Goal: Communication & Community: Answer question/provide support

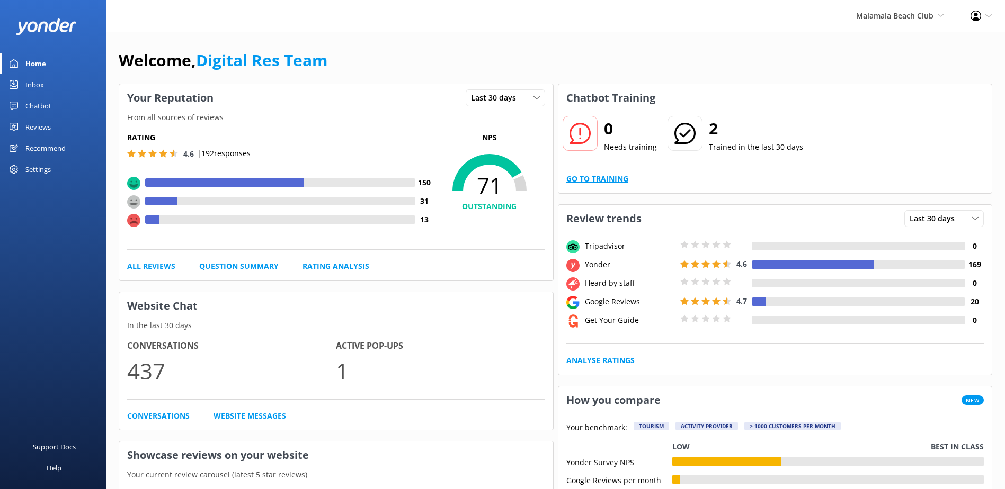
click at [613, 180] on link "Go to Training" at bounding box center [597, 179] width 62 height 12
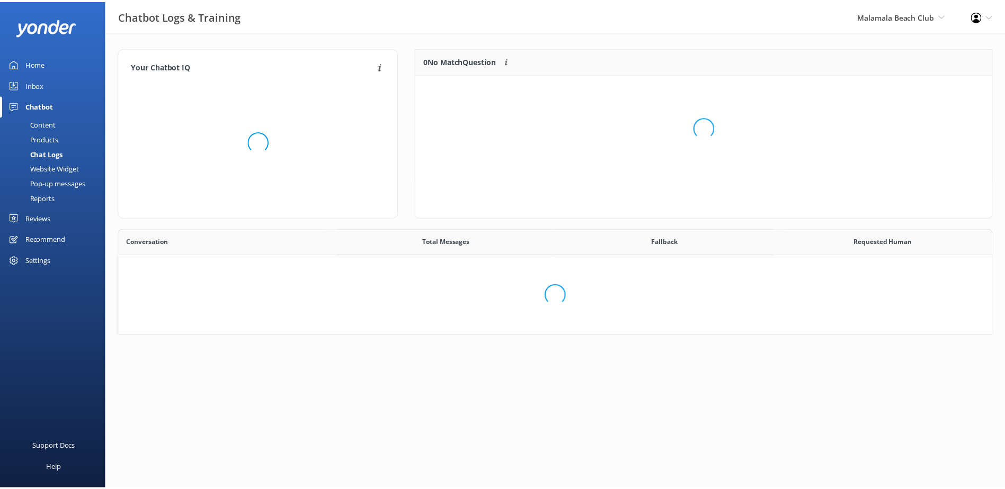
scroll to position [363, 864]
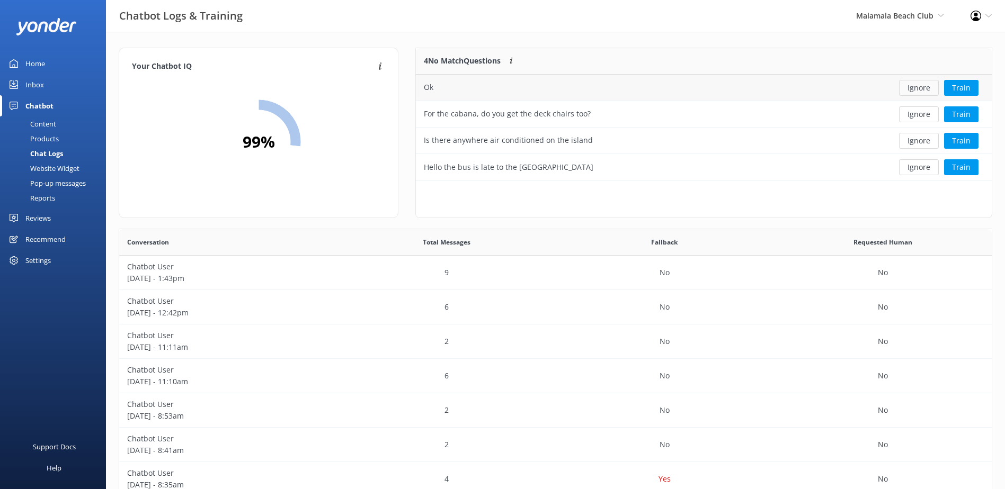
click at [918, 87] on button "Ignore" at bounding box center [919, 88] width 40 height 16
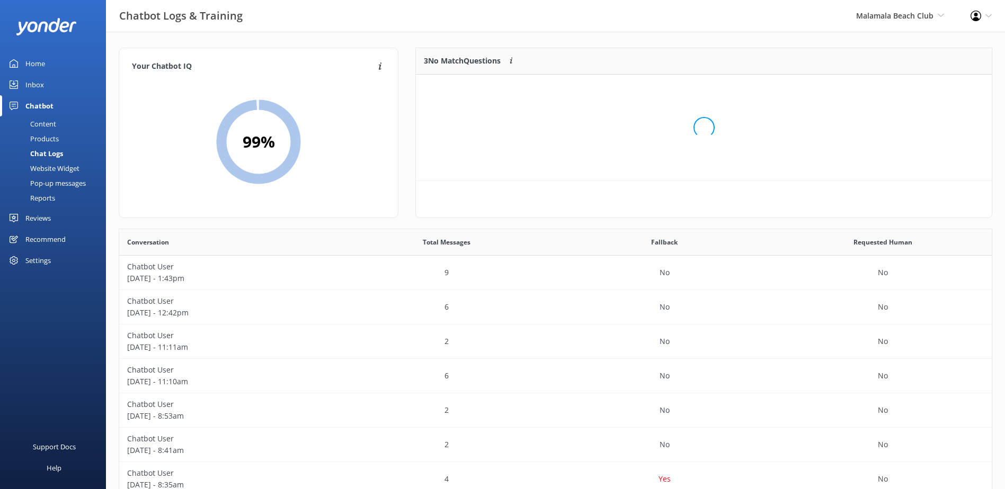
scroll to position [98, 567]
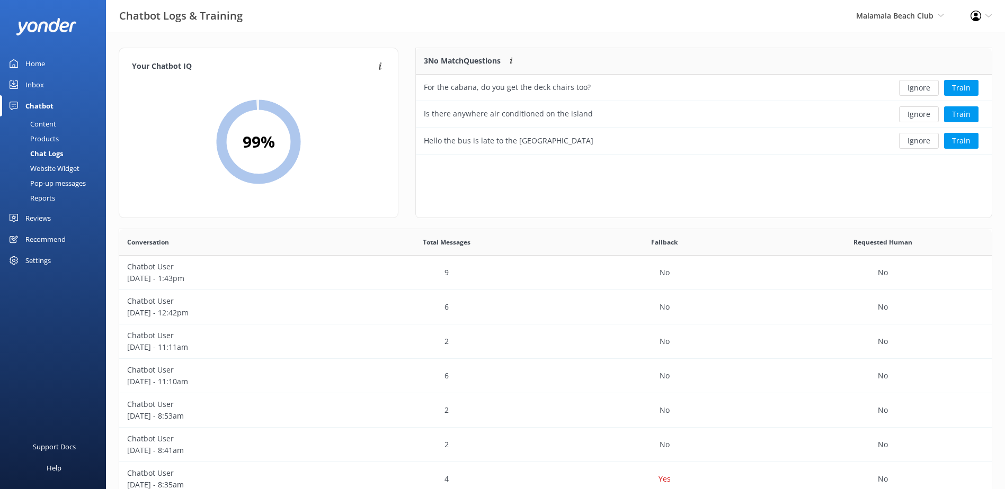
click at [918, 87] on button "Ignore" at bounding box center [919, 88] width 40 height 16
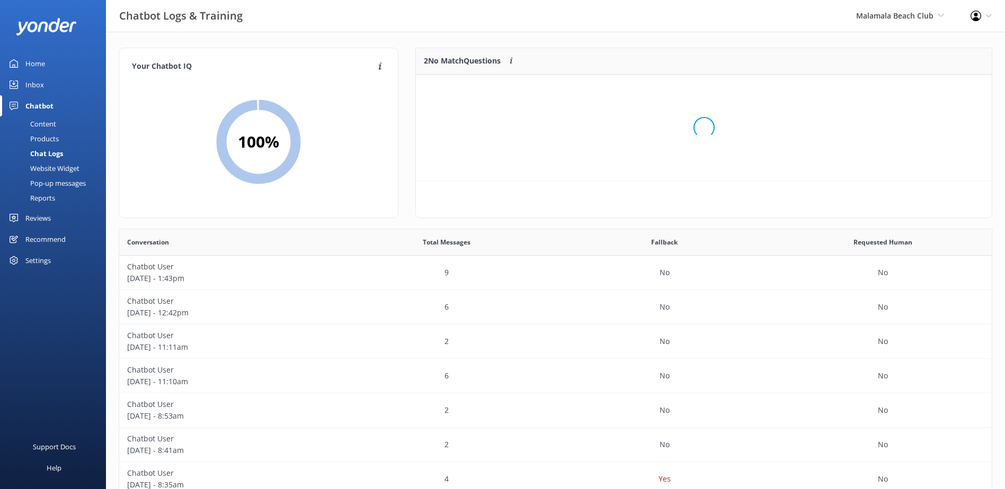
scroll to position [72, 567]
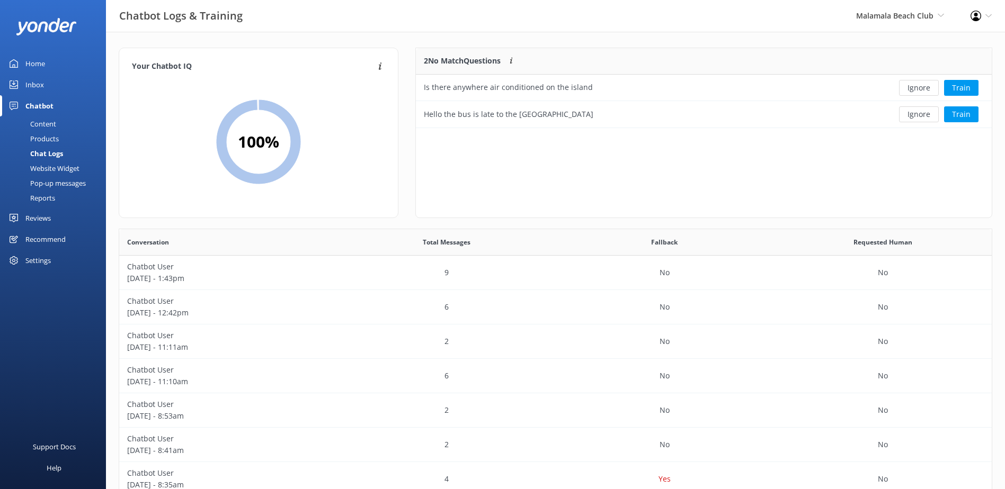
click at [918, 87] on button "Ignore" at bounding box center [919, 88] width 40 height 16
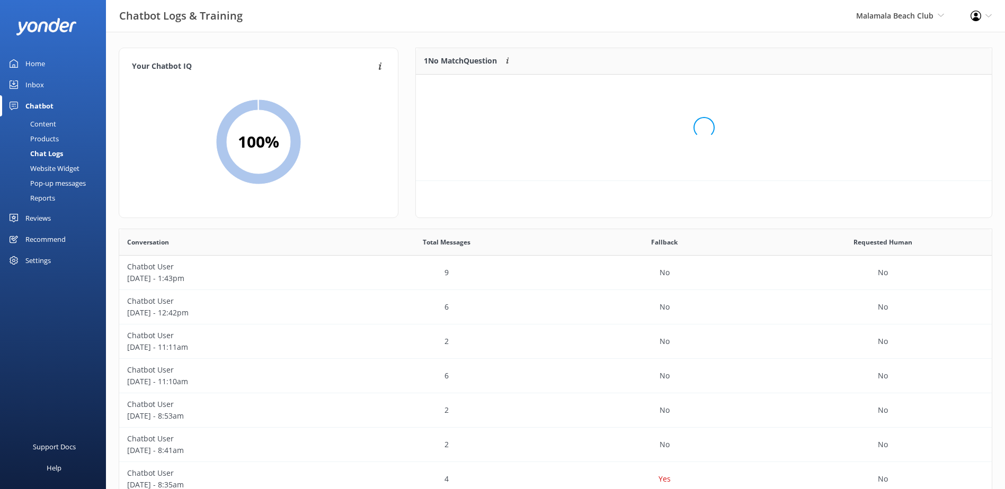
scroll to position [46, 567]
click at [918, 87] on button "Ignore" at bounding box center [919, 88] width 40 height 16
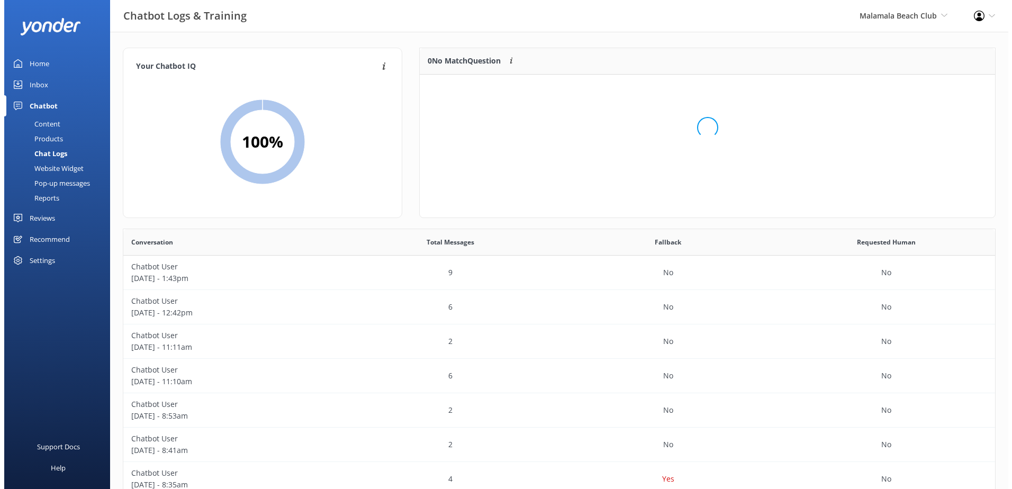
scroll to position [124, 567]
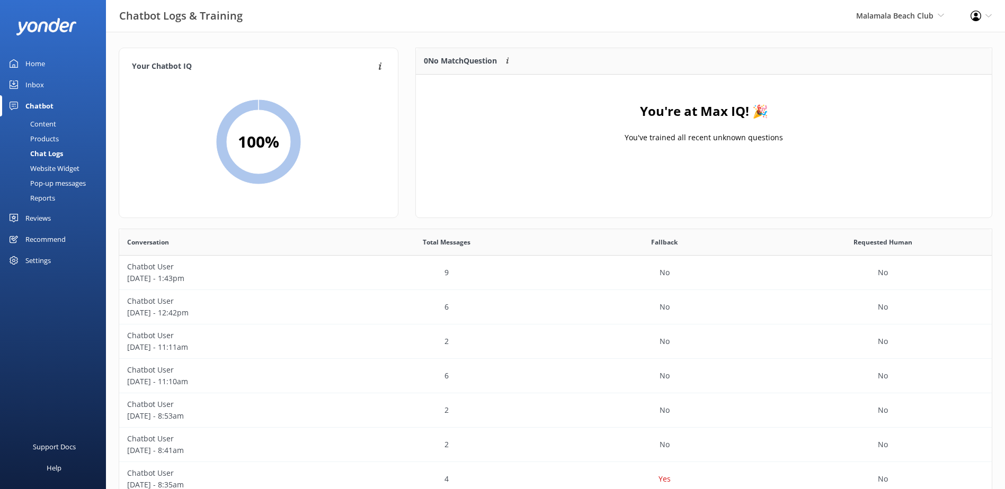
click at [45, 83] on link "Inbox" at bounding box center [53, 84] width 106 height 21
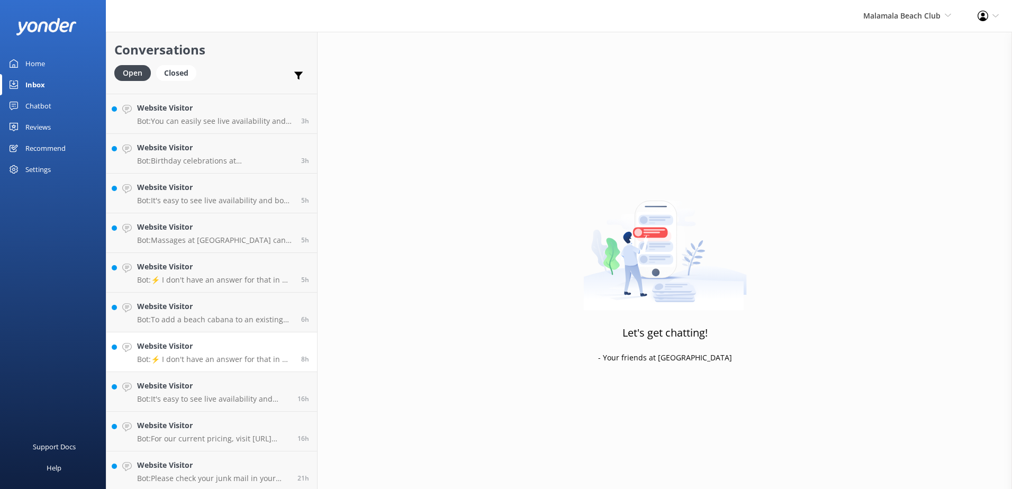
scroll to position [75, 0]
click at [251, 473] on p "Bot: Please check your junk mail in your inbox as sometimes confirmation emails…" at bounding box center [213, 477] width 153 height 10
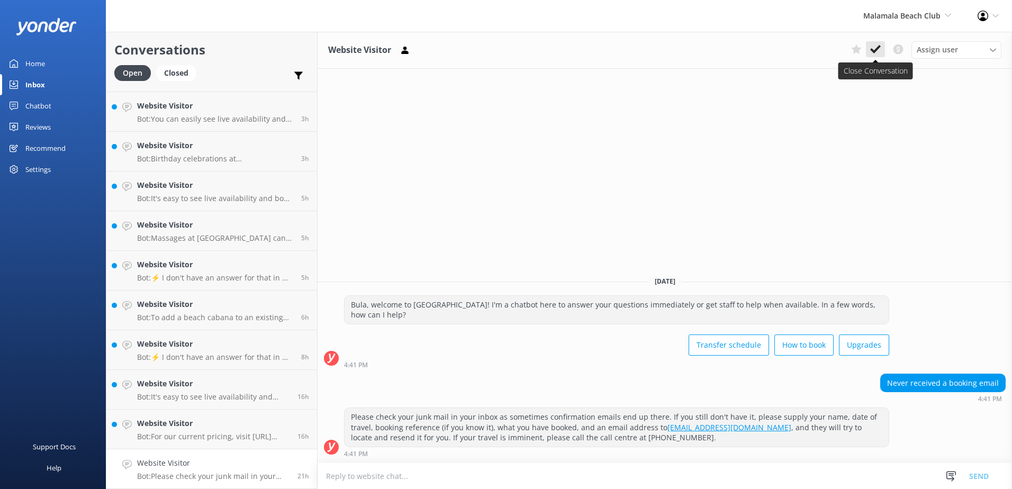
click at [877, 45] on icon at bounding box center [876, 49] width 11 height 11
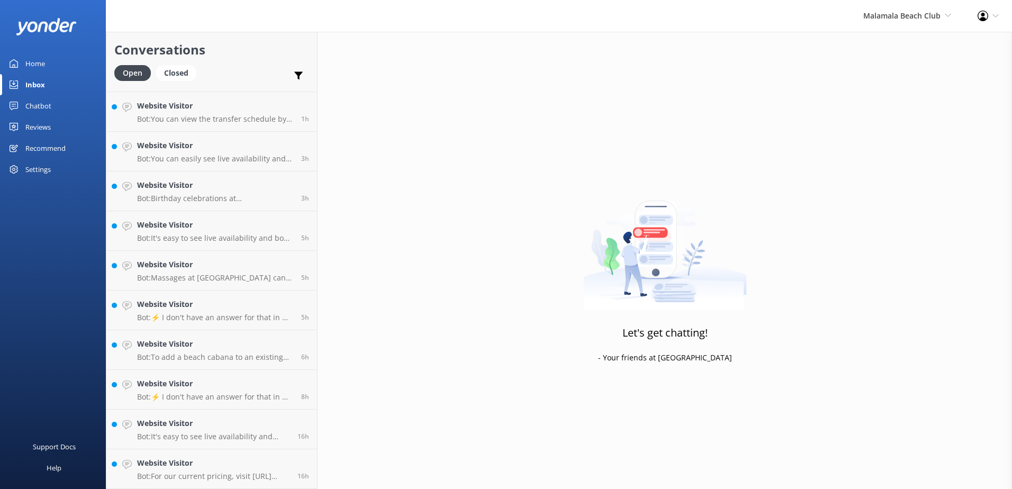
scroll to position [35, 0]
click at [229, 468] on h4 "Website Visitor" at bounding box center [213, 464] width 153 height 12
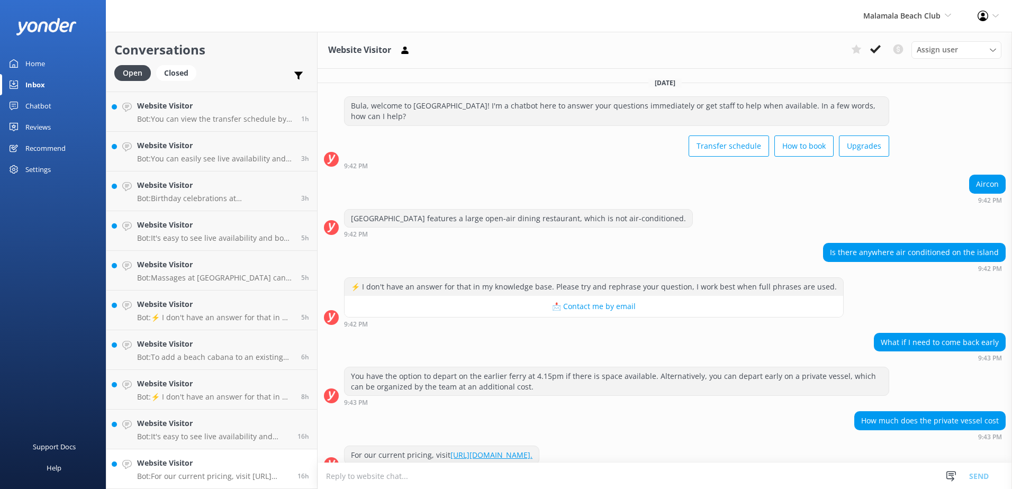
scroll to position [17, 0]
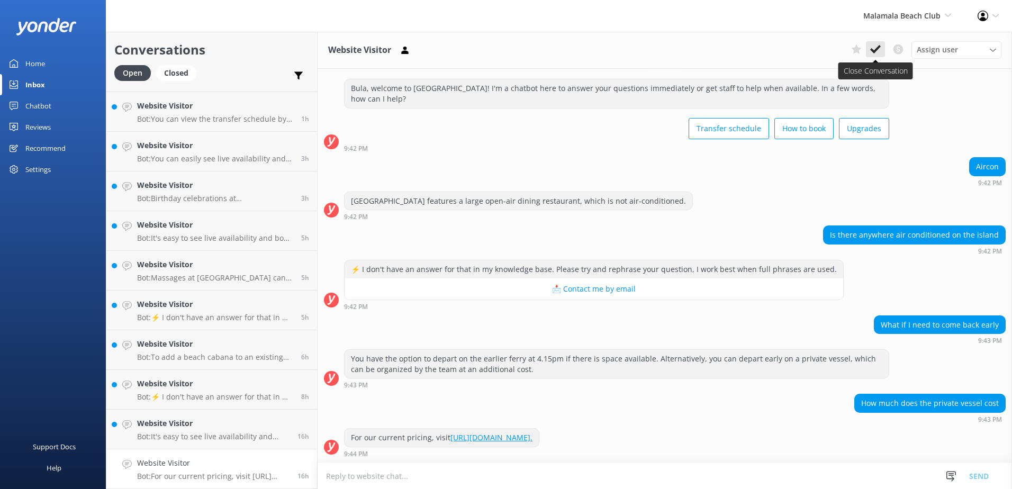
click at [873, 44] on icon at bounding box center [876, 49] width 11 height 11
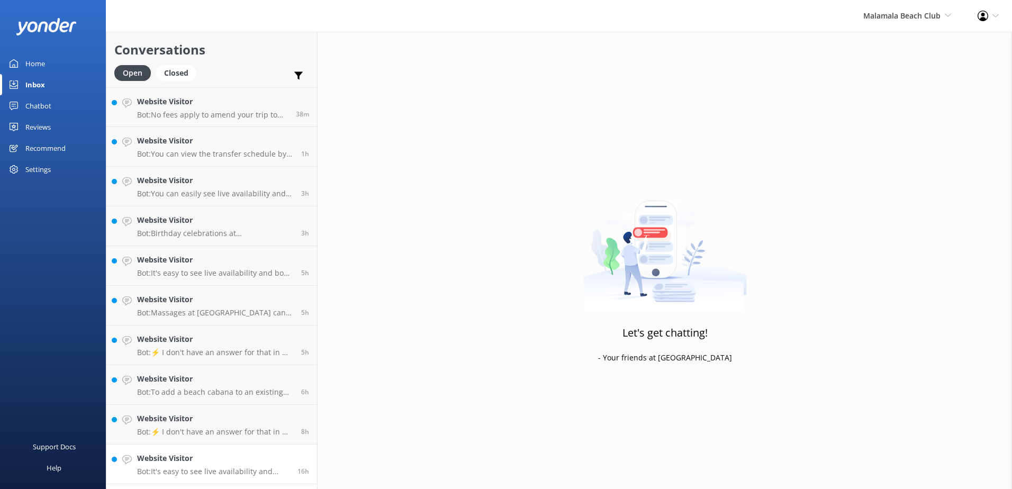
click at [271, 450] on link "Website Visitor Bot: It's easy to see live availability and book online at http…" at bounding box center [211, 465] width 211 height 40
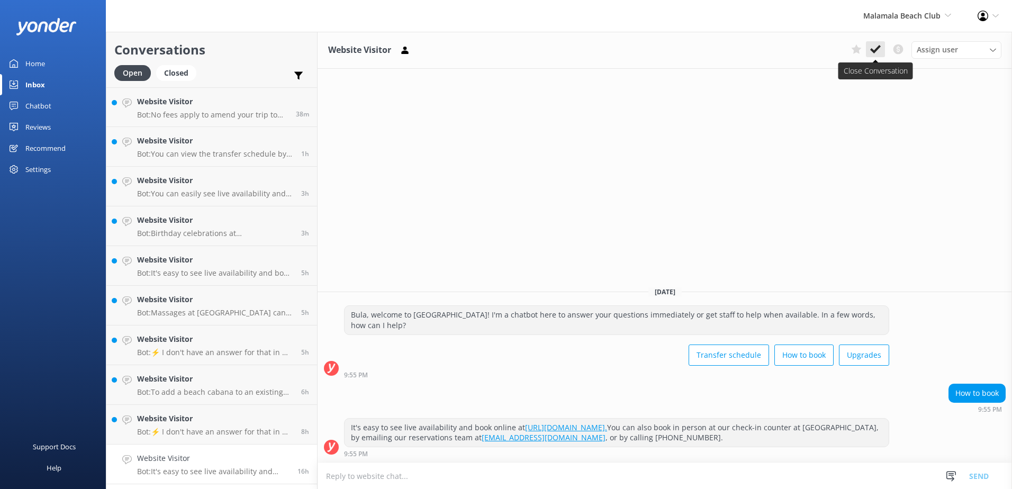
click at [874, 49] on icon at bounding box center [876, 49] width 11 height 11
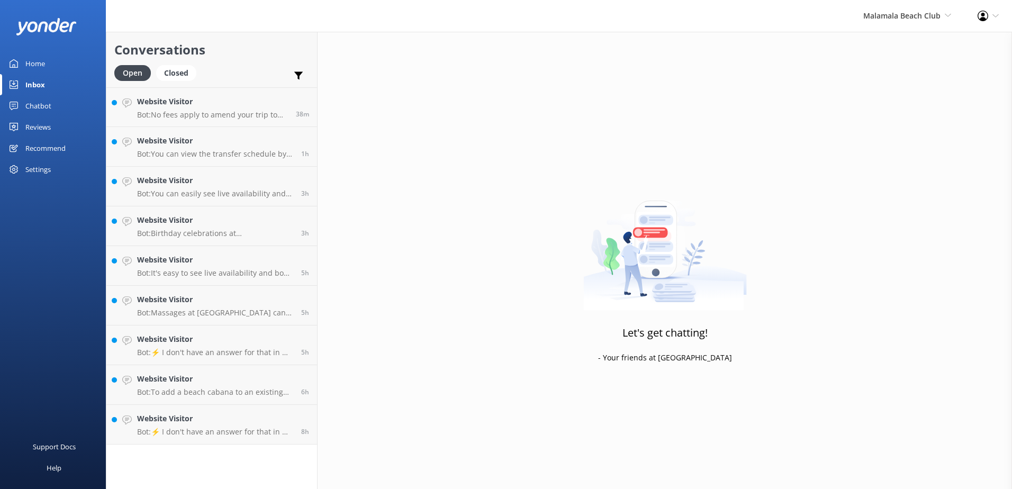
click at [275, 462] on div "Conversations Open Closed Important Converted Assigned to me Unassigned Website…" at bounding box center [212, 261] width 212 height 458
click at [281, 417] on h4 "Website Visitor" at bounding box center [215, 419] width 156 height 12
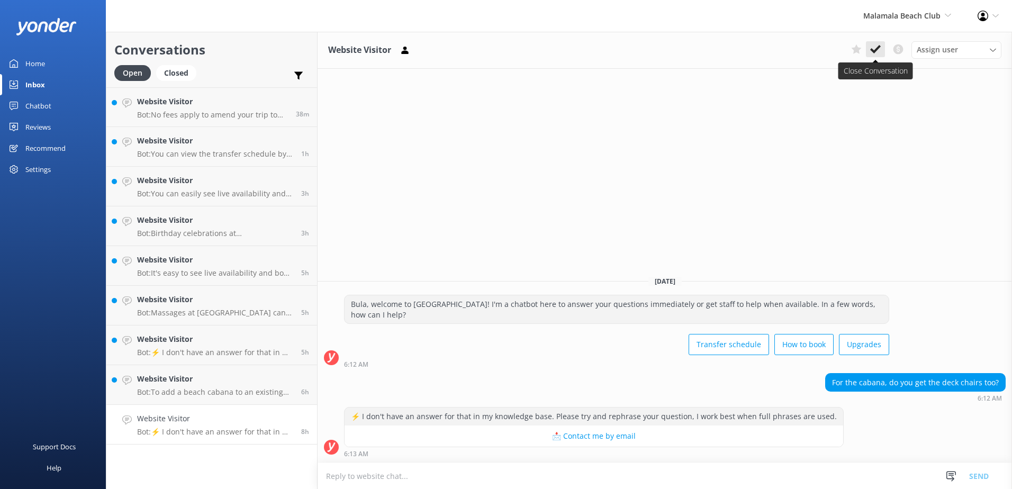
click at [875, 49] on icon at bounding box center [876, 49] width 11 height 11
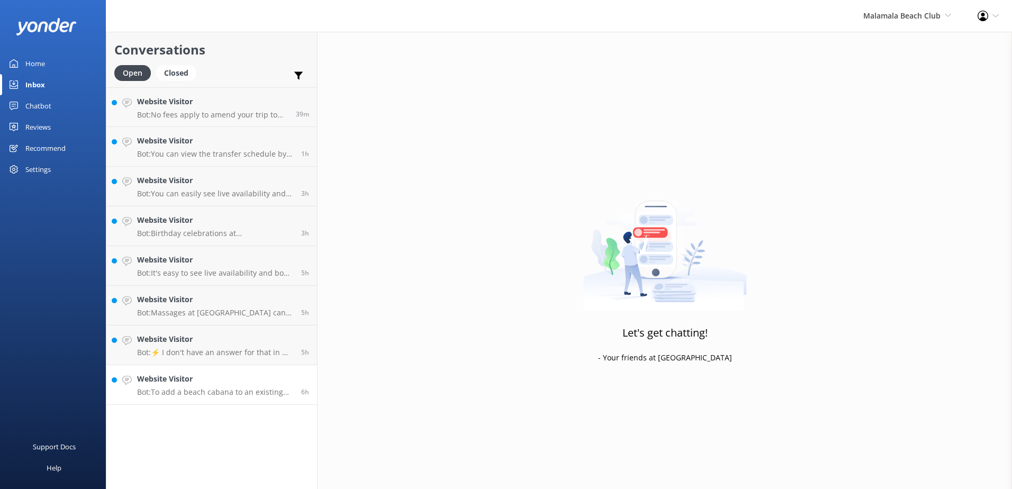
click at [285, 385] on h4 "Website Visitor" at bounding box center [215, 379] width 156 height 12
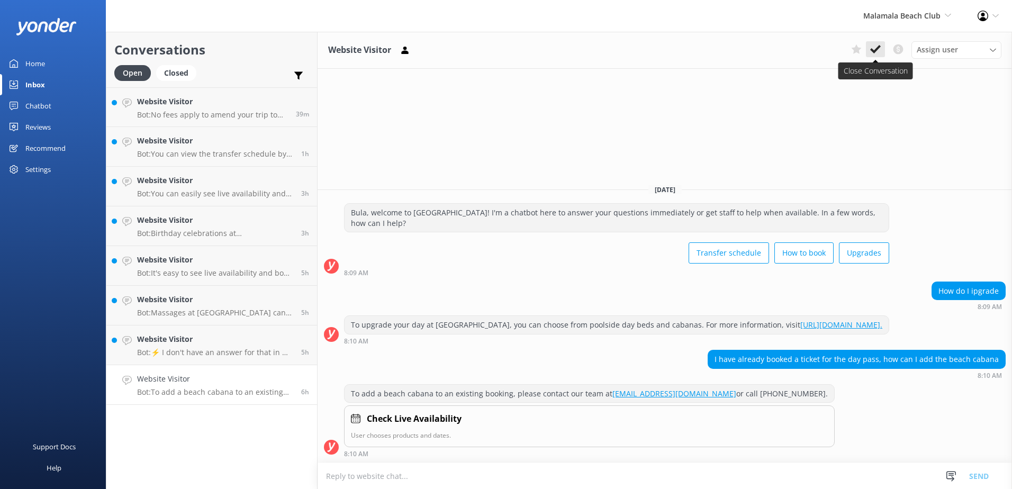
click at [871, 49] on icon at bounding box center [876, 49] width 11 height 11
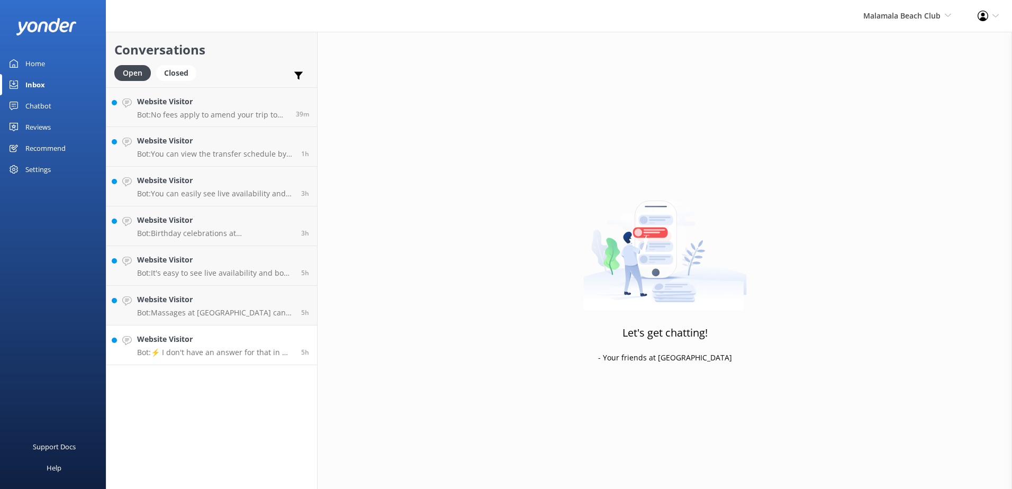
click at [293, 336] on div "5h" at bounding box center [301, 345] width 16 height 23
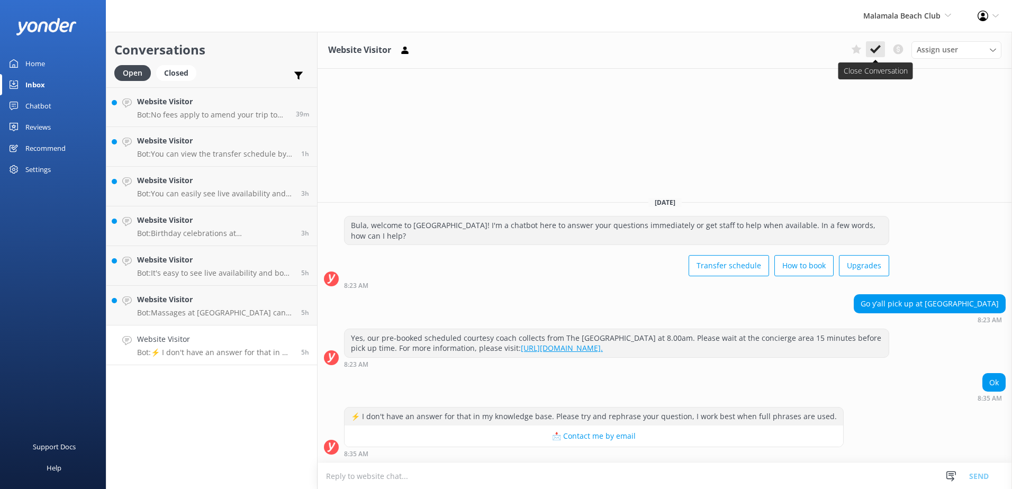
click at [877, 50] on use at bounding box center [876, 49] width 11 height 8
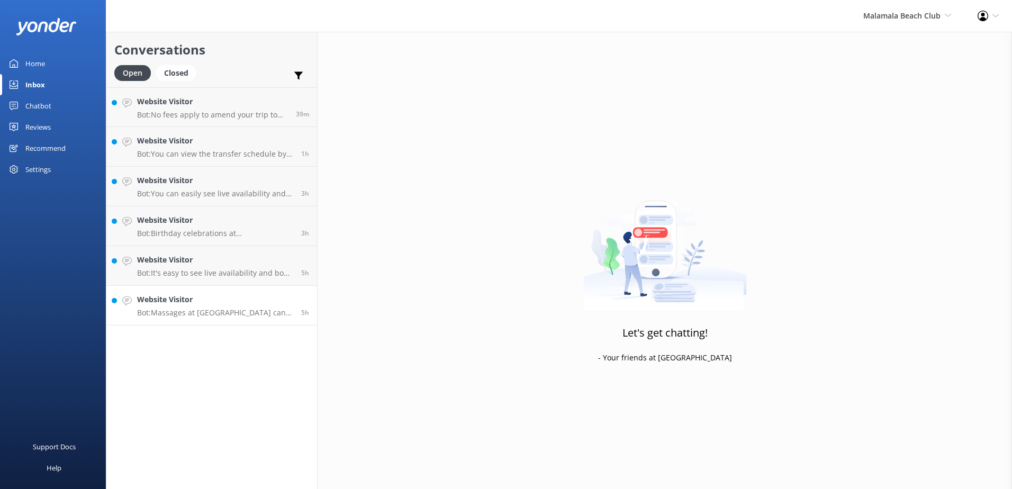
click at [243, 303] on h4 "Website Visitor" at bounding box center [215, 300] width 156 height 12
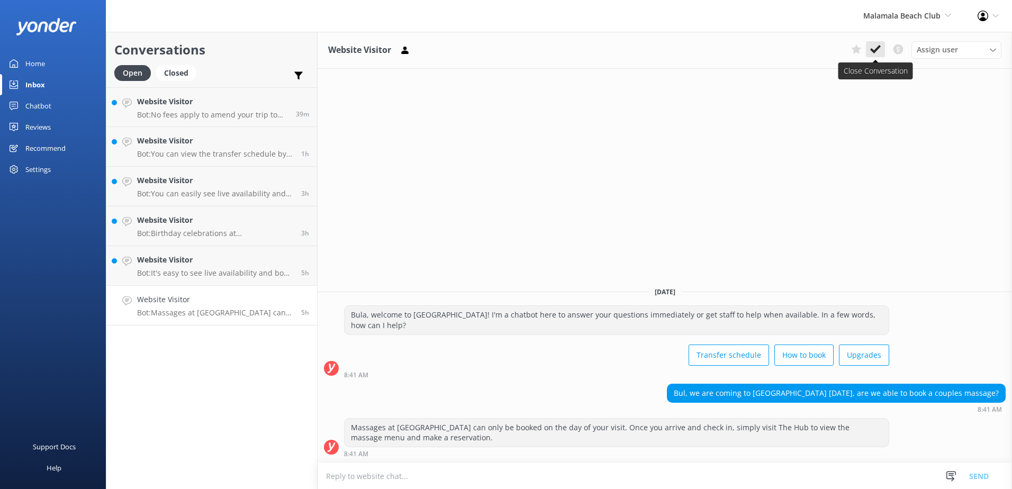
click at [875, 52] on use at bounding box center [876, 49] width 11 height 8
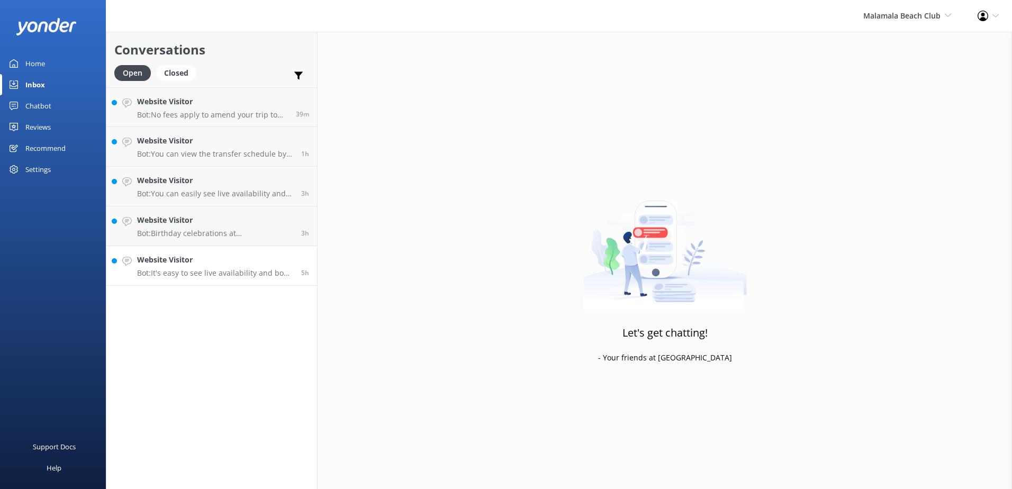
click at [274, 261] on h4 "Website Visitor" at bounding box center [215, 260] width 156 height 12
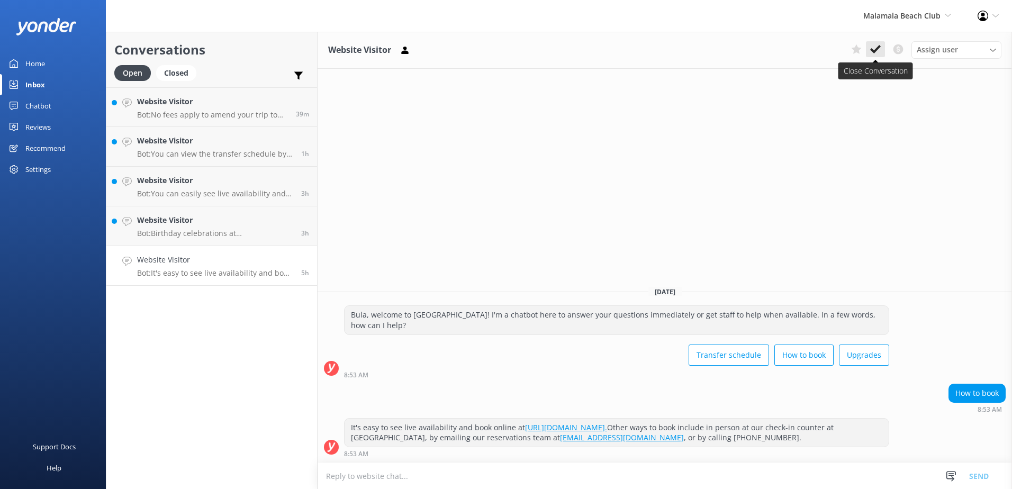
click at [868, 46] on button at bounding box center [875, 49] width 19 height 16
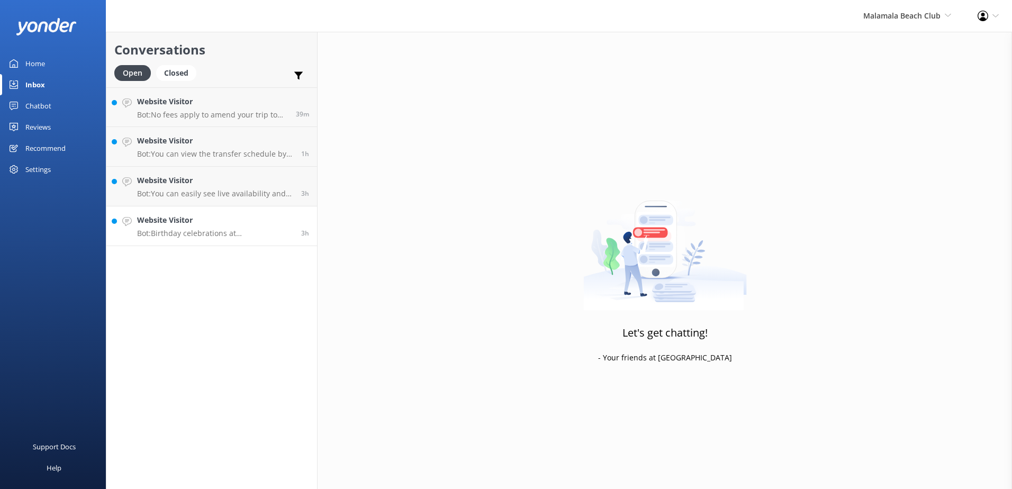
click at [267, 219] on h4 "Website Visitor" at bounding box center [215, 220] width 156 height 12
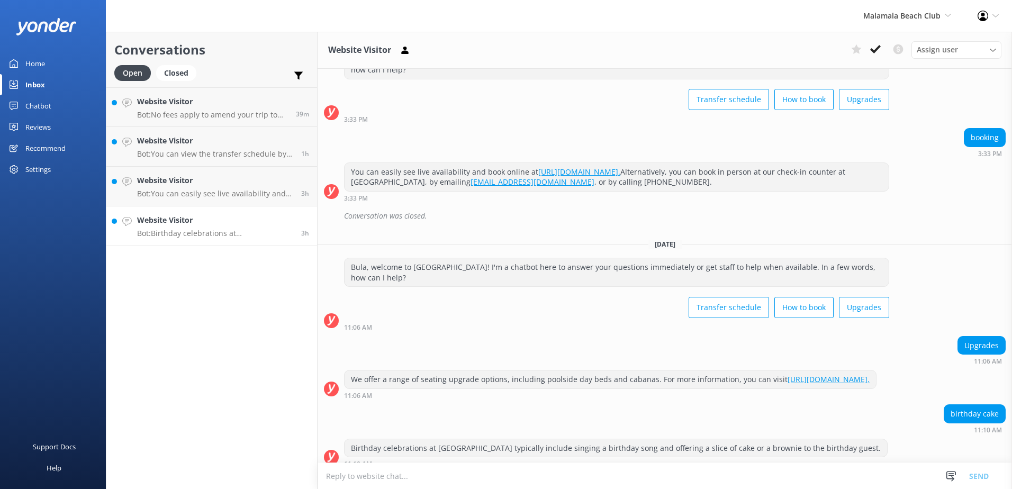
scroll to position [67, 0]
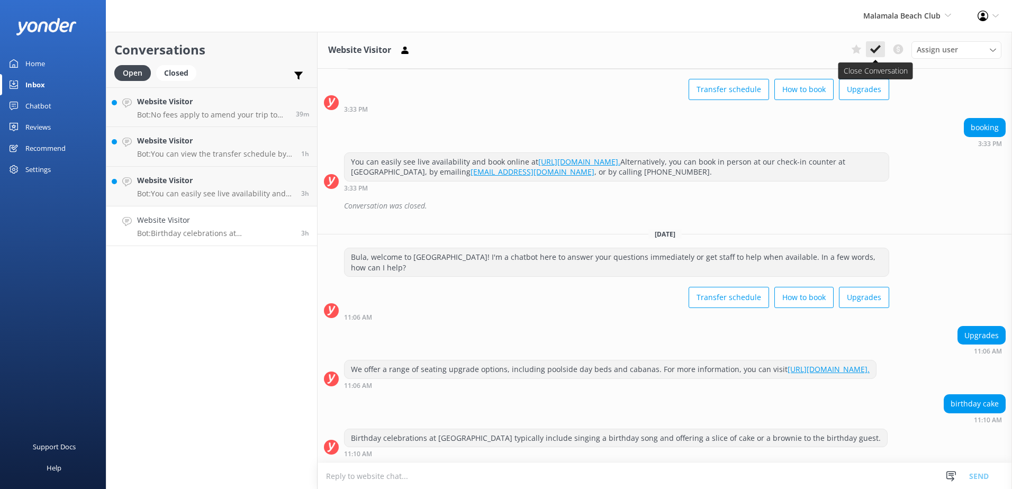
click at [877, 52] on icon at bounding box center [876, 49] width 11 height 11
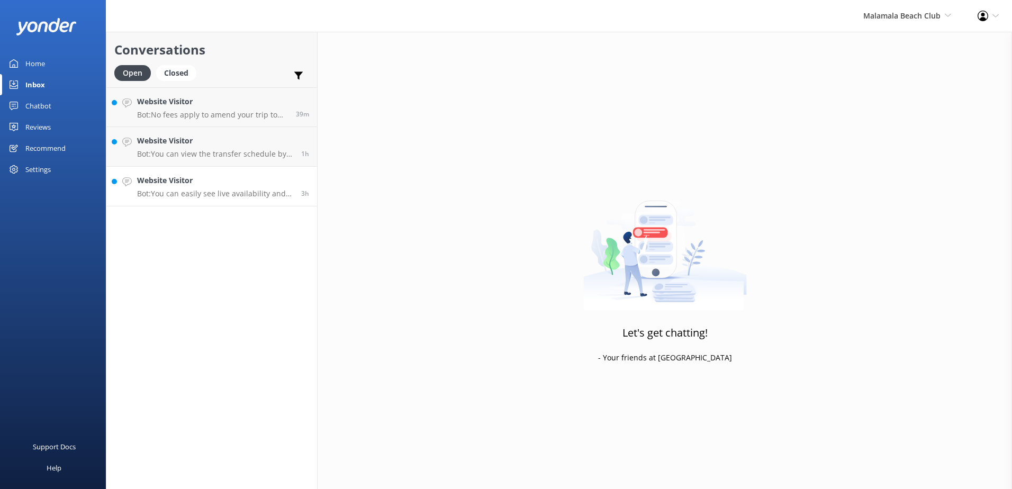
click at [257, 167] on link "Website Visitor Bot: You can easily see live availability and book online at ht…" at bounding box center [211, 187] width 211 height 40
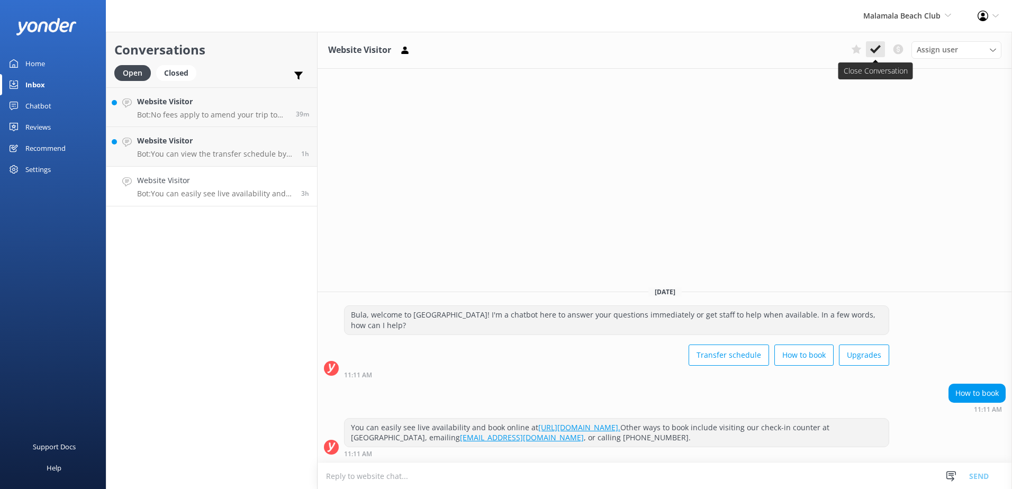
click at [882, 49] on button at bounding box center [875, 49] width 19 height 16
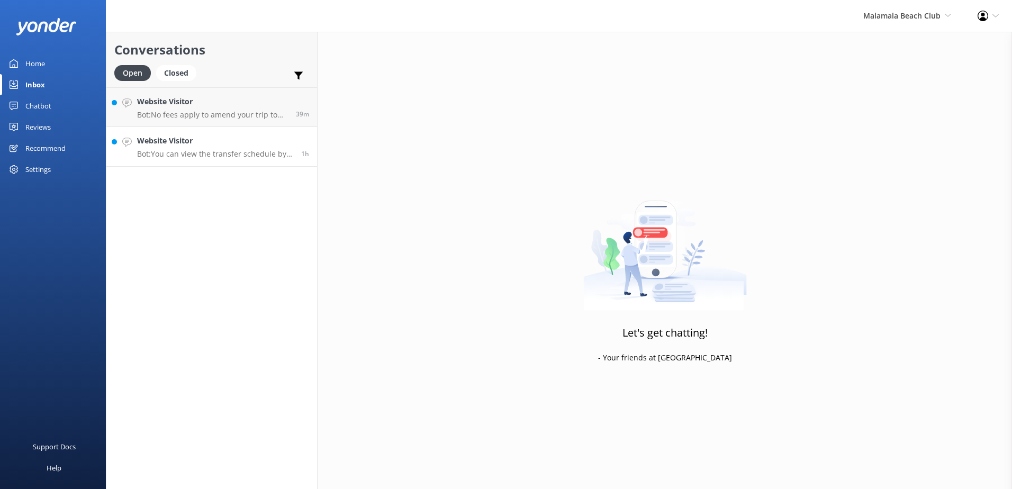
click at [288, 153] on p "Bot: You can view the transfer schedule by visiting the following link: https:/…" at bounding box center [215, 154] width 156 height 10
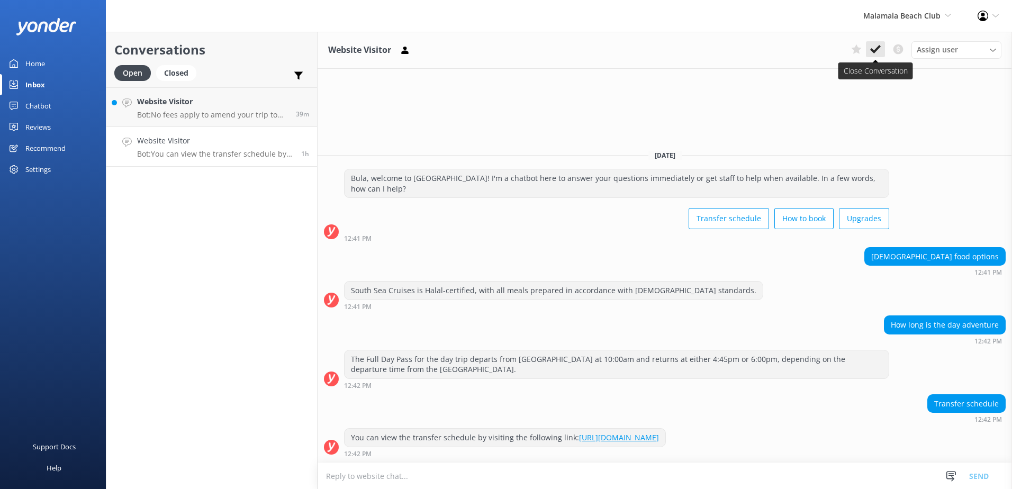
click at [878, 50] on icon at bounding box center [876, 49] width 11 height 11
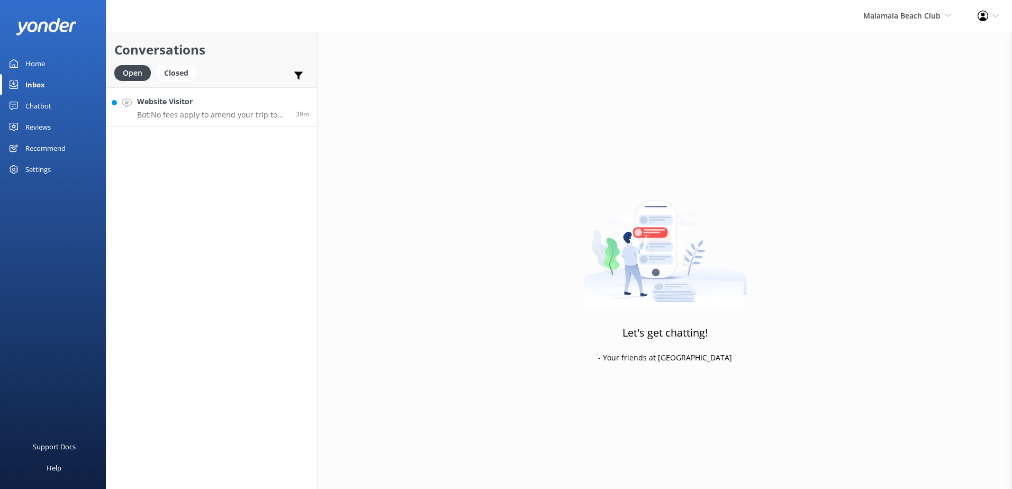
click at [288, 107] on div "39m" at bounding box center [298, 107] width 21 height 23
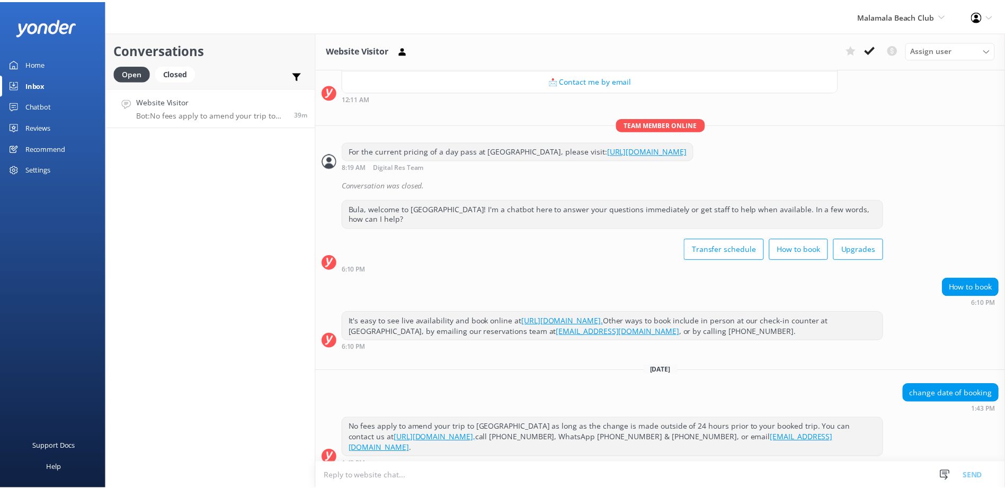
scroll to position [226, 0]
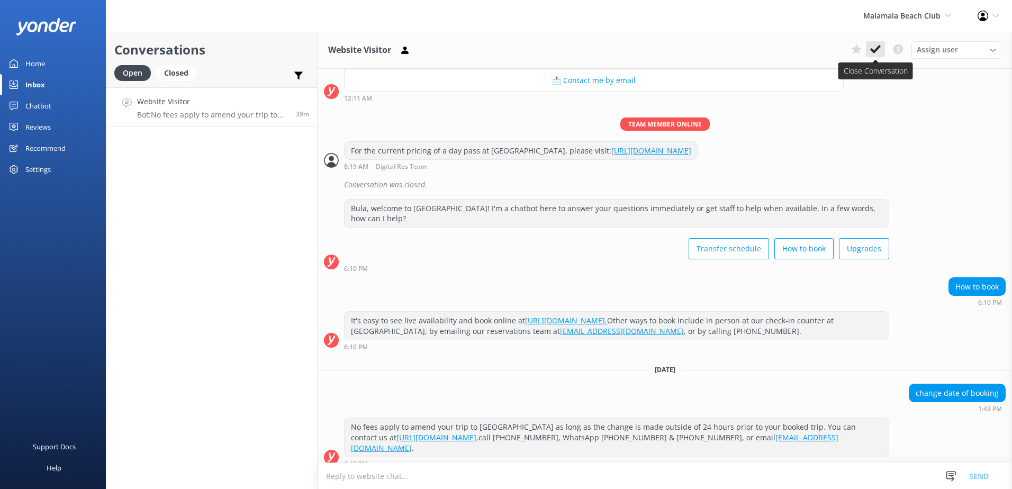
click at [879, 51] on icon at bounding box center [876, 49] width 11 height 11
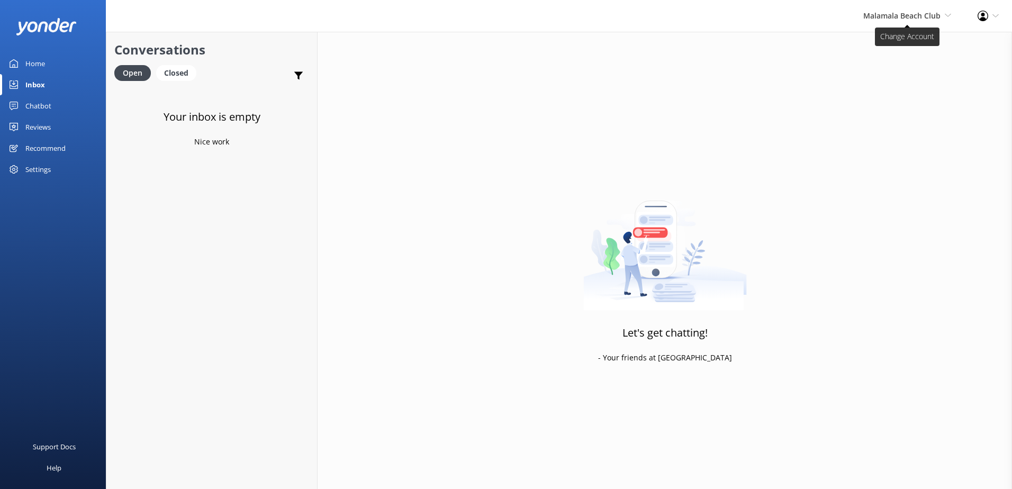
click at [940, 19] on span "Malamala Beach Club" at bounding box center [902, 16] width 77 height 10
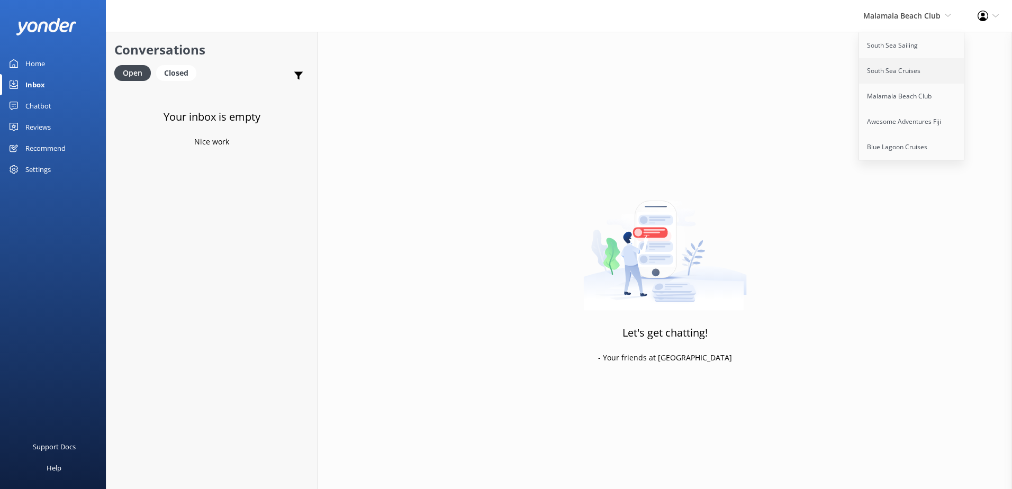
click at [905, 75] on link "South Sea Cruises" at bounding box center [912, 70] width 106 height 25
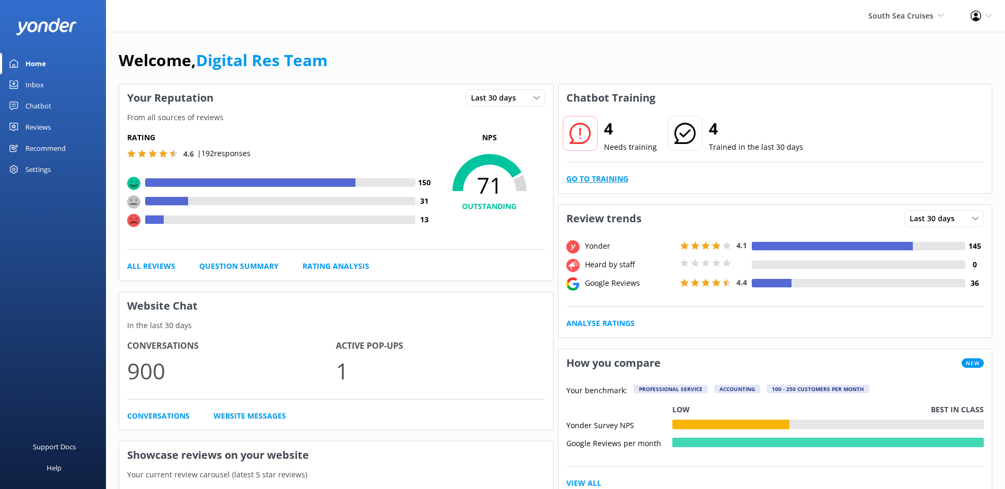
click at [584, 177] on link "Go to Training" at bounding box center [597, 179] width 62 height 12
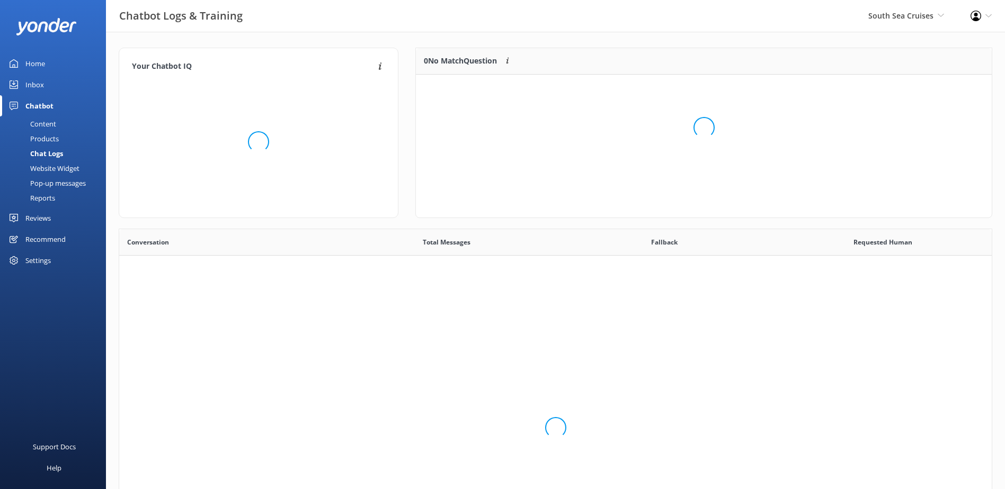
scroll to position [363, 864]
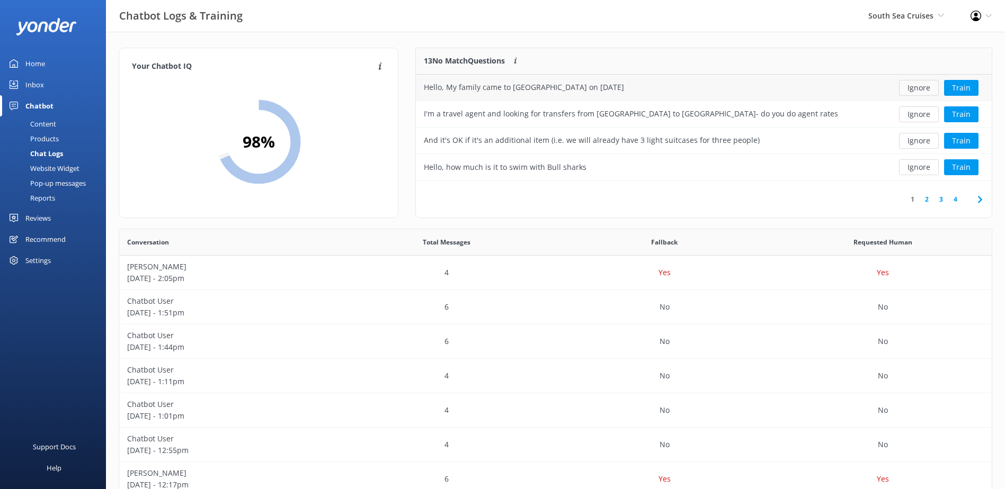
click at [915, 87] on button "Ignore" at bounding box center [919, 88] width 40 height 16
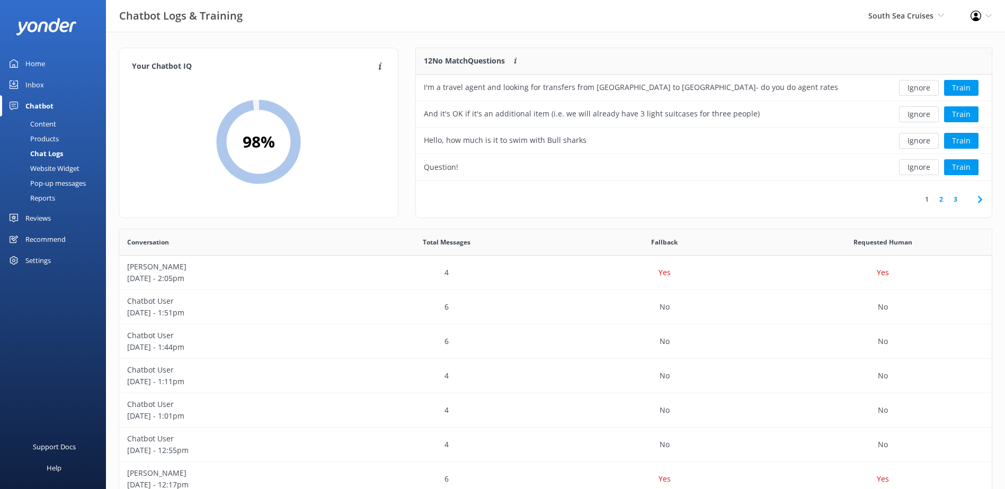
click at [915, 87] on button "Ignore" at bounding box center [919, 88] width 40 height 16
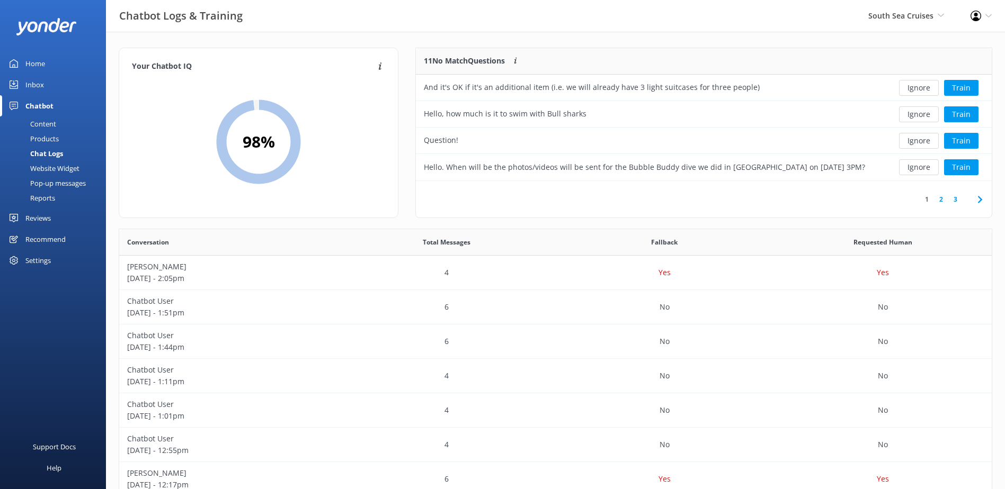
click at [915, 87] on button "Ignore" at bounding box center [919, 88] width 40 height 16
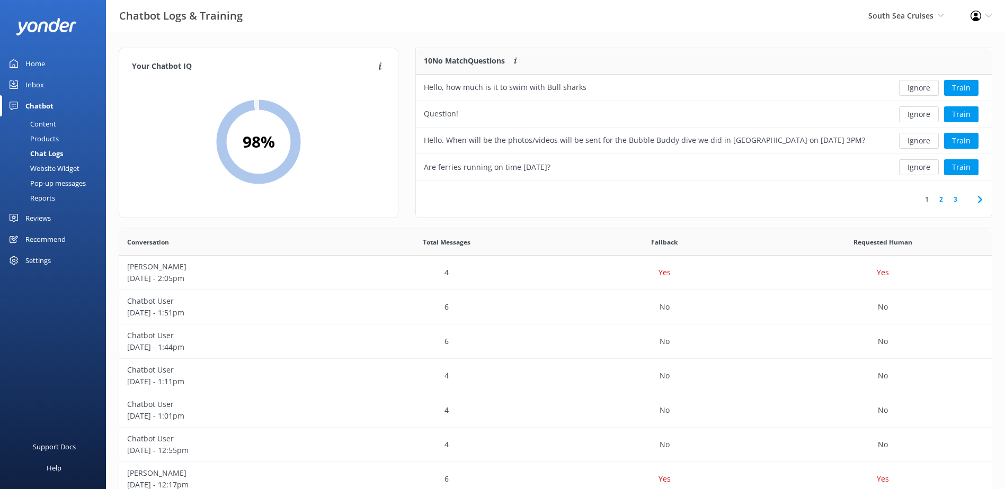
click at [915, 87] on button "Ignore" at bounding box center [919, 88] width 40 height 16
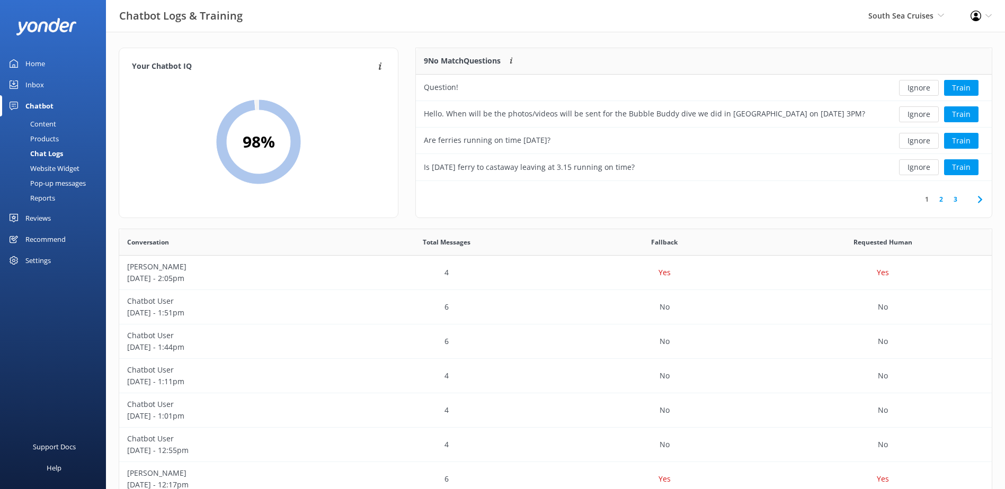
click at [915, 87] on button "Ignore" at bounding box center [919, 88] width 40 height 16
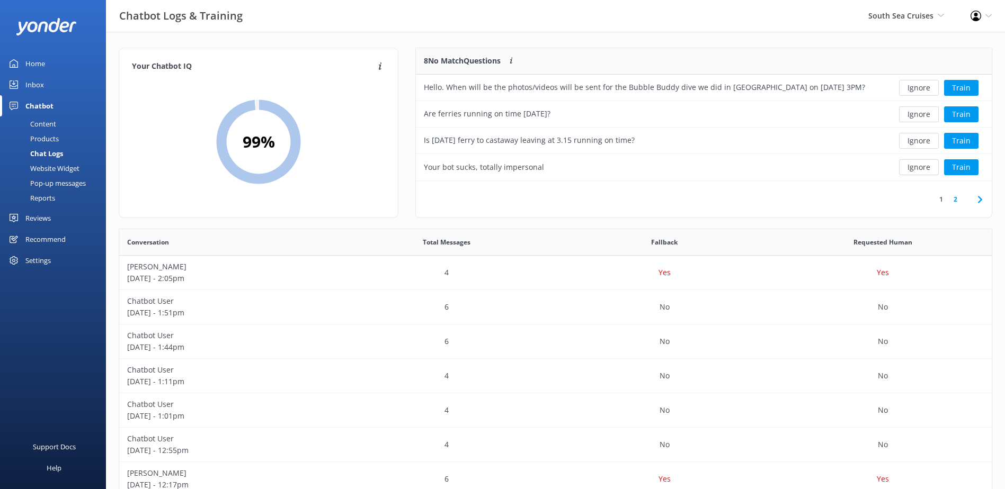
click at [915, 87] on button "Ignore" at bounding box center [919, 88] width 40 height 16
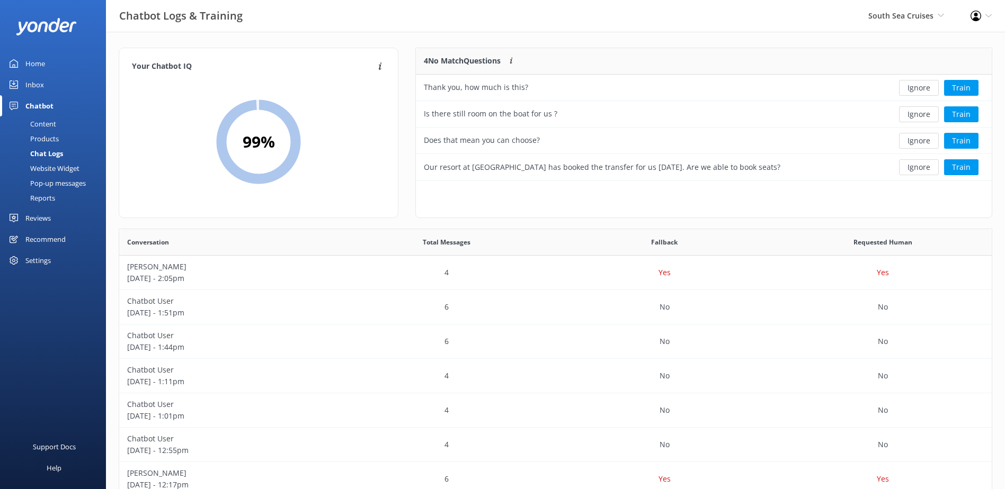
click at [915, 87] on button "Ignore" at bounding box center [919, 88] width 40 height 16
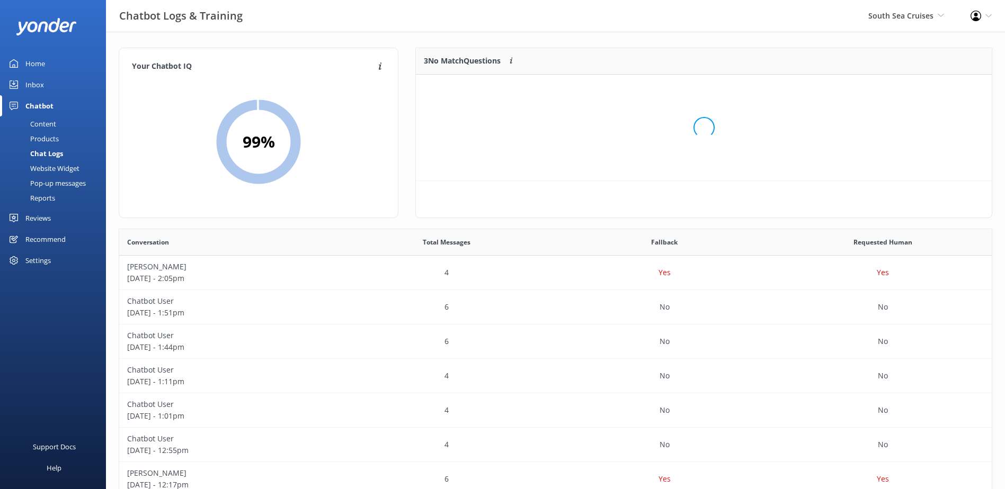
click at [915, 87] on div "Loading.." at bounding box center [703, 127] width 554 height 489
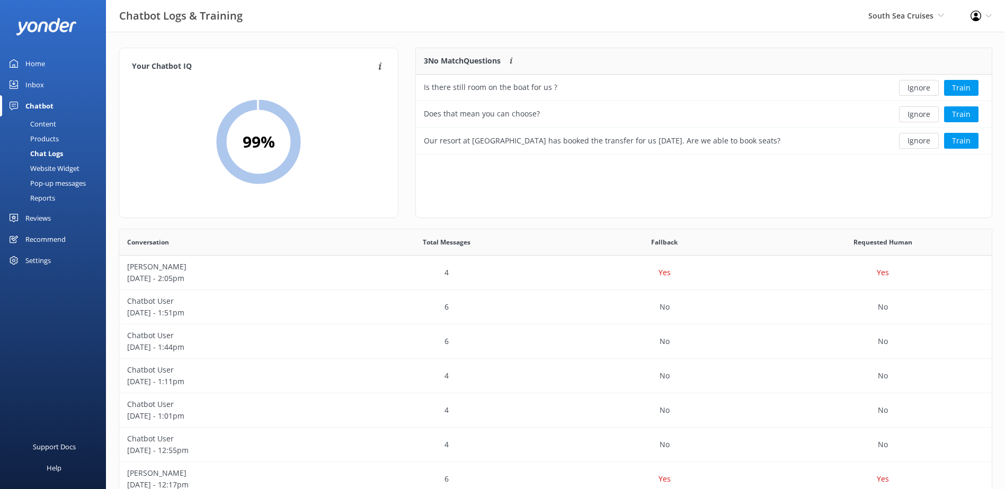
click at [915, 87] on button "Ignore" at bounding box center [919, 88] width 40 height 16
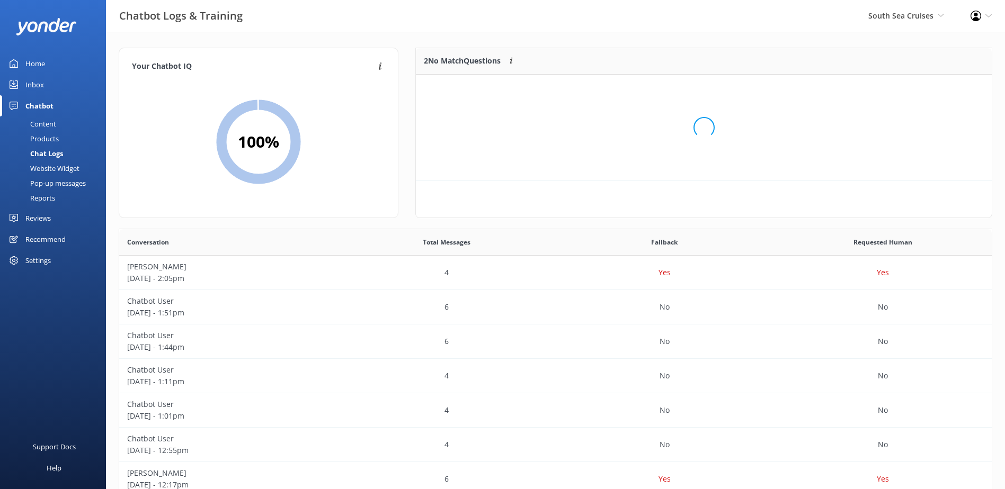
scroll to position [72, 567]
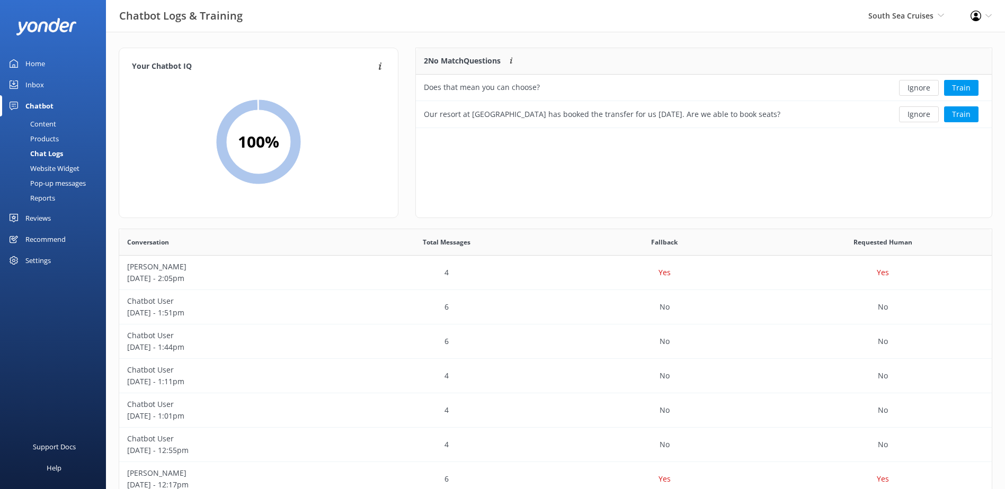
click at [915, 87] on button "Ignore" at bounding box center [919, 88] width 40 height 16
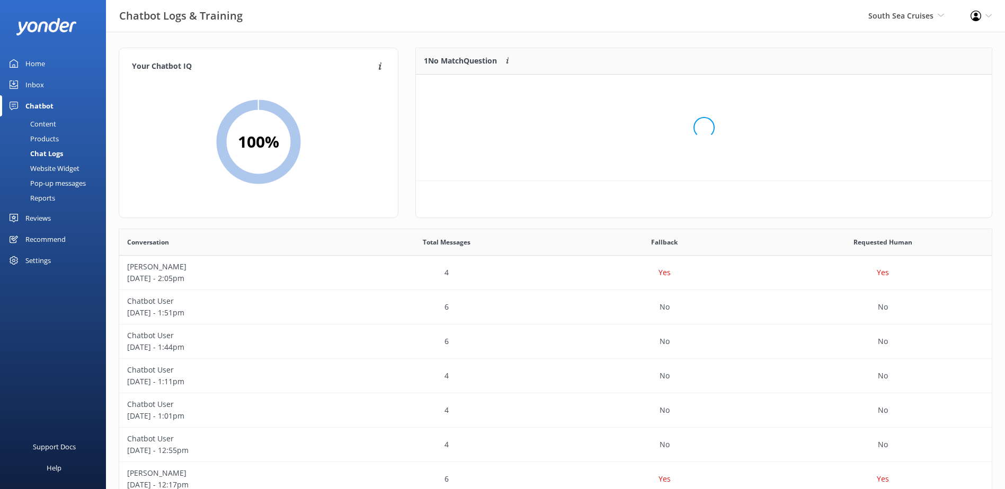
scroll to position [46, 567]
click at [915, 87] on button "Ignore" at bounding box center [919, 88] width 40 height 16
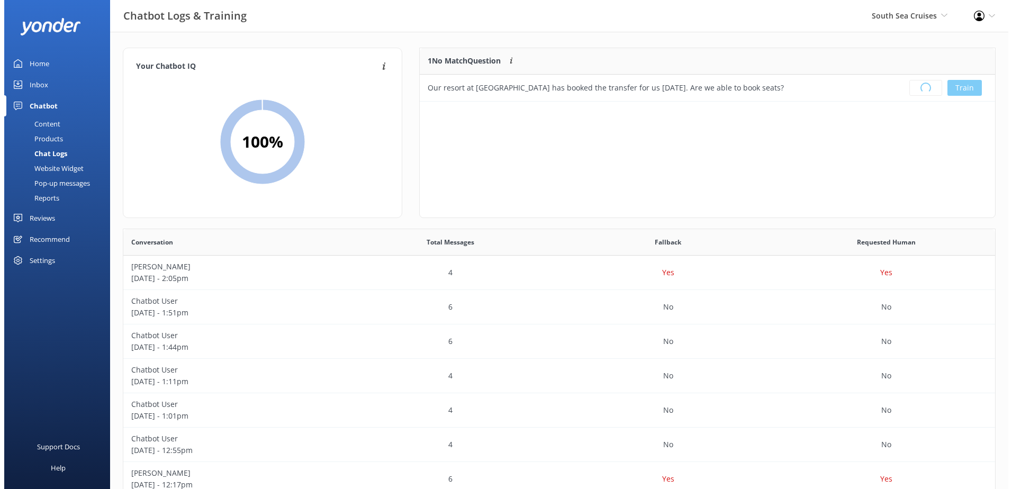
scroll to position [124, 567]
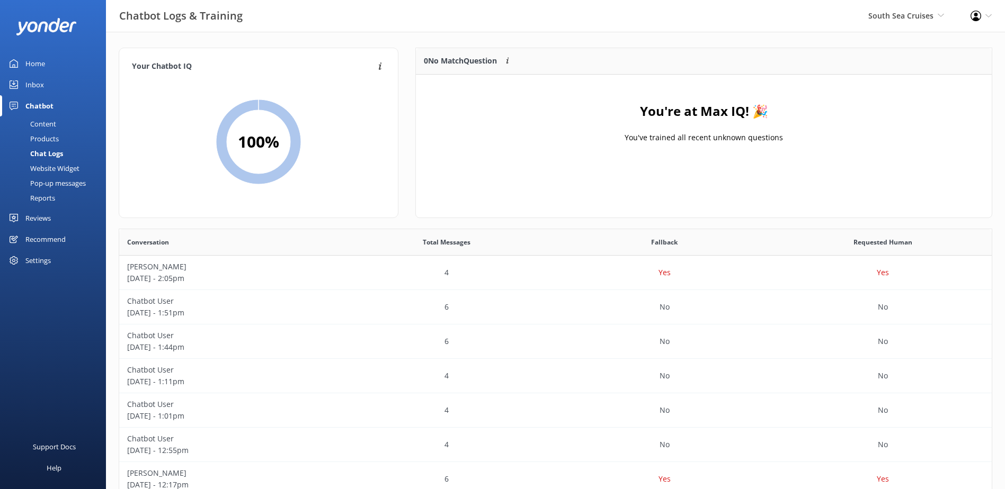
drag, startPoint x: 30, startPoint y: 83, endPoint x: 55, endPoint y: 83, distance: 24.9
click at [30, 83] on div "Inbox" at bounding box center [34, 84] width 19 height 21
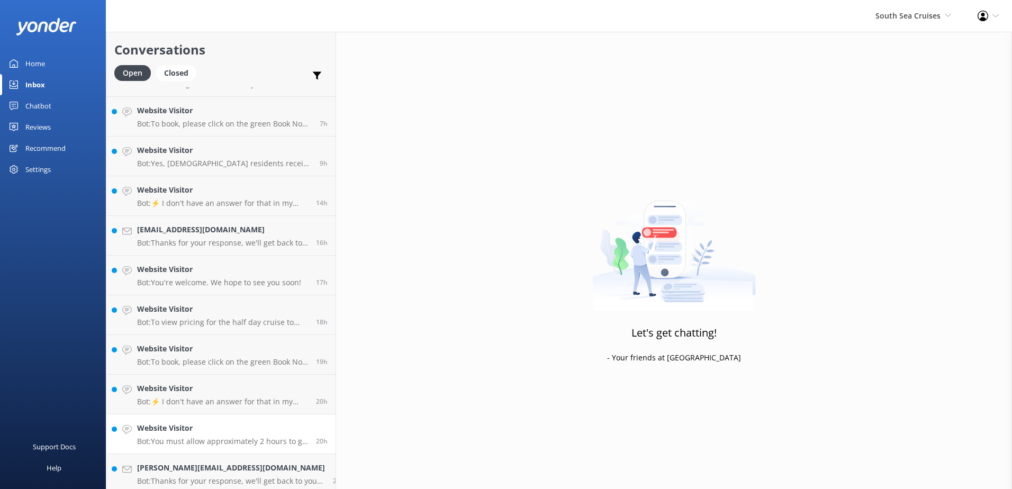
scroll to position [432, 0]
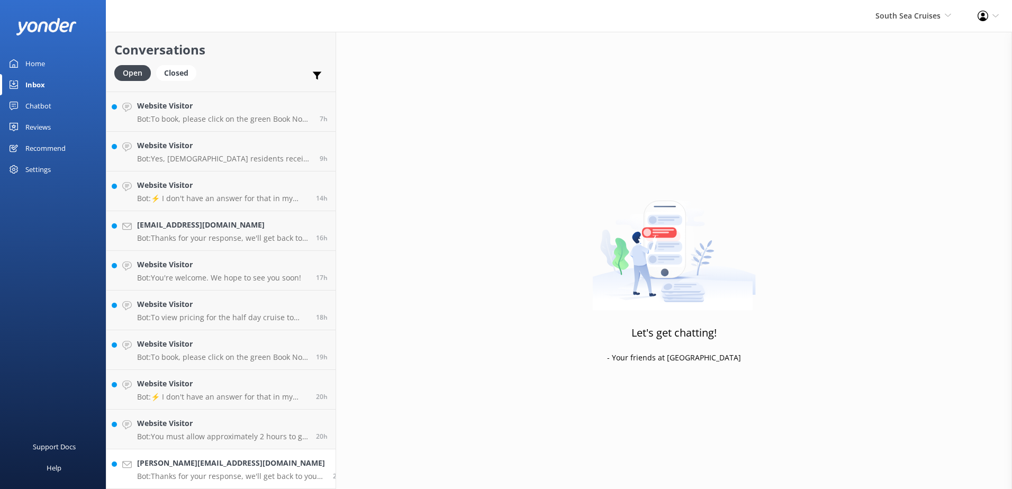
drag, startPoint x: 270, startPoint y: 466, endPoint x: 297, endPoint y: 455, distance: 29.2
click at [272, 465] on h4 "Harold.Espera@outlook.com" at bounding box center [231, 464] width 188 height 12
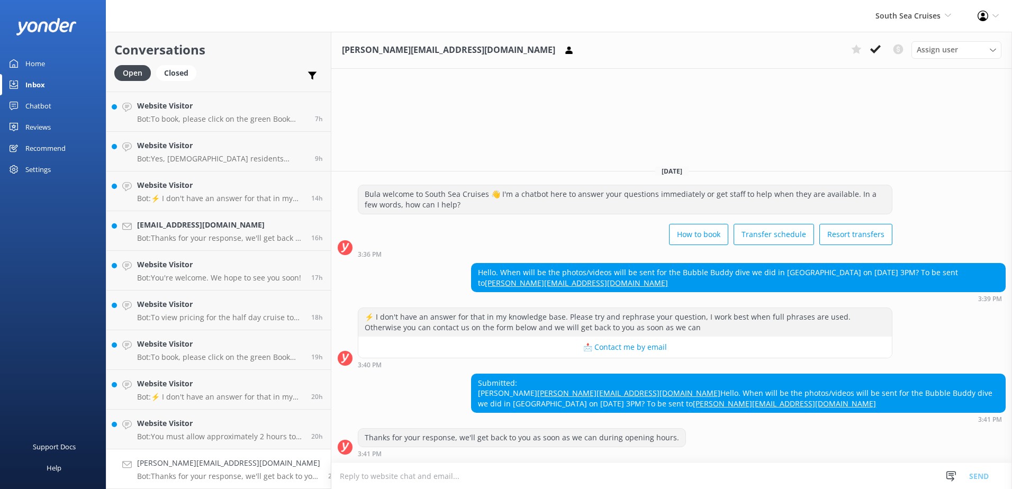
paste textarea "Please email the Dive Operators for your dive photos on cbrssouthsea@bfcfiji.co…"
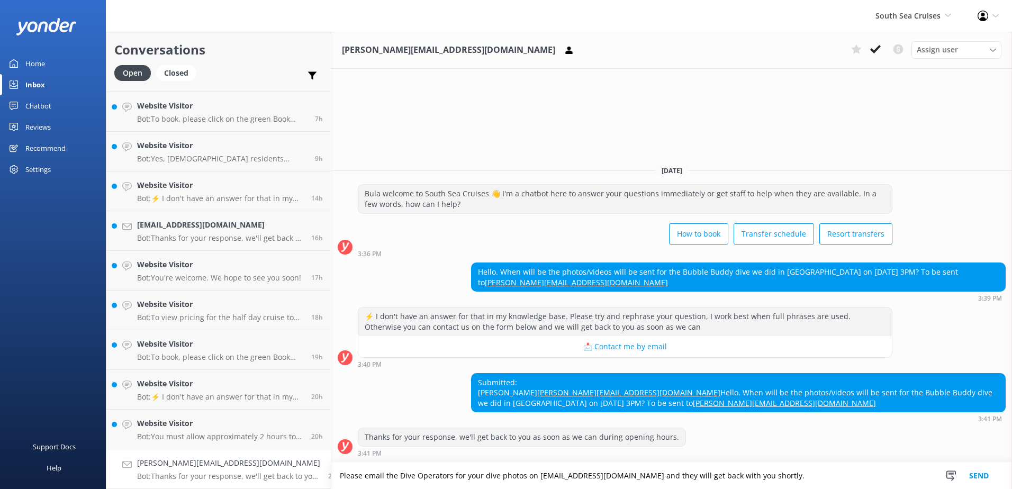
type textarea "Please email the Dive Operators for your dive photos on cbrssouthsea@bfcfiji.co…"
click at [976, 472] on button "Send" at bounding box center [980, 476] width 40 height 26
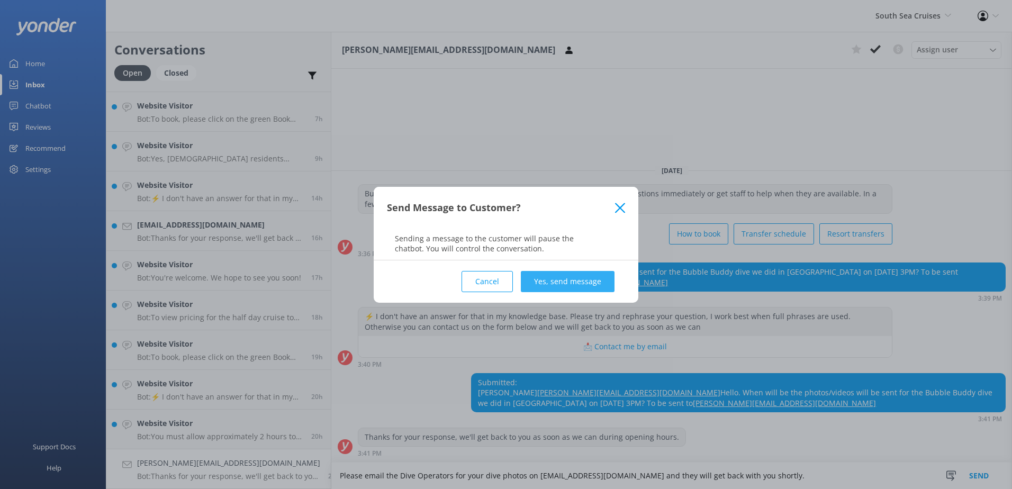
click at [593, 279] on button "Yes, send message" at bounding box center [568, 281] width 94 height 21
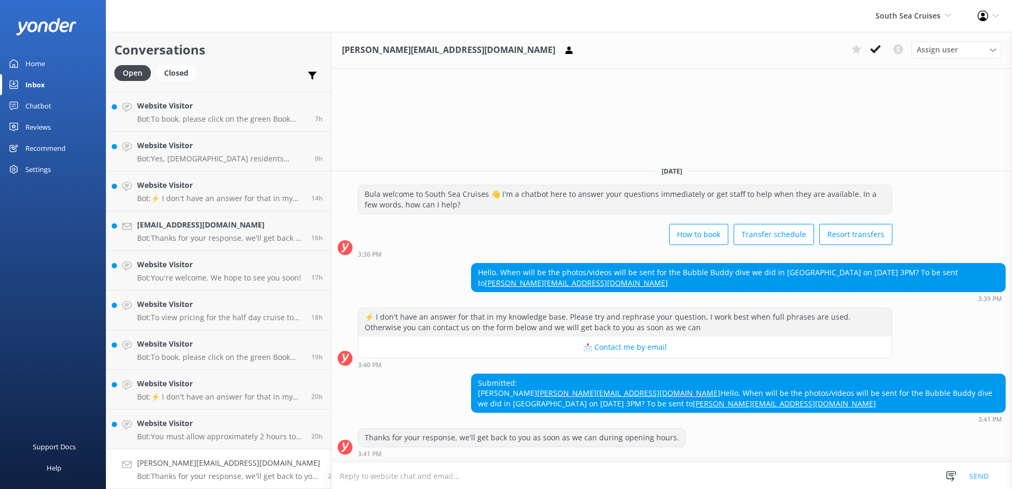
scroll to position [21, 0]
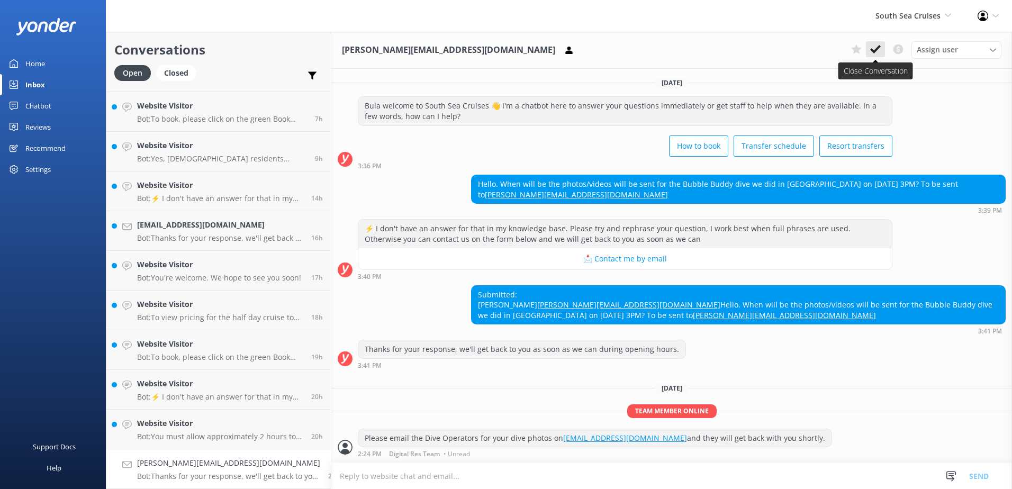
click at [873, 52] on use at bounding box center [876, 49] width 11 height 8
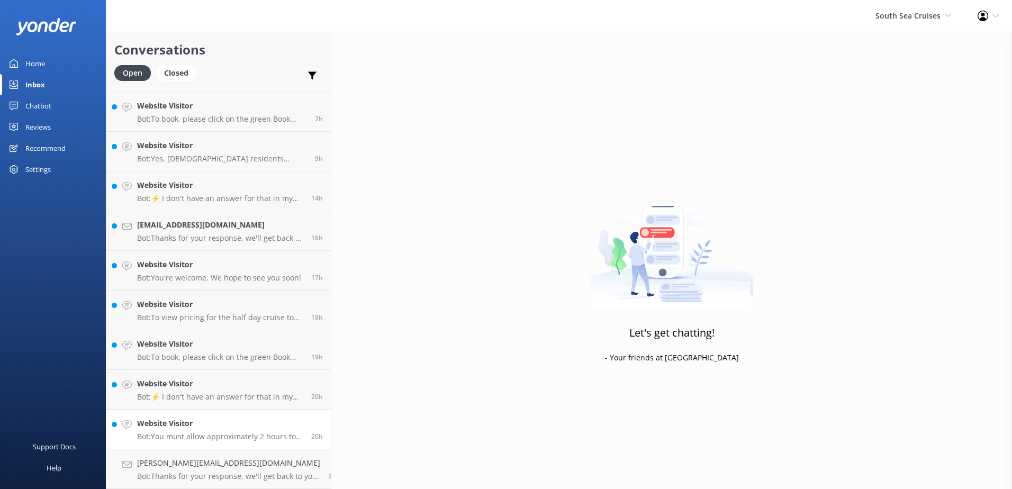
scroll to position [392, 0]
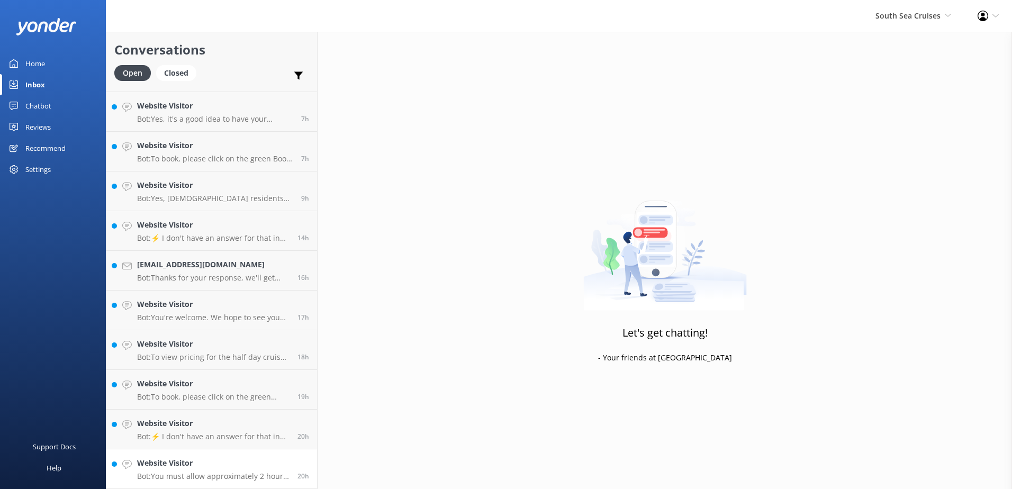
click at [261, 461] on h4 "Website Visitor" at bounding box center [213, 464] width 153 height 12
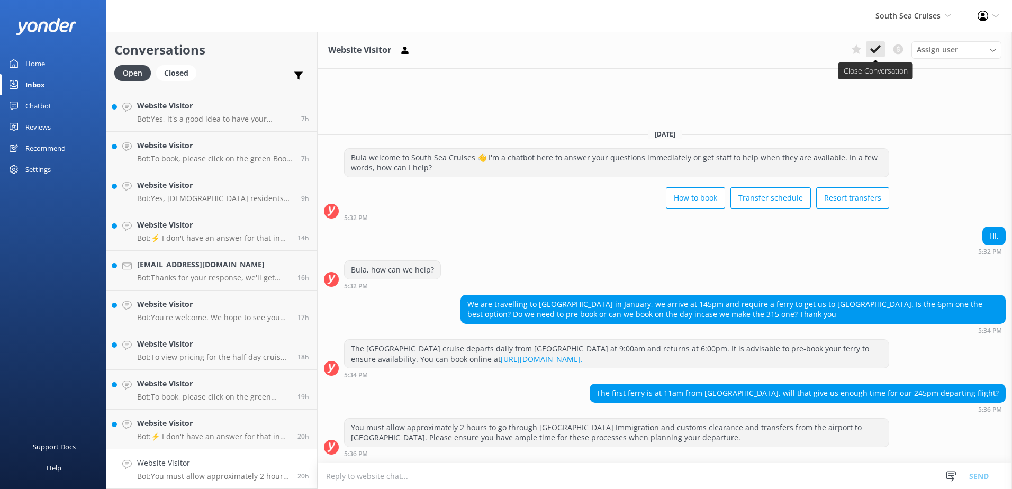
click at [874, 47] on icon at bounding box center [876, 49] width 11 height 11
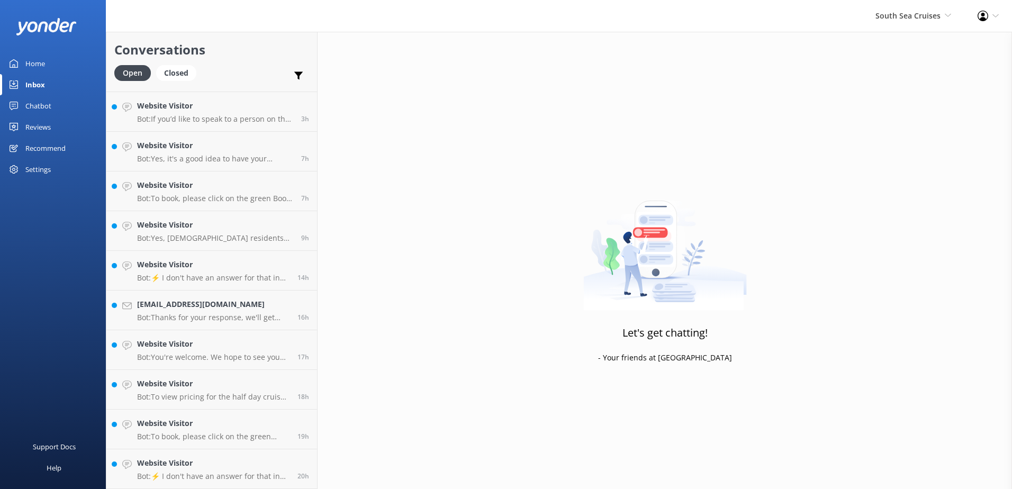
scroll to position [353, 0]
drag, startPoint x: 248, startPoint y: 452, endPoint x: 266, endPoint y: 444, distance: 19.0
click at [248, 452] on link "Website Visitor Bot: ⚡ I don't have an answer for that in my knowledge base. Pl…" at bounding box center [211, 470] width 211 height 40
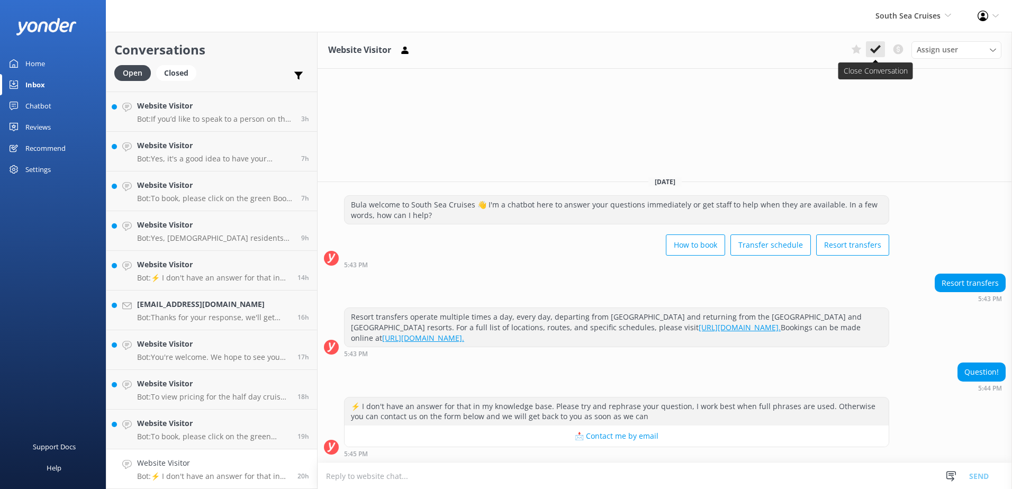
click at [874, 51] on use at bounding box center [876, 49] width 11 height 8
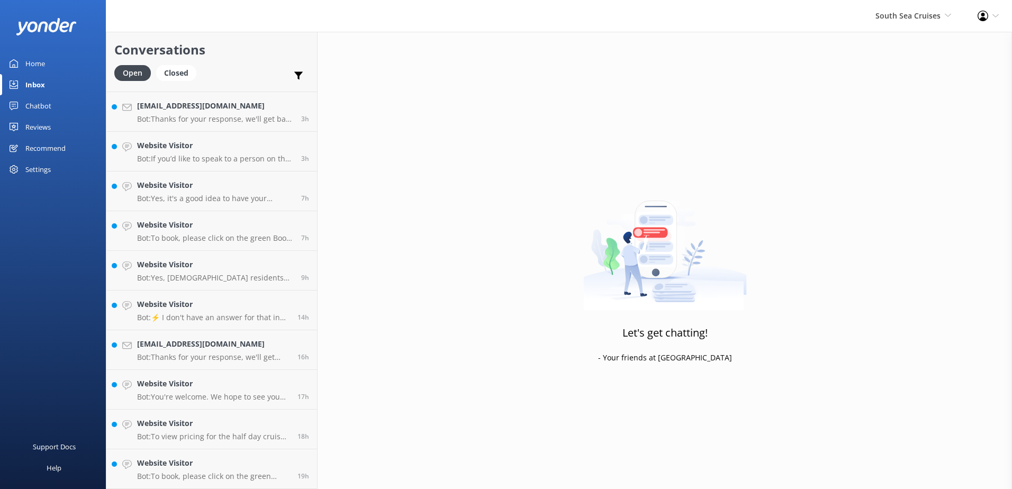
scroll to position [313, 0]
click at [280, 454] on link "Website Visitor Bot: To book, please click on the green Book Now button on our …" at bounding box center [211, 470] width 211 height 40
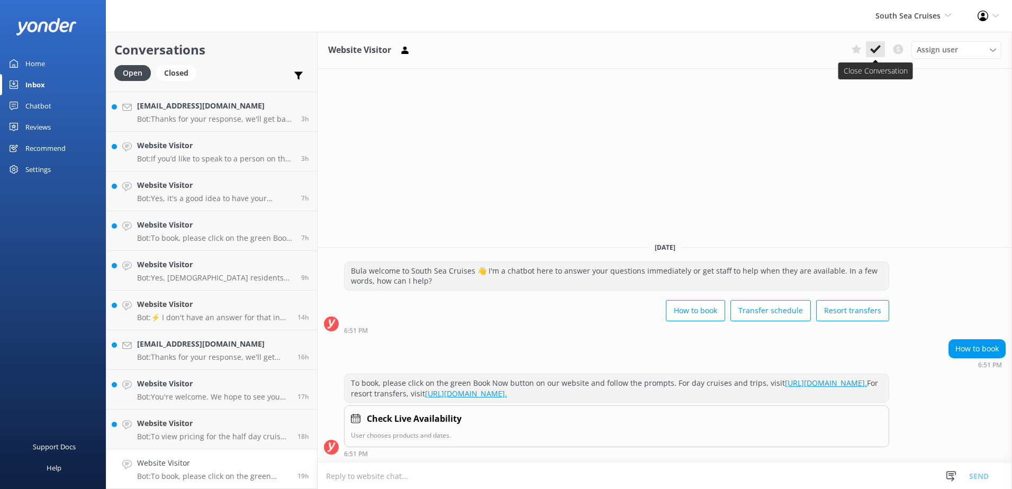
click at [876, 43] on button at bounding box center [875, 49] width 19 height 16
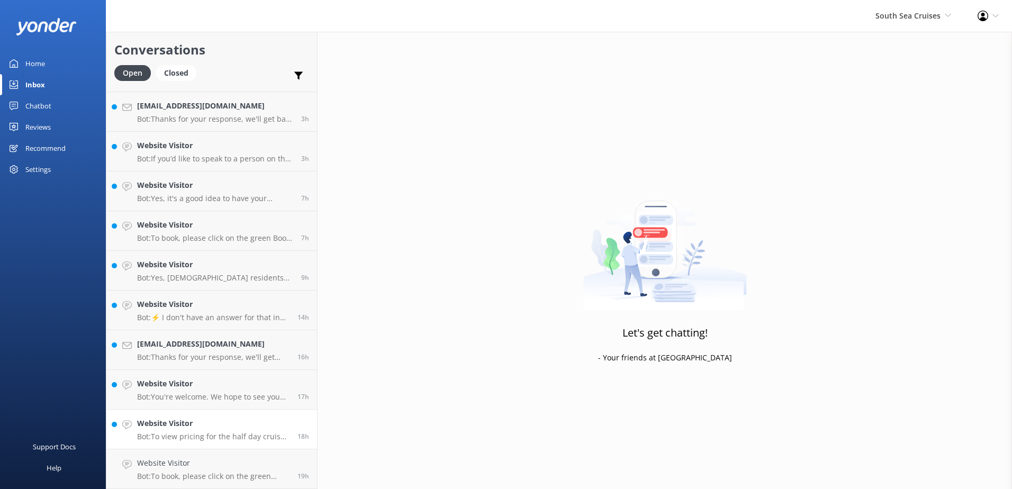
scroll to position [273, 0]
click at [258, 457] on link "Website Visitor Bot: To view pricing for the half day cruise to South Sea Islan…" at bounding box center [211, 470] width 211 height 40
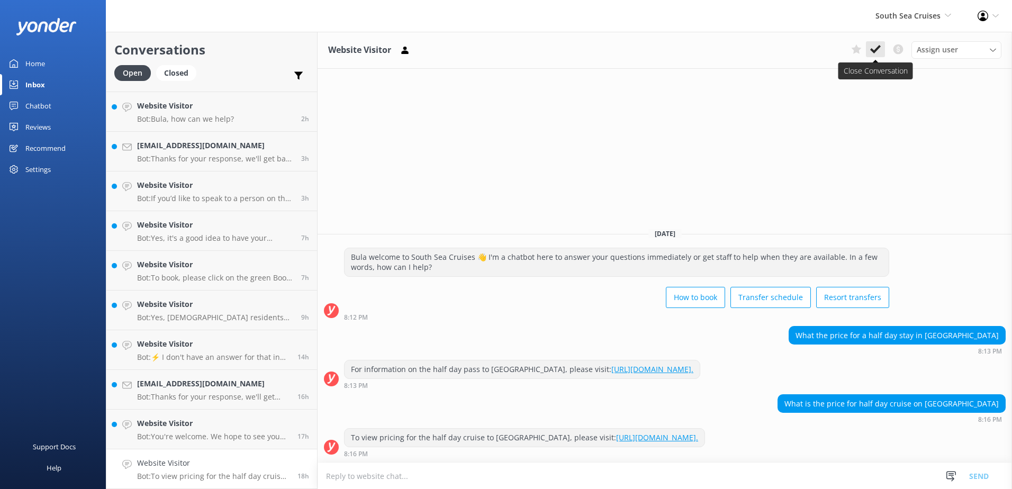
click at [877, 48] on use at bounding box center [876, 49] width 11 height 8
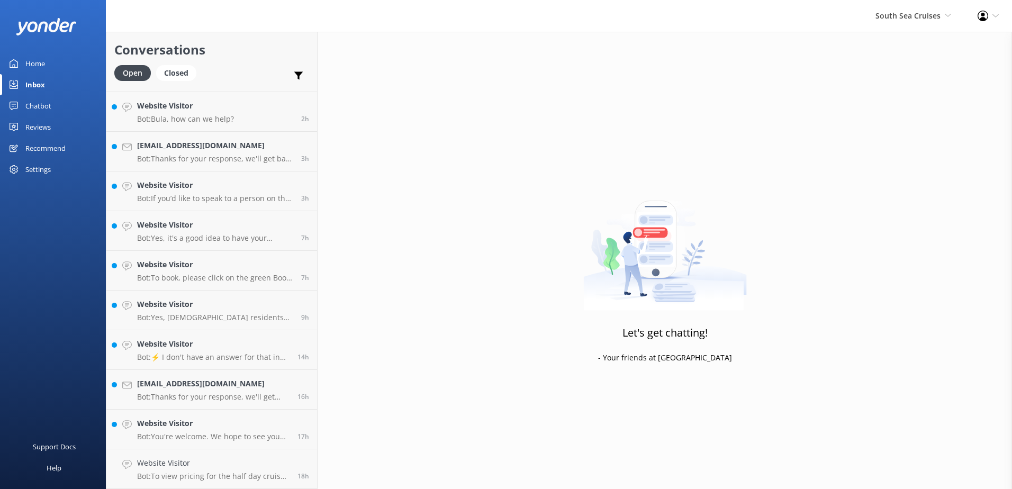
scroll to position [234, 0]
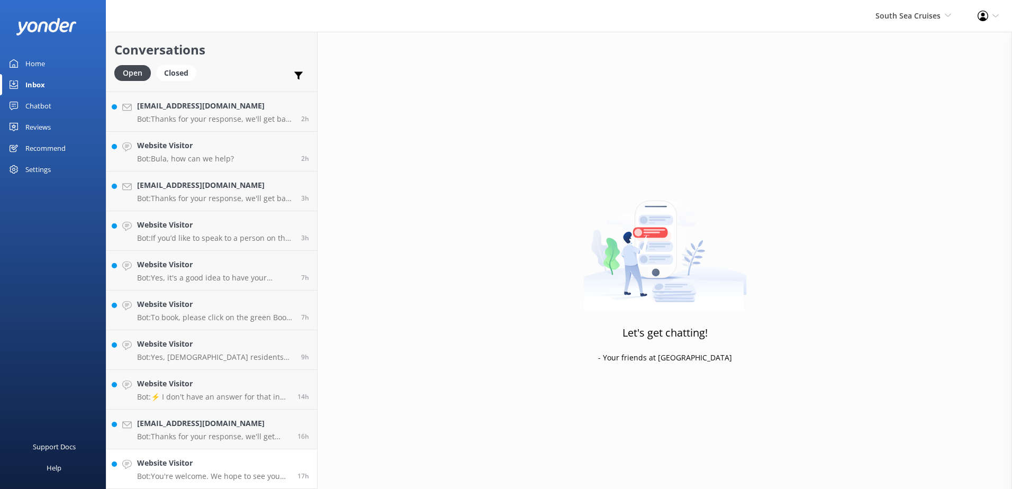
click at [268, 463] on h4 "Website Visitor" at bounding box center [213, 464] width 153 height 12
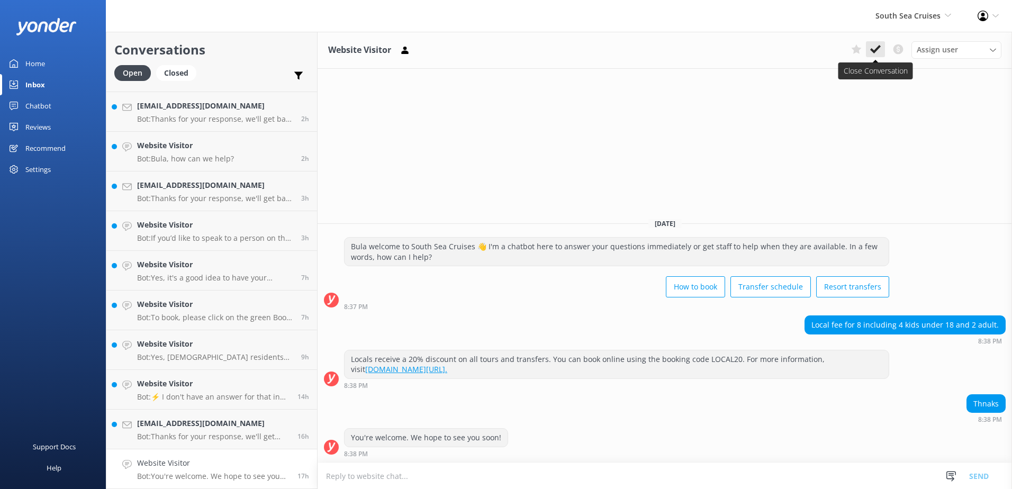
click at [874, 49] on icon at bounding box center [876, 49] width 11 height 11
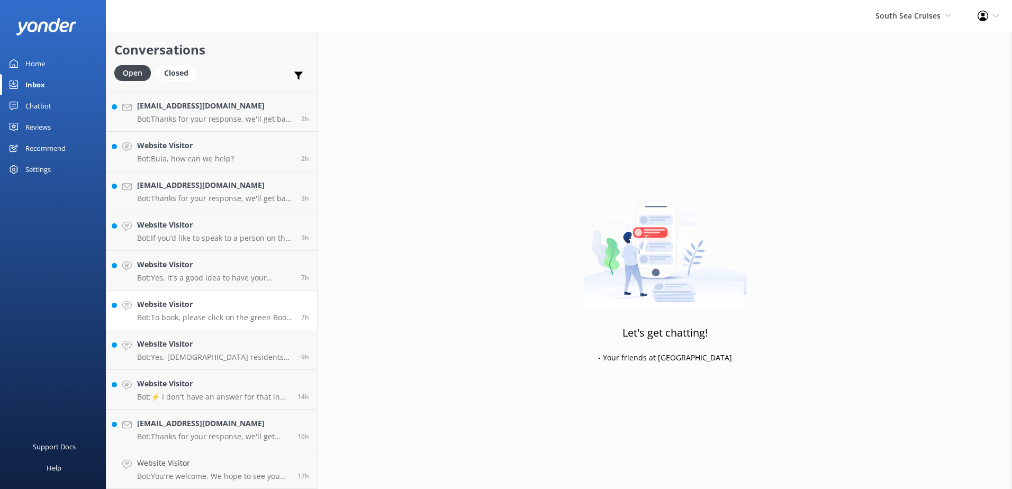
scroll to position [194, 0]
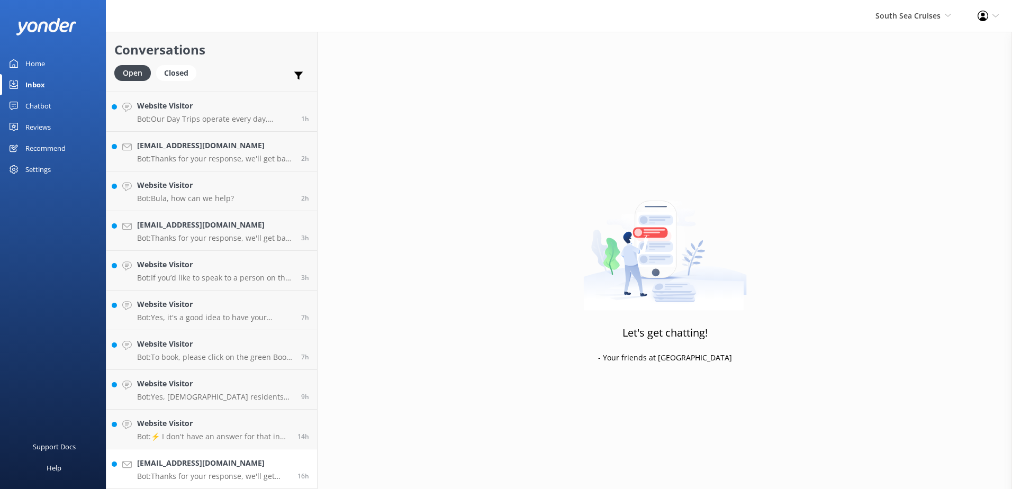
click at [249, 460] on h4 "Mitchellmattison13@gmail.com" at bounding box center [213, 464] width 153 height 12
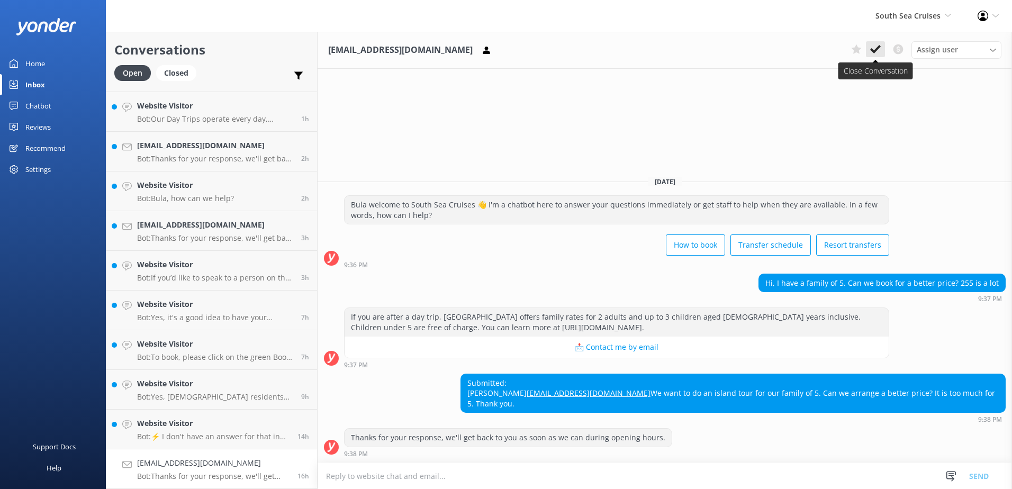
click at [879, 52] on icon at bounding box center [876, 49] width 11 height 11
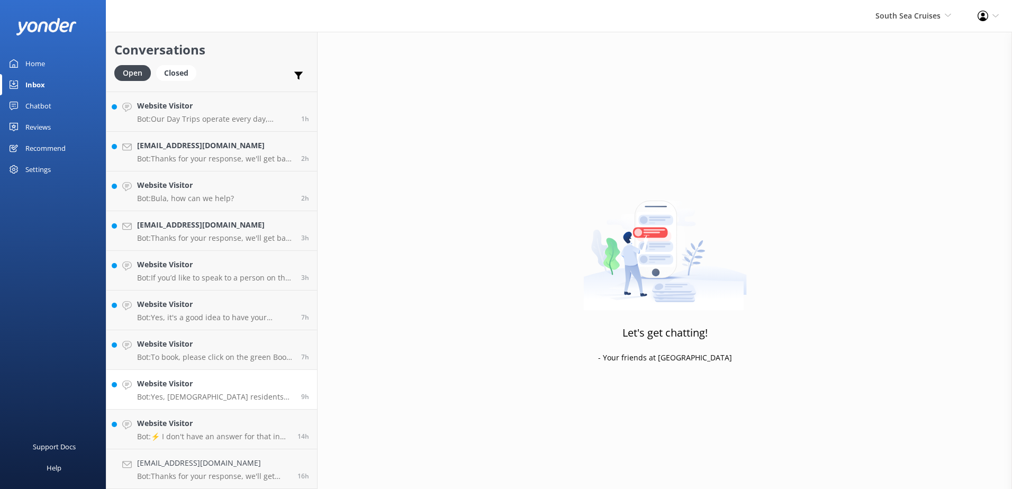
scroll to position [154, 0]
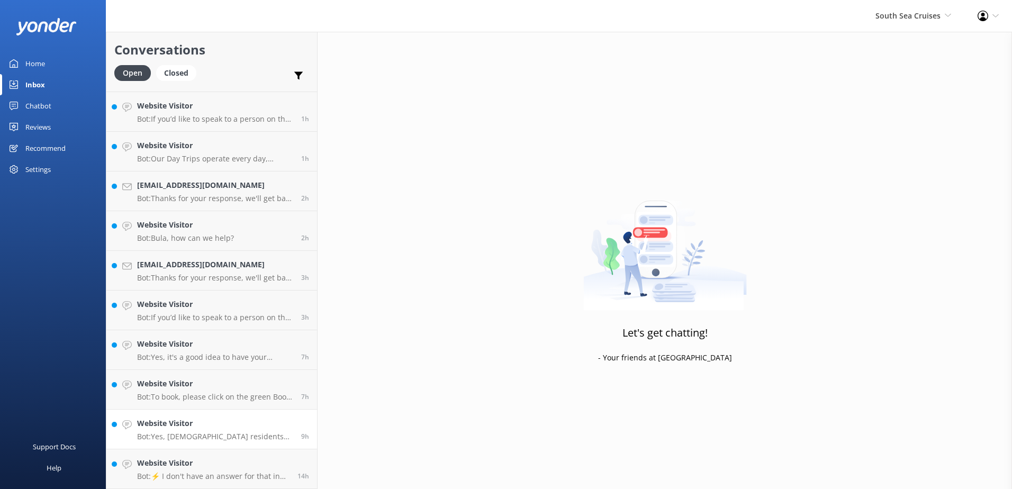
drag, startPoint x: 218, startPoint y: 462, endPoint x: 239, endPoint y: 445, distance: 27.2
click at [218, 461] on h4 "Website Visitor" at bounding box center [213, 464] width 153 height 12
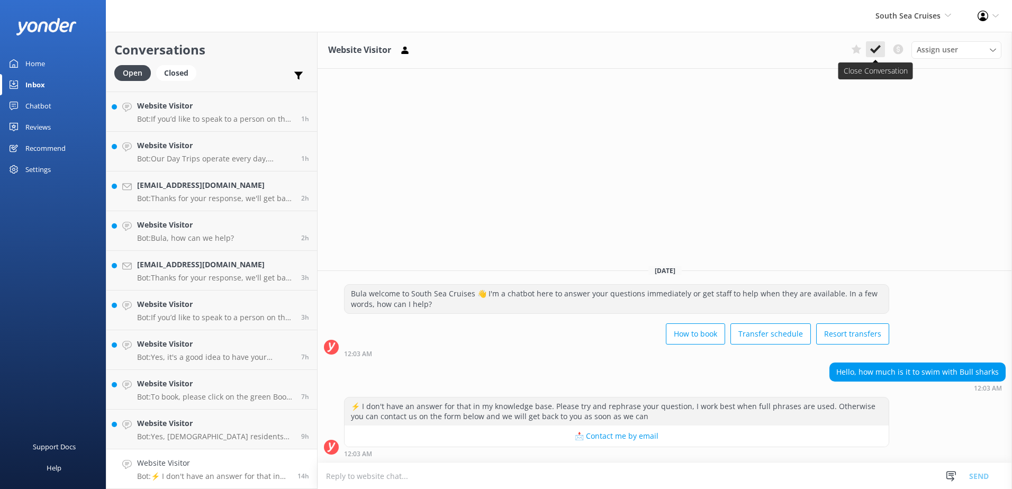
click at [872, 46] on icon at bounding box center [876, 49] width 11 height 11
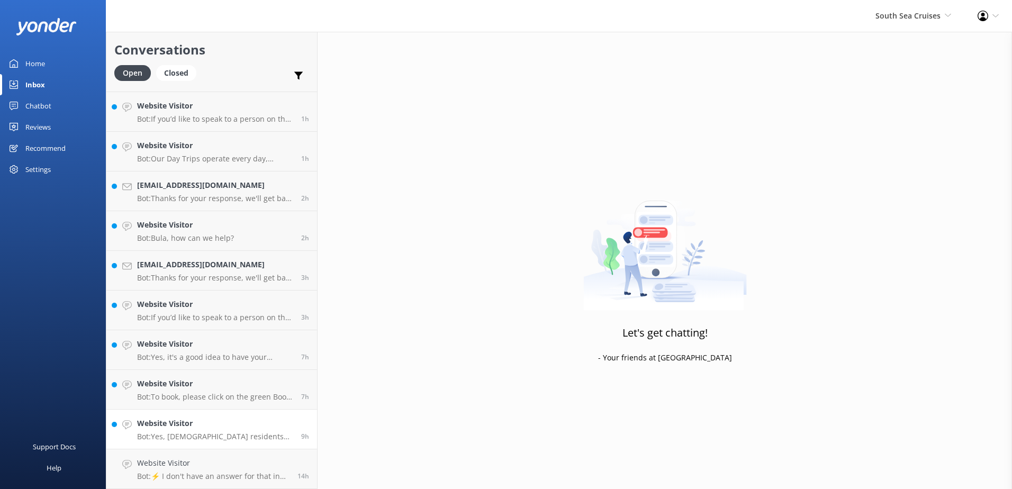
scroll to position [114, 0]
click at [265, 458] on h4 "Website Visitor" at bounding box center [215, 464] width 156 height 12
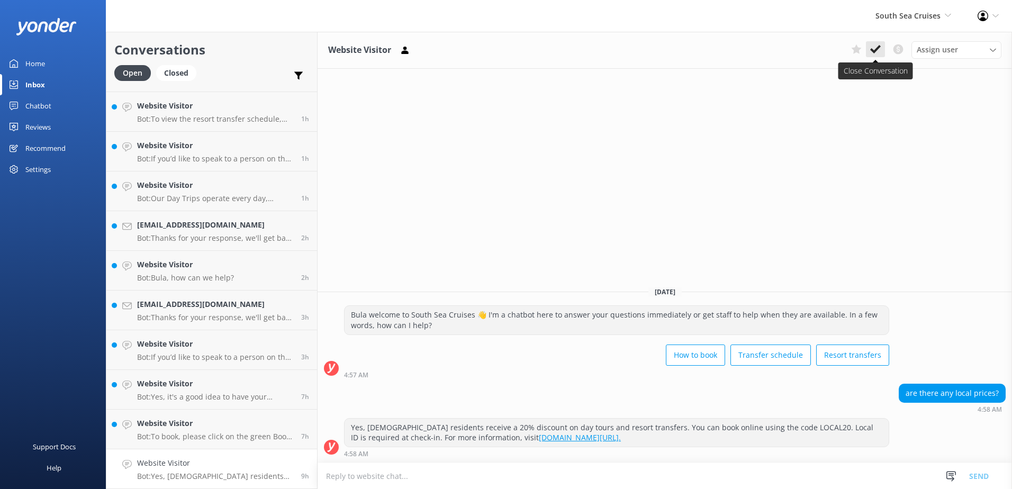
click at [872, 48] on icon at bounding box center [876, 49] width 11 height 11
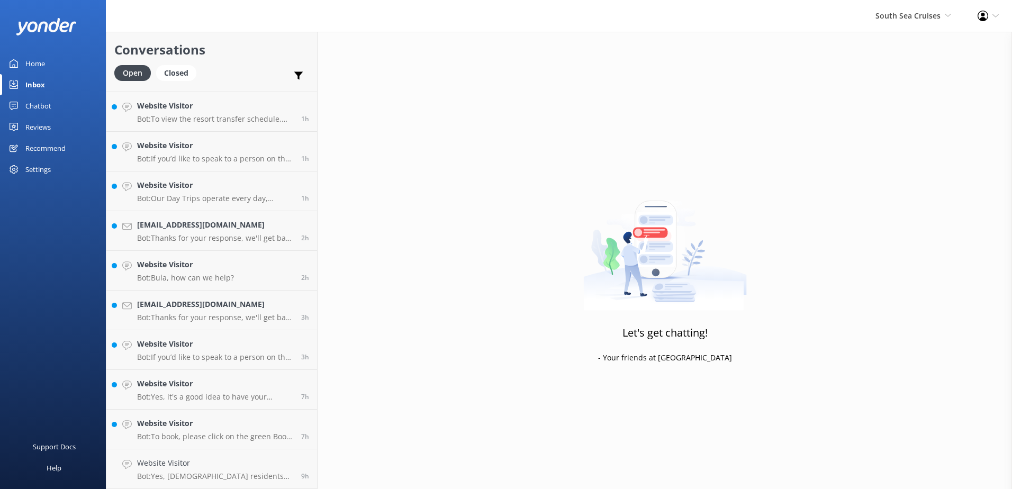
scroll to position [75, 0]
click at [295, 453] on link "Website Visitor Bot: To book, please click on the green Book Now button on our …" at bounding box center [211, 470] width 211 height 40
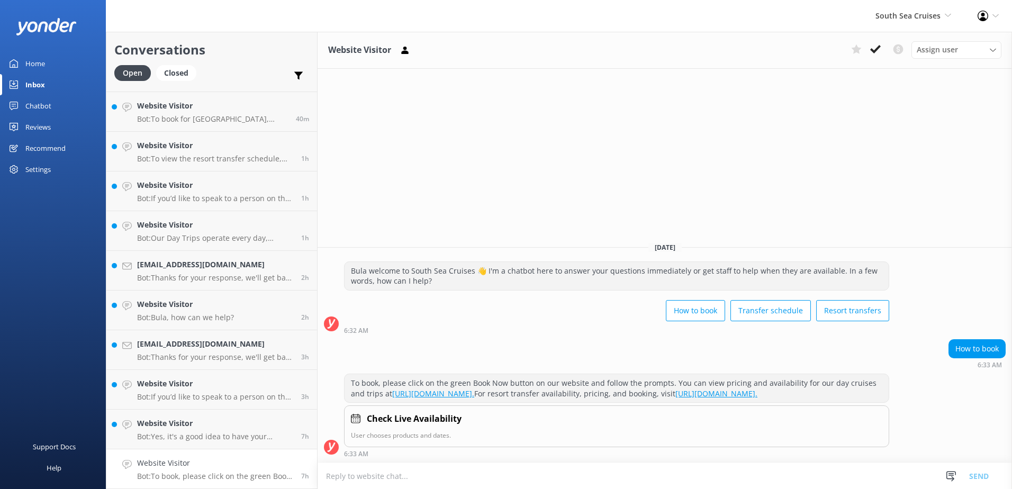
drag, startPoint x: 881, startPoint y: 49, endPoint x: 738, endPoint y: 189, distance: 199.6
click at [880, 49] on icon at bounding box center [876, 49] width 11 height 11
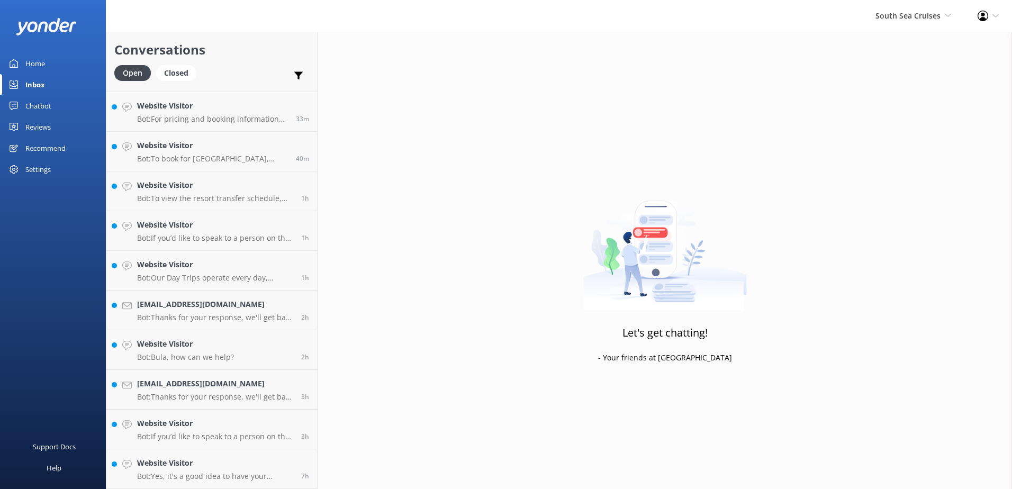
scroll to position [35, 0]
drag, startPoint x: 275, startPoint y: 453, endPoint x: 305, endPoint y: 436, distance: 34.4
click at [276, 453] on link "Website Visitor Bot: Yes, it's a good idea to have your confirmation email hand…" at bounding box center [211, 470] width 211 height 40
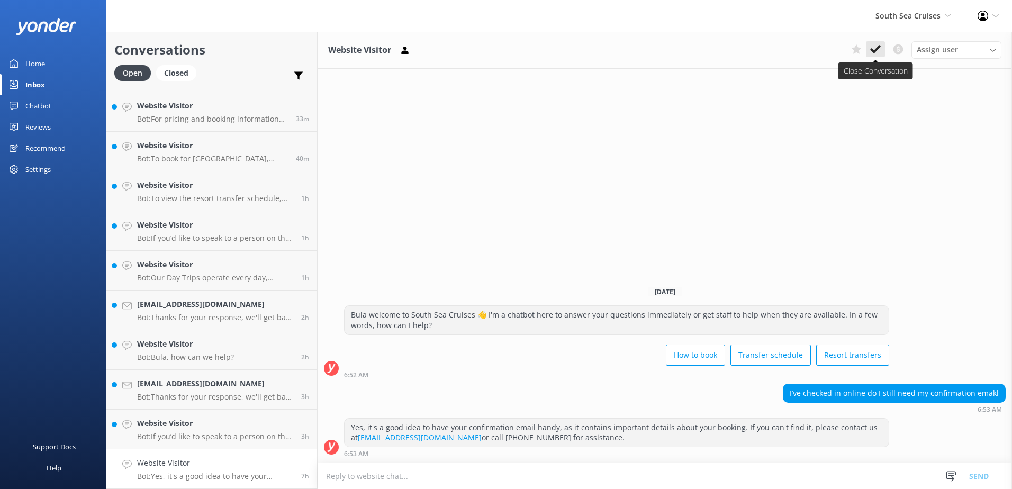
click at [884, 46] on button at bounding box center [875, 49] width 19 height 16
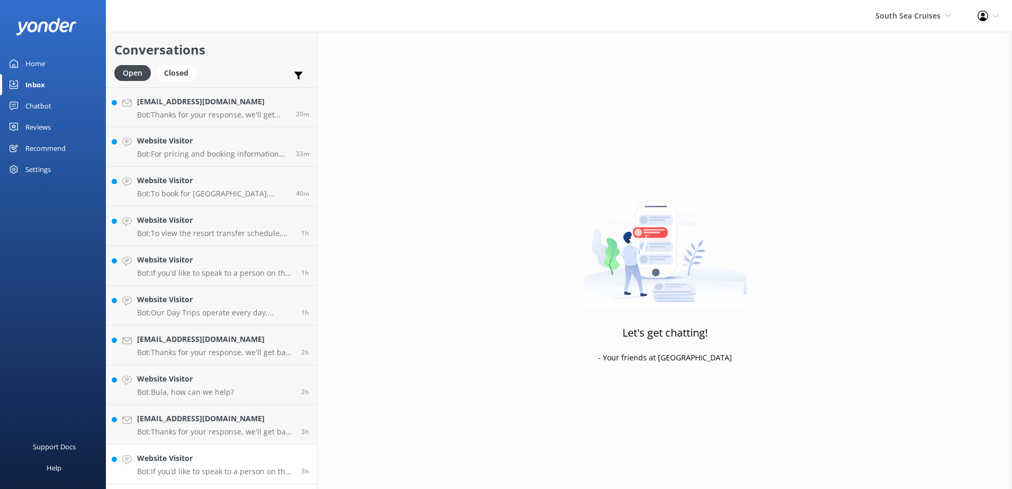
click at [300, 459] on div "3h" at bounding box center [301, 464] width 16 height 23
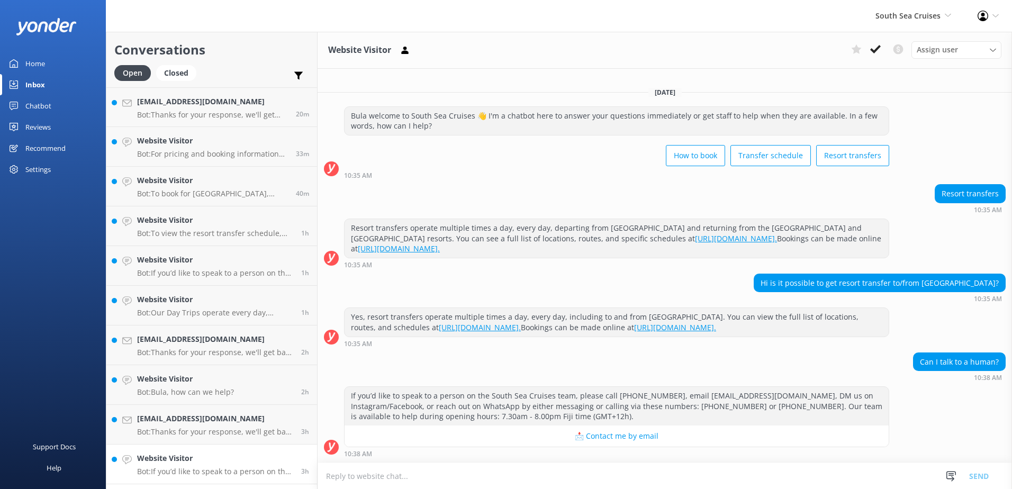
scroll to position [1, 0]
click at [877, 50] on use at bounding box center [876, 49] width 11 height 8
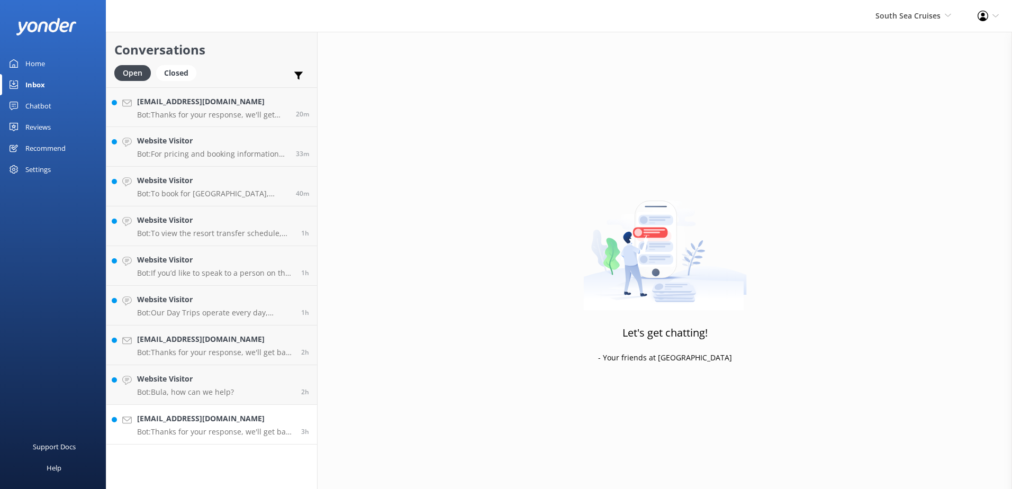
click at [299, 419] on div "3h" at bounding box center [301, 424] width 16 height 23
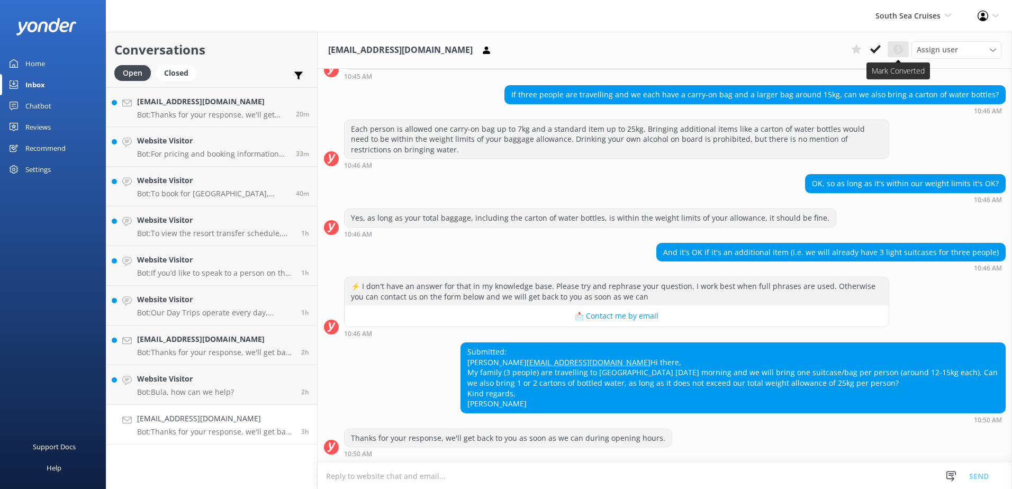
scroll to position [190, 0]
click at [873, 47] on icon at bounding box center [876, 49] width 11 height 11
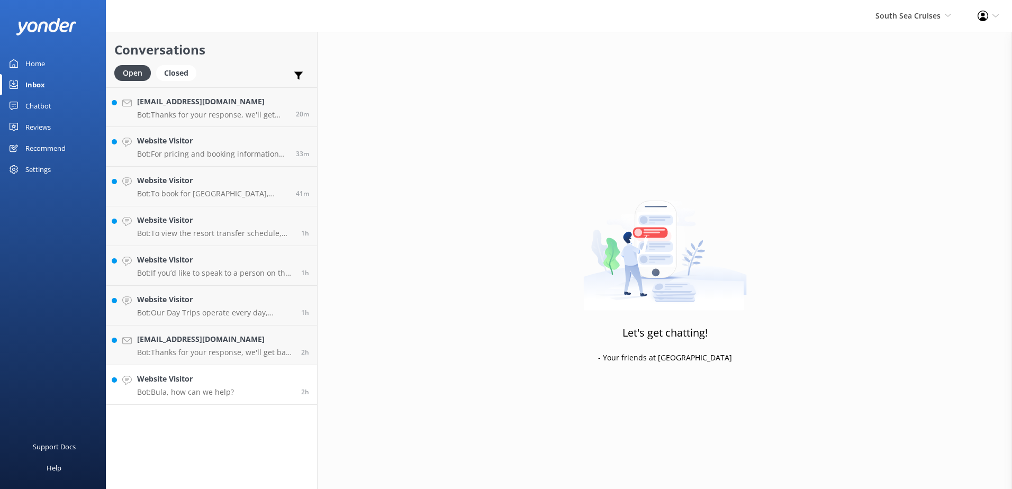
click at [284, 382] on link "Website Visitor Bot: Bula, how can we help? 2h" at bounding box center [211, 385] width 211 height 40
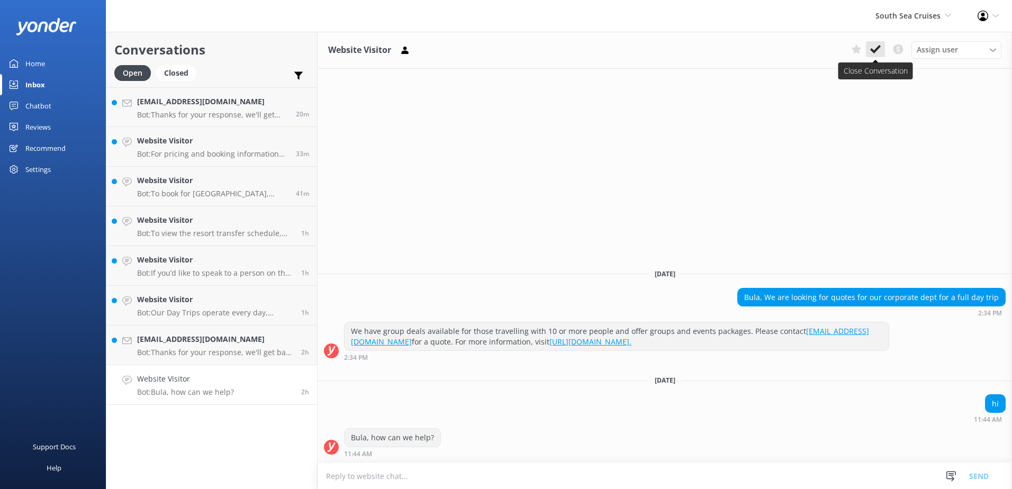
click at [877, 49] on use at bounding box center [876, 49] width 11 height 8
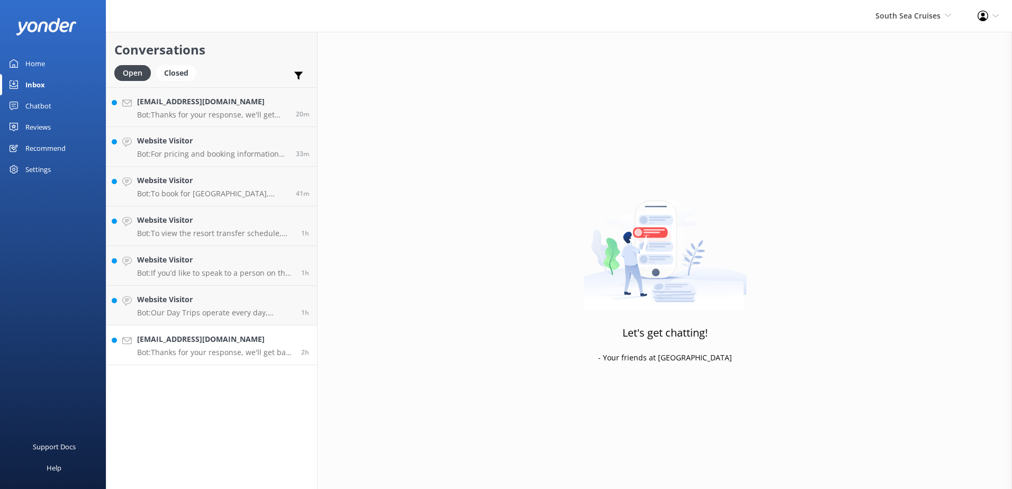
click at [303, 335] on div "2h" at bounding box center [301, 345] width 16 height 23
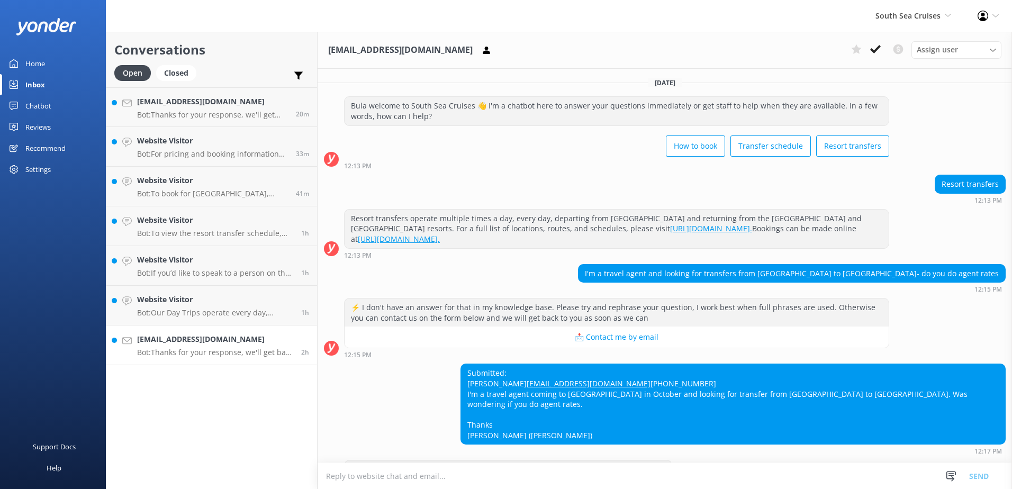
scroll to position [42, 0]
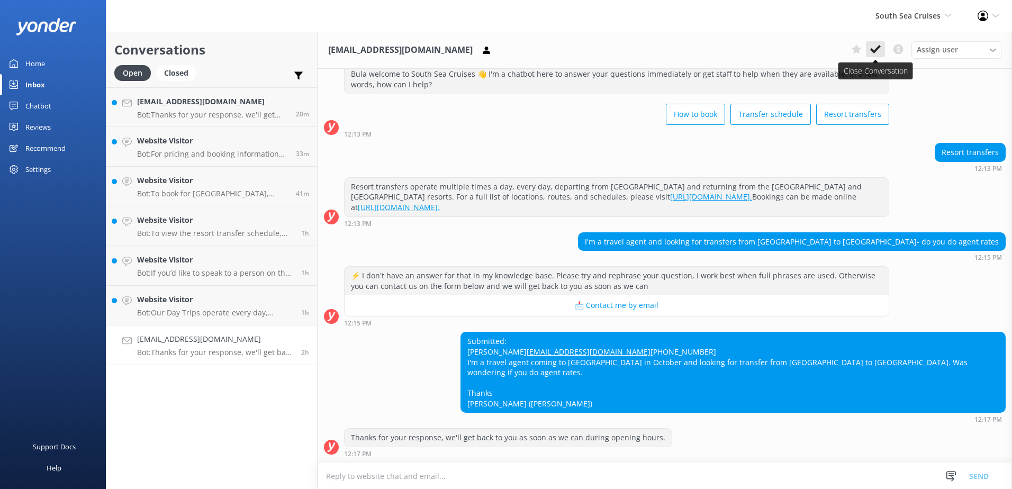
click at [874, 49] on icon at bounding box center [876, 49] width 11 height 11
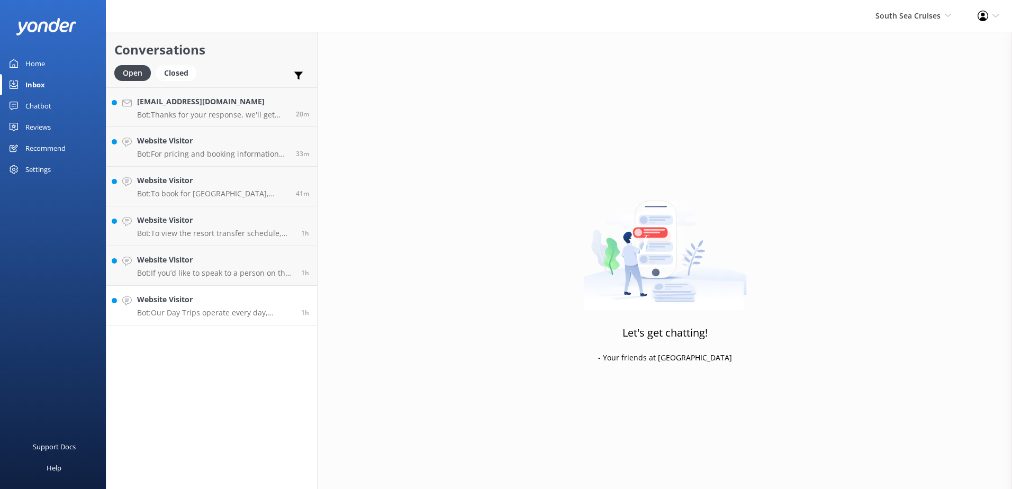
click at [282, 300] on h4 "Website Visitor" at bounding box center [215, 300] width 156 height 12
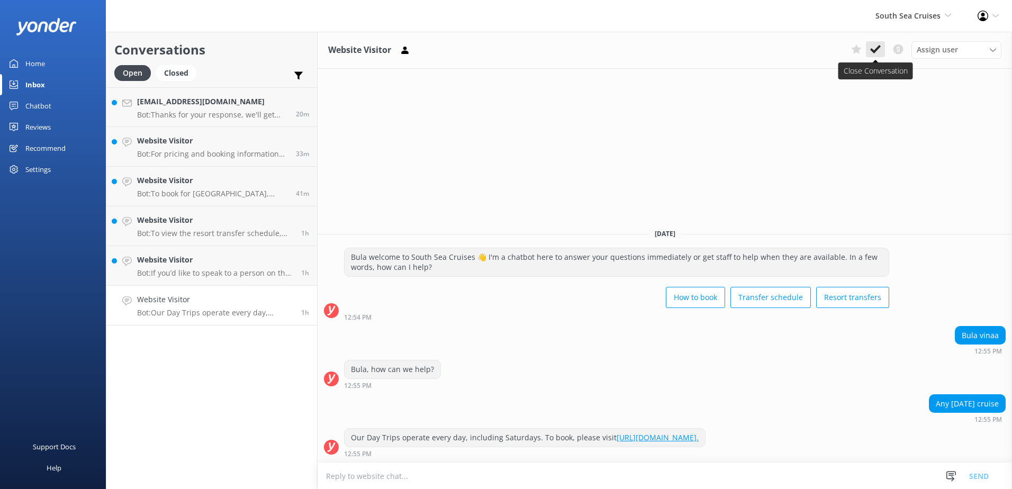
click at [876, 48] on icon at bounding box center [876, 49] width 11 height 11
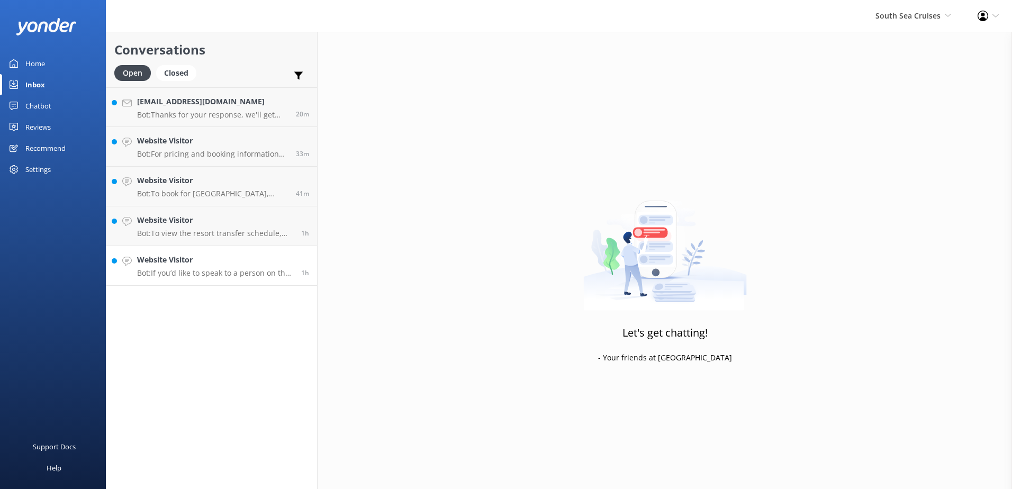
click at [275, 252] on link "Website Visitor Bot: If you’d like to speak to a person on the South Sea Cruise…" at bounding box center [211, 266] width 211 height 40
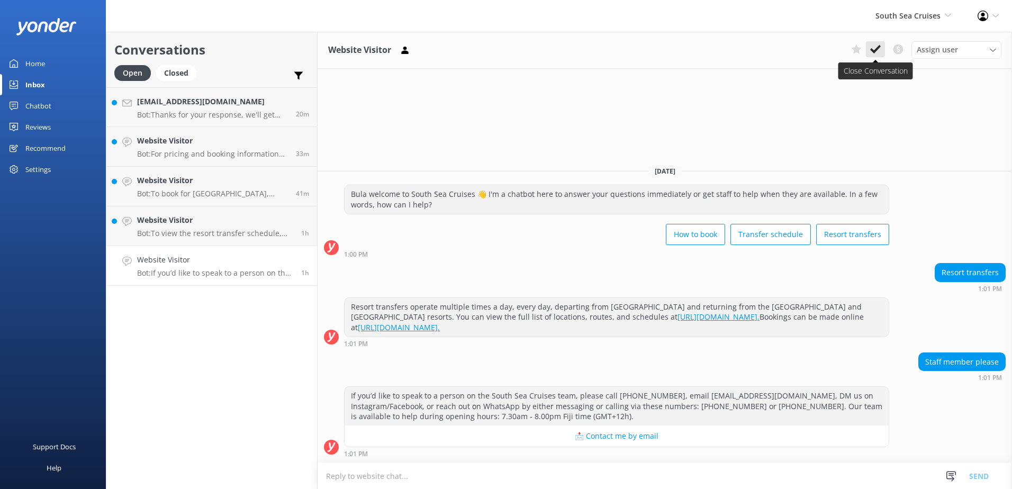
click at [873, 49] on icon at bounding box center [876, 49] width 11 height 11
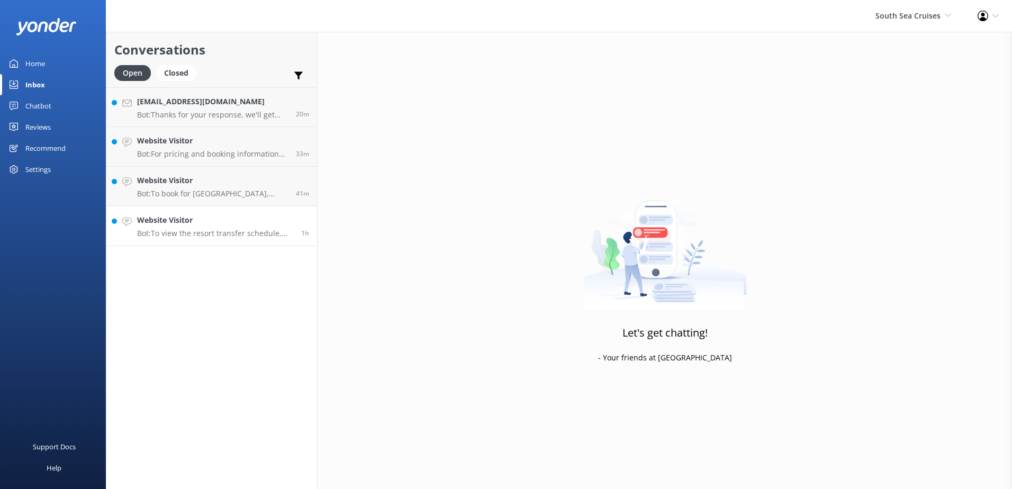
click at [255, 219] on h4 "Website Visitor" at bounding box center [215, 220] width 156 height 12
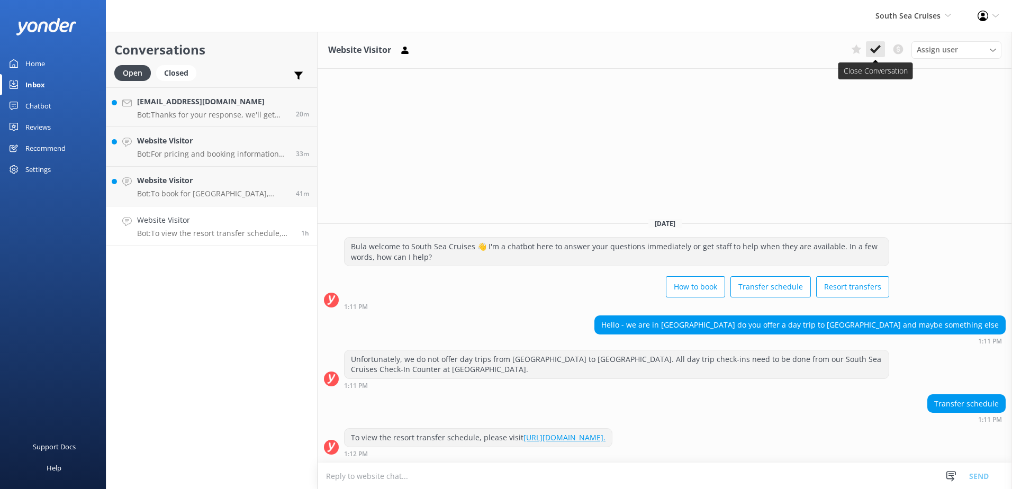
click at [881, 49] on icon at bounding box center [876, 49] width 11 height 11
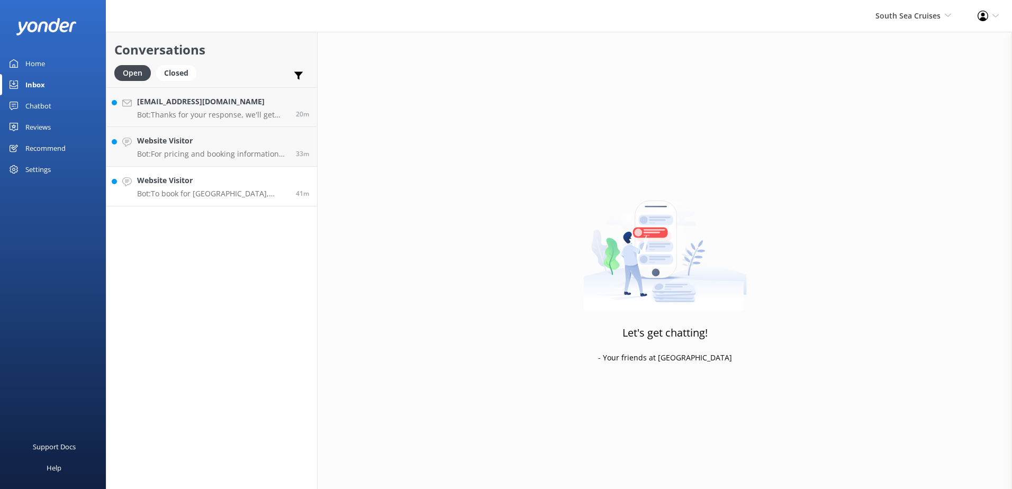
drag, startPoint x: 258, startPoint y: 182, endPoint x: 266, endPoint y: 177, distance: 9.3
click at [259, 182] on h4 "Website Visitor" at bounding box center [212, 181] width 151 height 12
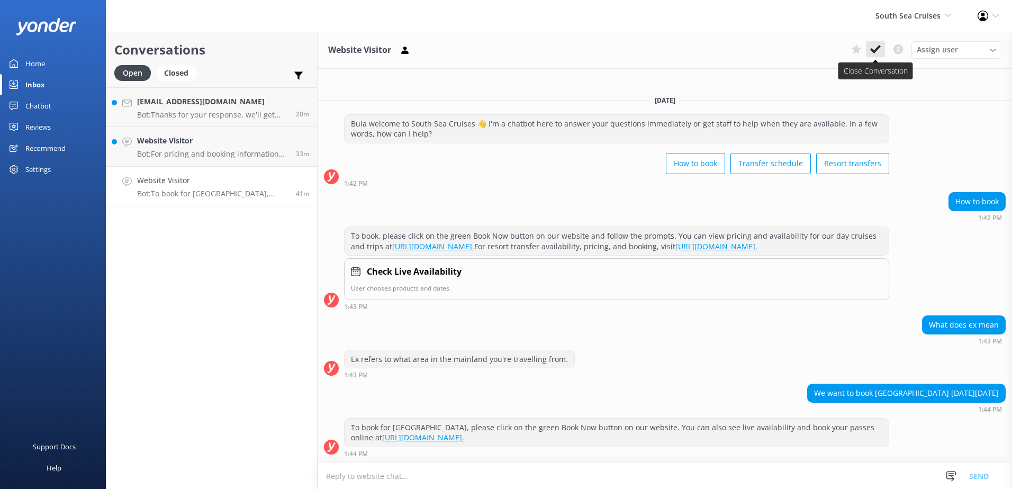
click at [877, 52] on icon at bounding box center [876, 49] width 11 height 11
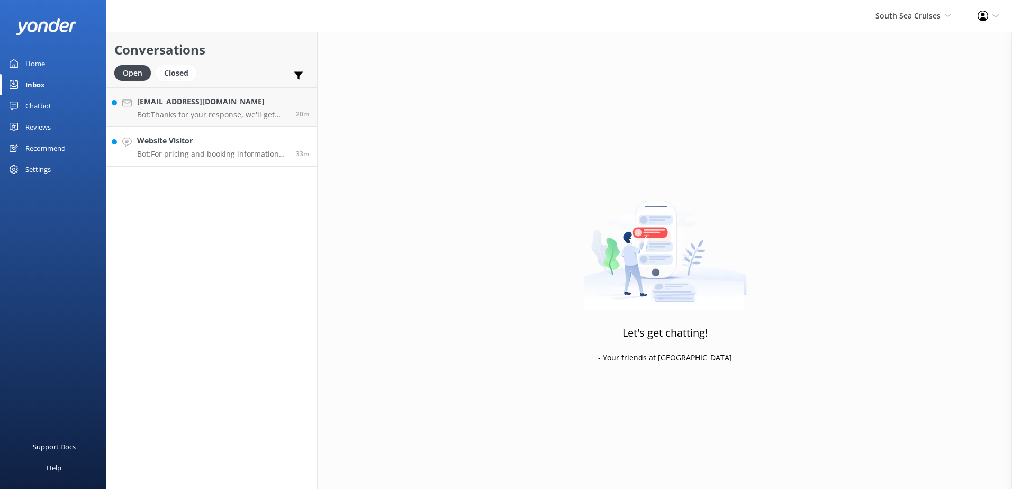
click at [284, 142] on h4 "Website Visitor" at bounding box center [212, 141] width 151 height 12
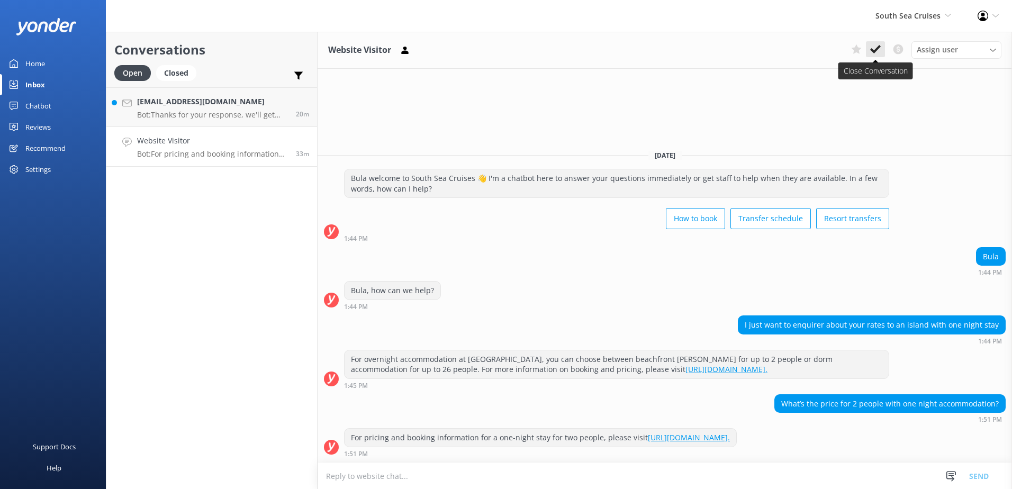
click at [872, 48] on icon at bounding box center [876, 49] width 11 height 11
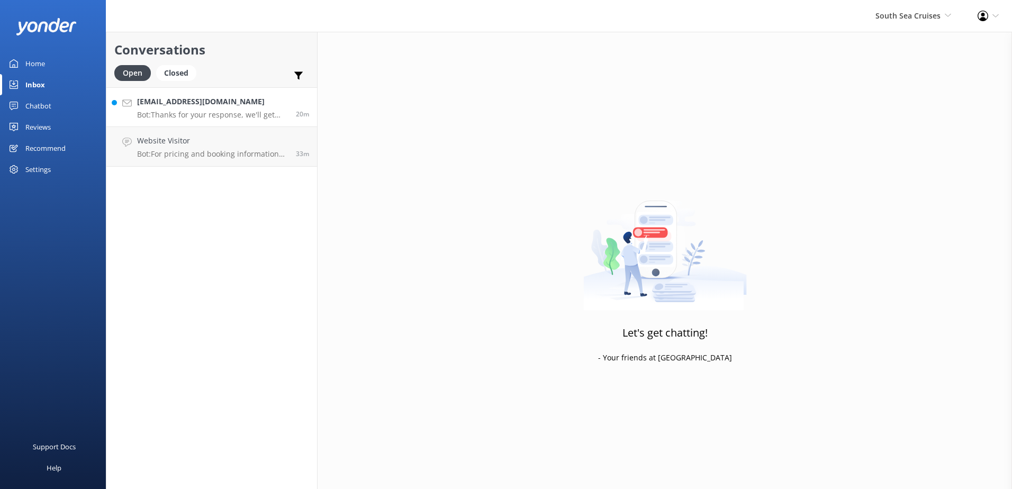
click at [288, 99] on div "20m" at bounding box center [298, 107] width 21 height 23
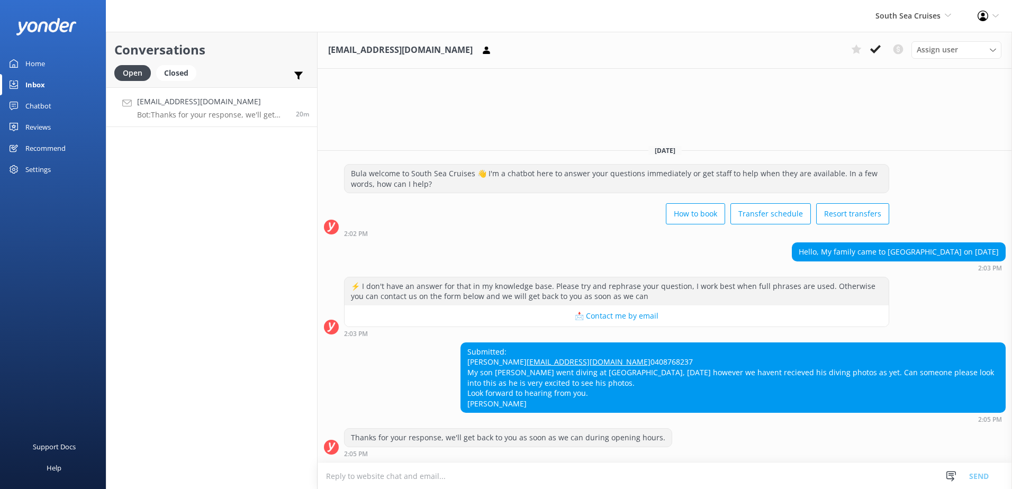
click at [759, 468] on textarea at bounding box center [665, 476] width 695 height 26
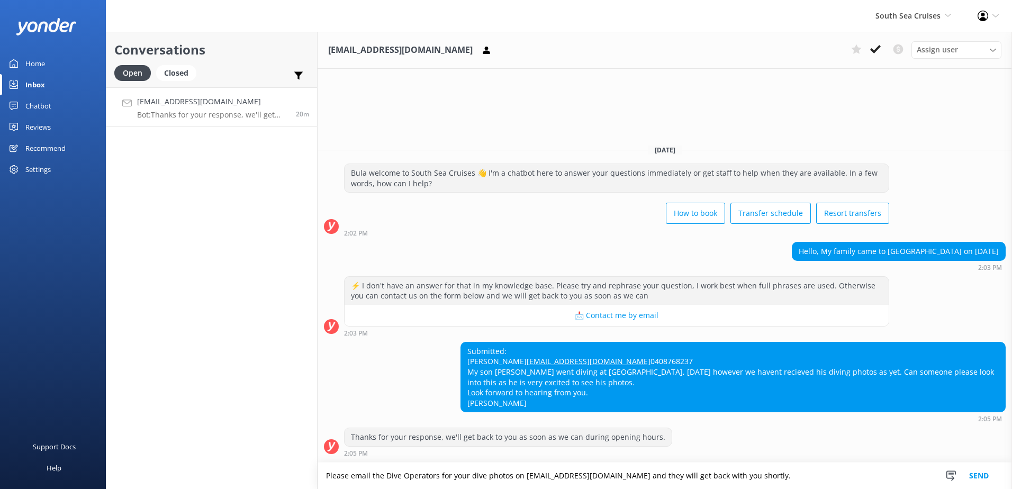
type textarea "Please email the Dive Operators for your dive photos on cbrssouthsea@bfcfiji.co…"
click at [979, 480] on button "Send" at bounding box center [980, 476] width 40 height 26
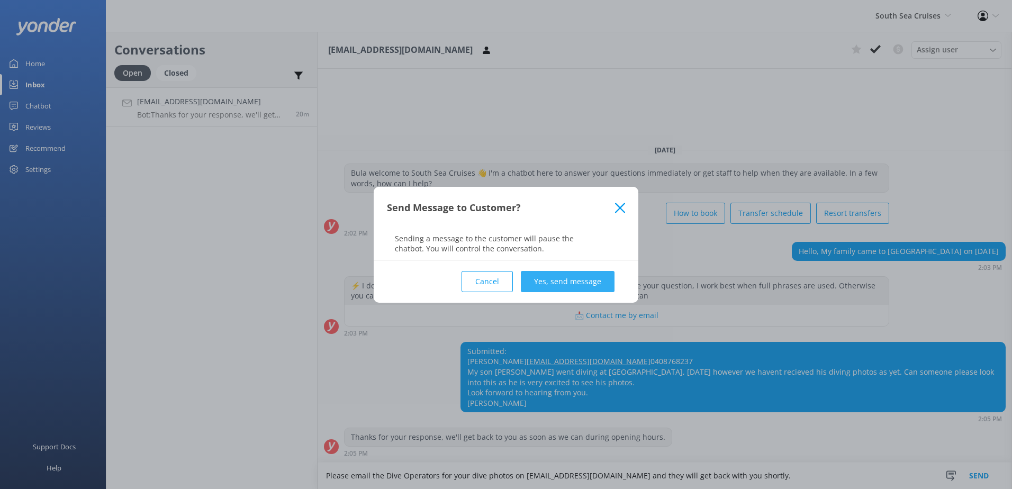
click at [575, 283] on button "Yes, send message" at bounding box center [568, 281] width 94 height 21
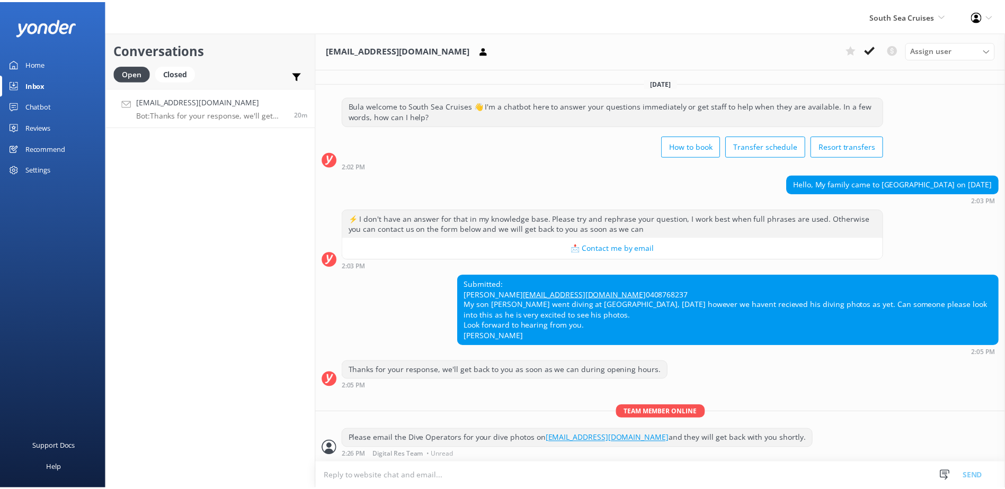
scroll to position [22, 0]
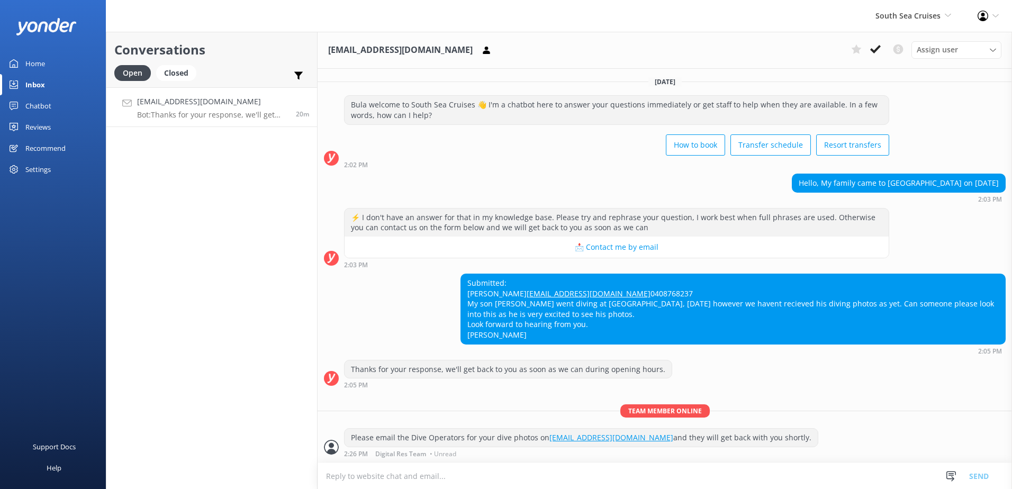
click at [875, 49] on icon at bounding box center [876, 49] width 11 height 11
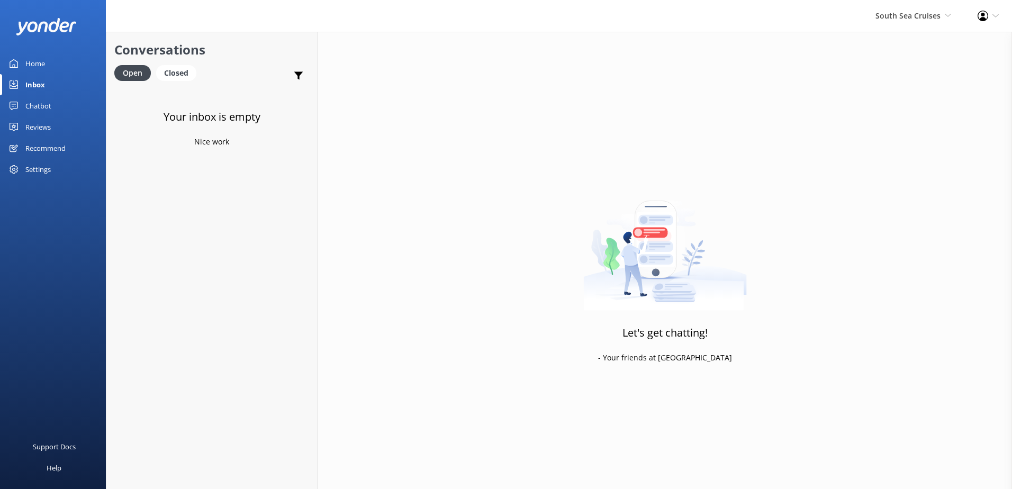
drag, startPoint x: 40, startPoint y: 65, endPoint x: 55, endPoint y: 69, distance: 15.9
click at [40, 65] on div "Home" at bounding box center [35, 63] width 20 height 21
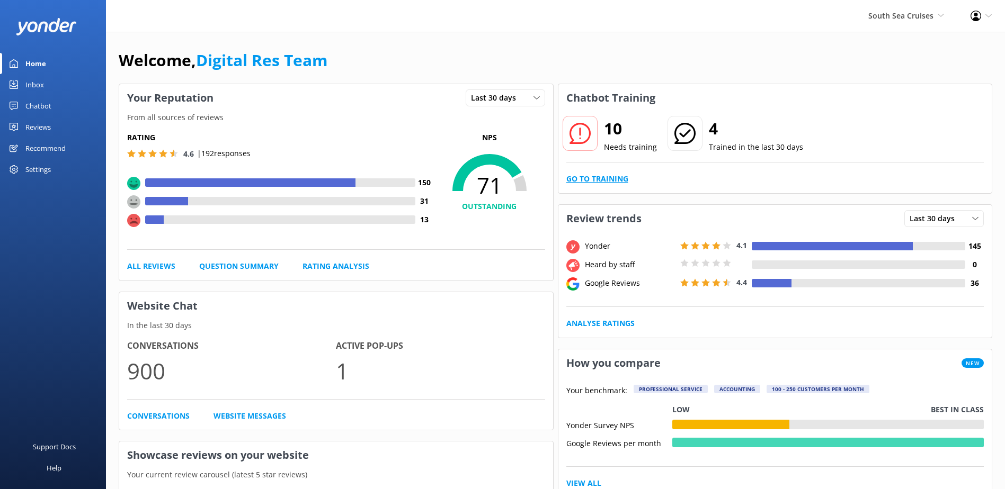
click at [617, 180] on link "Go to Training" at bounding box center [597, 179] width 62 height 12
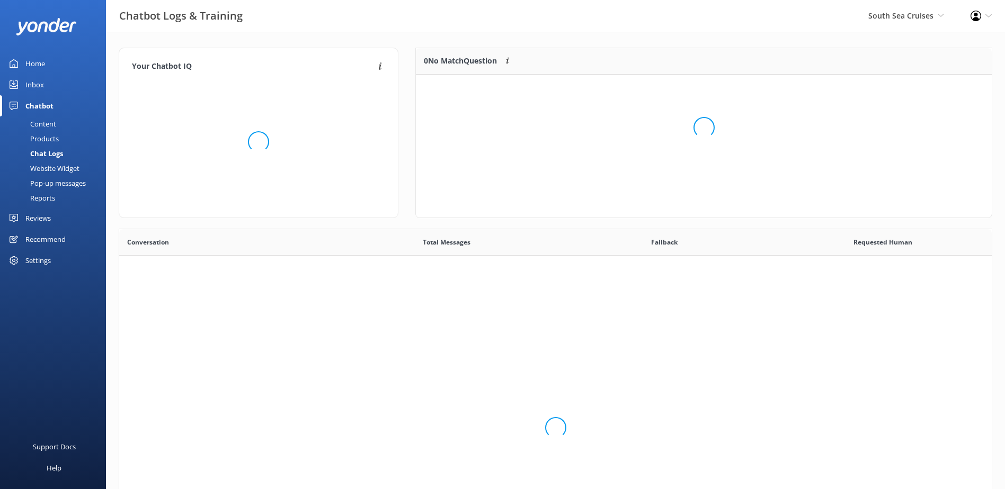
scroll to position [363, 864]
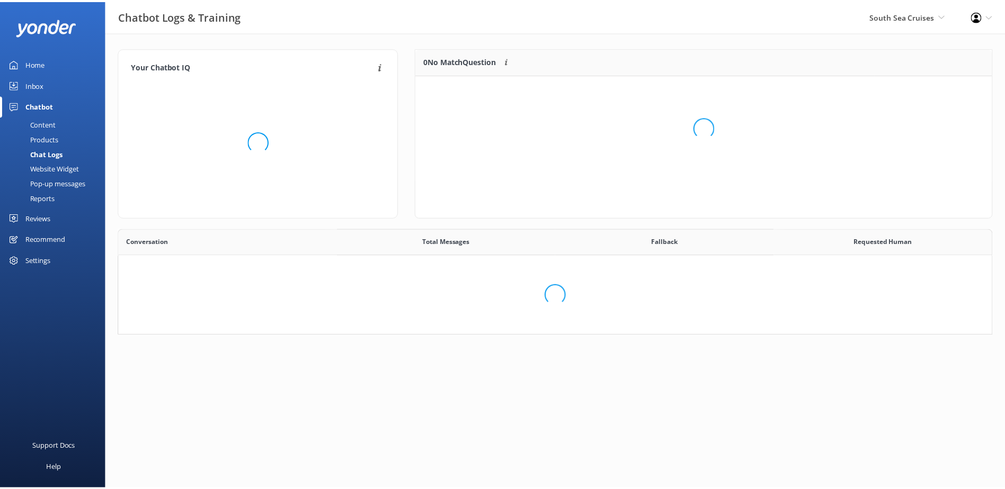
scroll to position [98, 873]
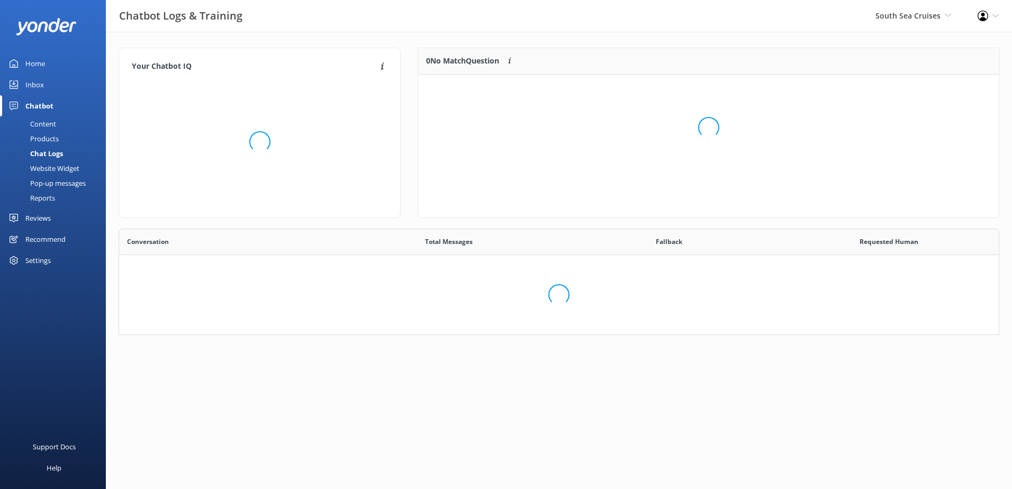
click at [39, 80] on div "Inbox" at bounding box center [34, 84] width 19 height 21
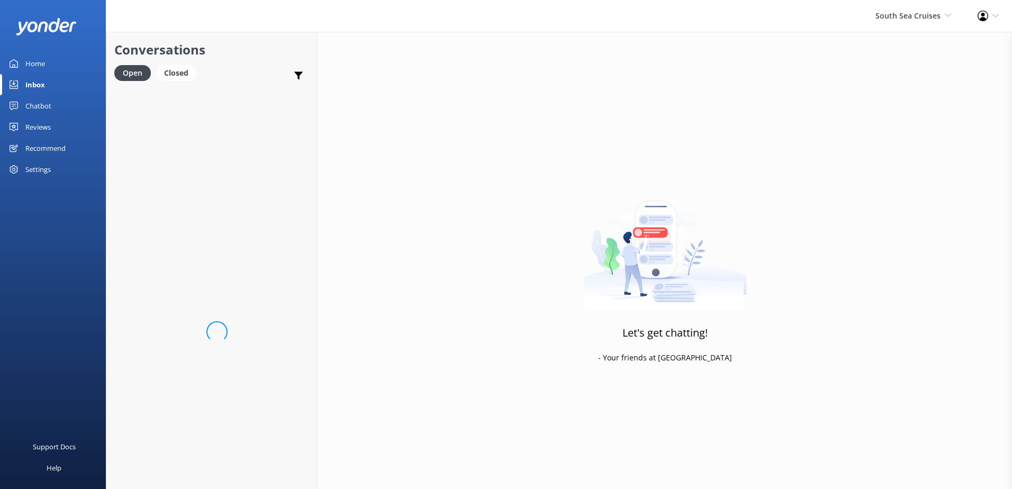
drag, startPoint x: 29, startPoint y: 62, endPoint x: 55, endPoint y: 66, distance: 26.3
click at [29, 61] on div "Home" at bounding box center [35, 63] width 20 height 21
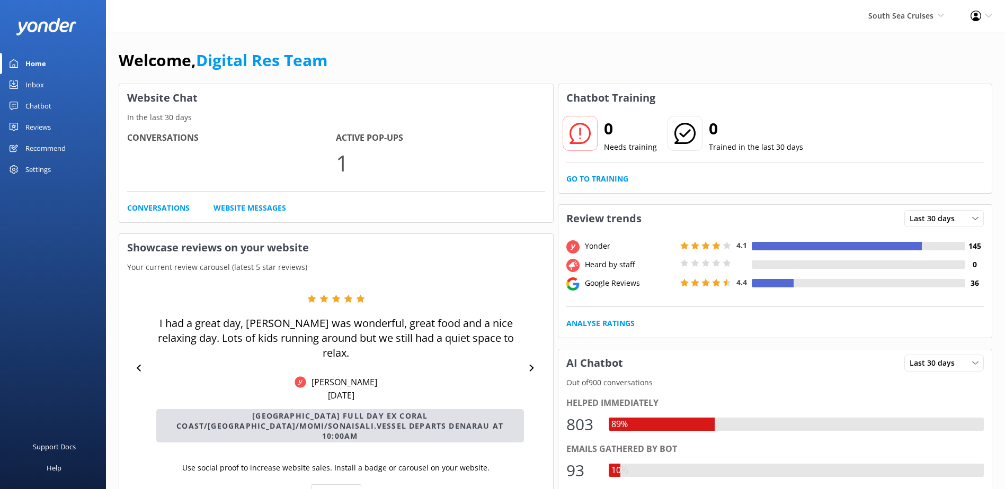
click at [33, 87] on div "Inbox" at bounding box center [34, 84] width 19 height 21
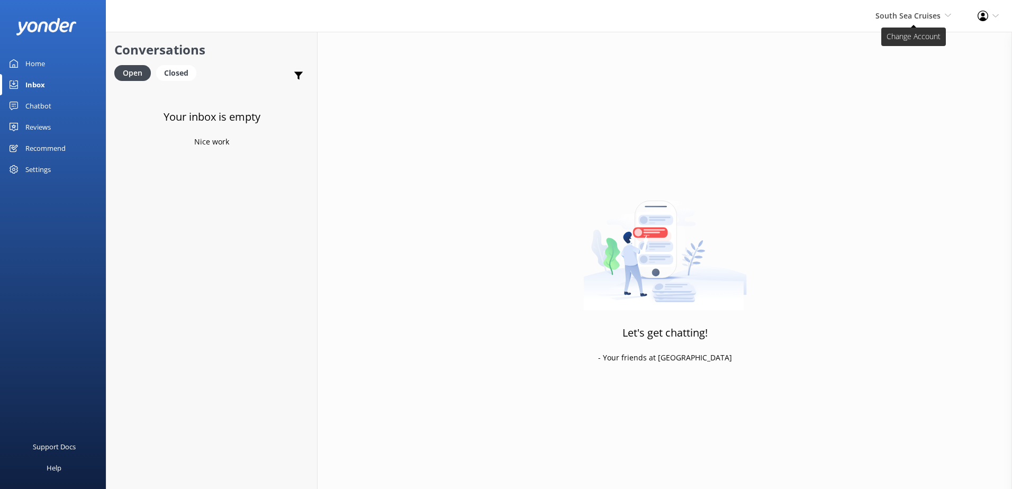
click at [940, 13] on span "South Sea Cruises" at bounding box center [908, 16] width 65 height 10
click at [911, 43] on link "South Sea Sailing" at bounding box center [912, 45] width 106 height 25
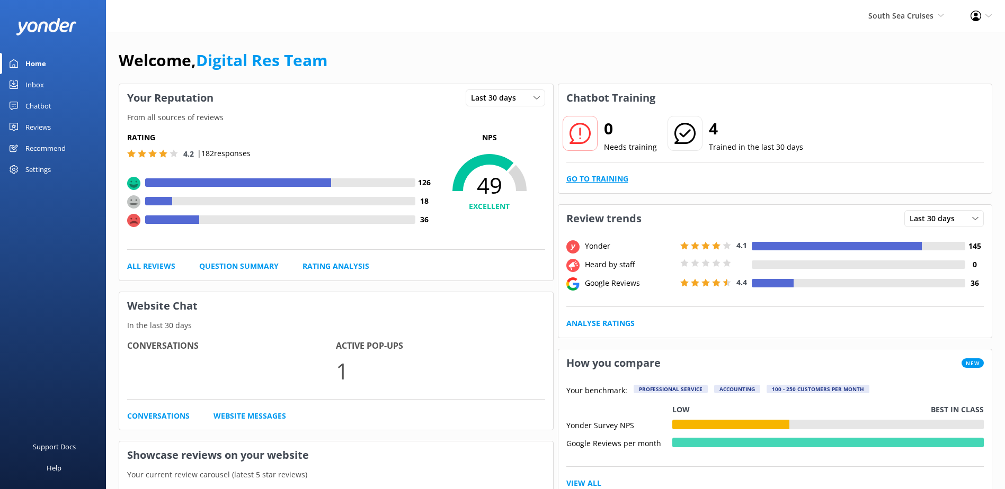
click at [622, 181] on link "Go to Training" at bounding box center [597, 179] width 62 height 12
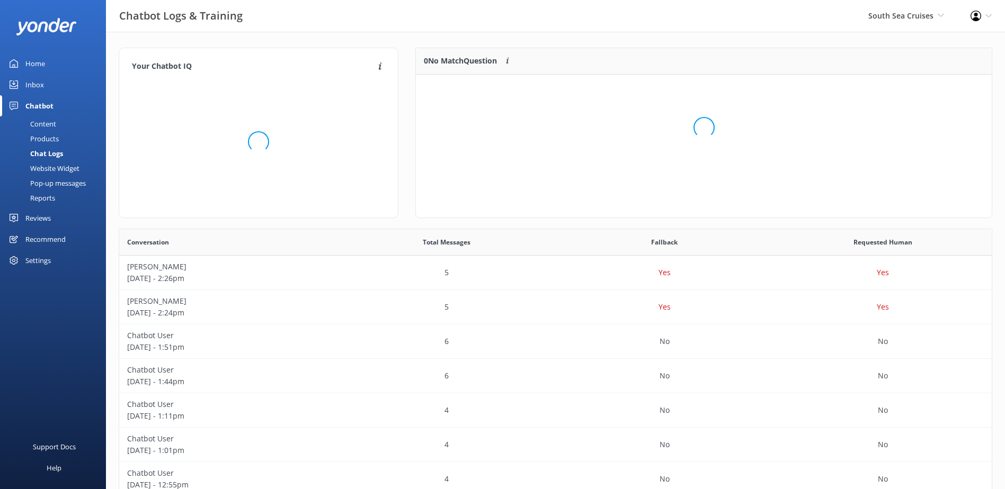
scroll to position [363, 864]
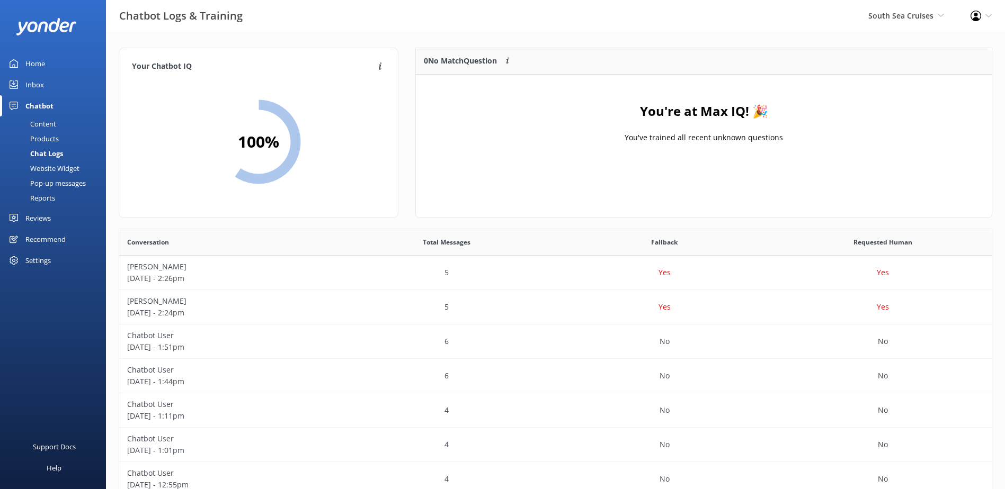
click at [35, 59] on div "Home" at bounding box center [35, 63] width 20 height 21
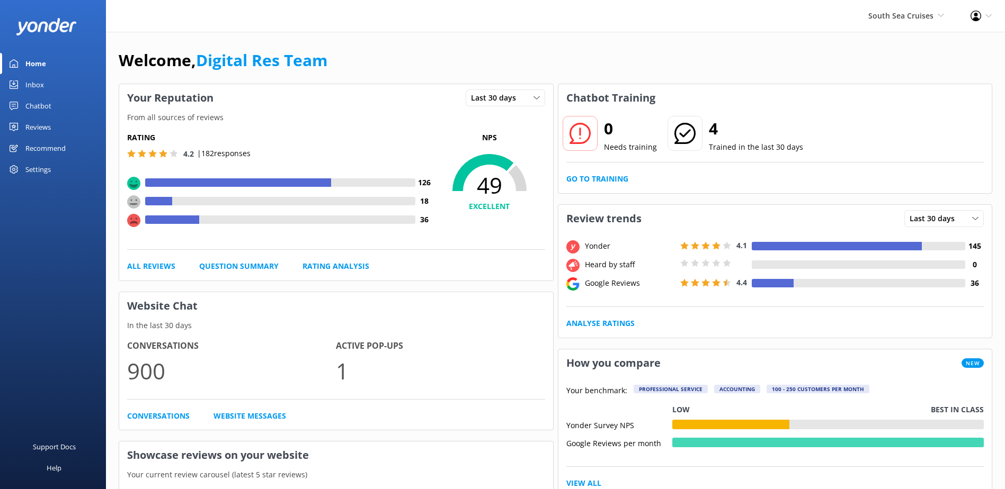
click at [30, 83] on div "Inbox" at bounding box center [34, 84] width 19 height 21
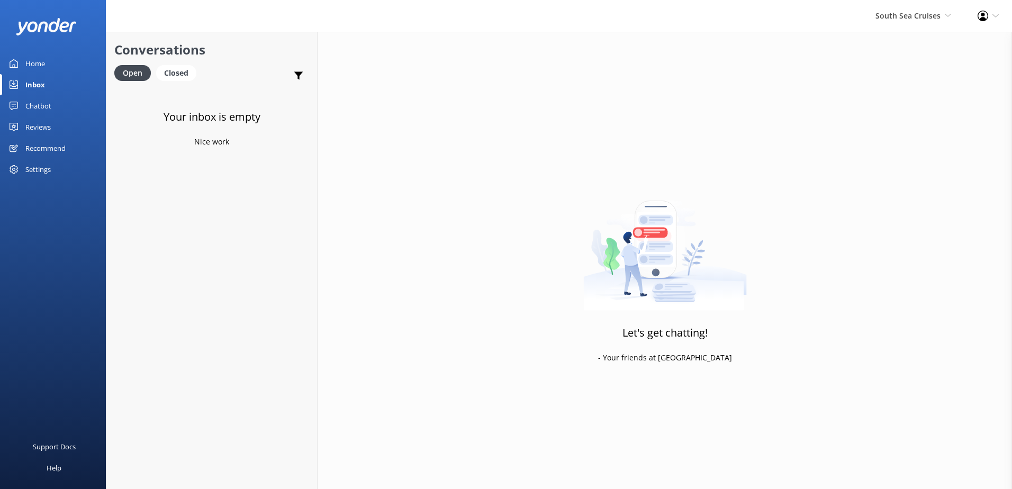
click at [41, 105] on div "Chatbot" at bounding box center [38, 105] width 26 height 21
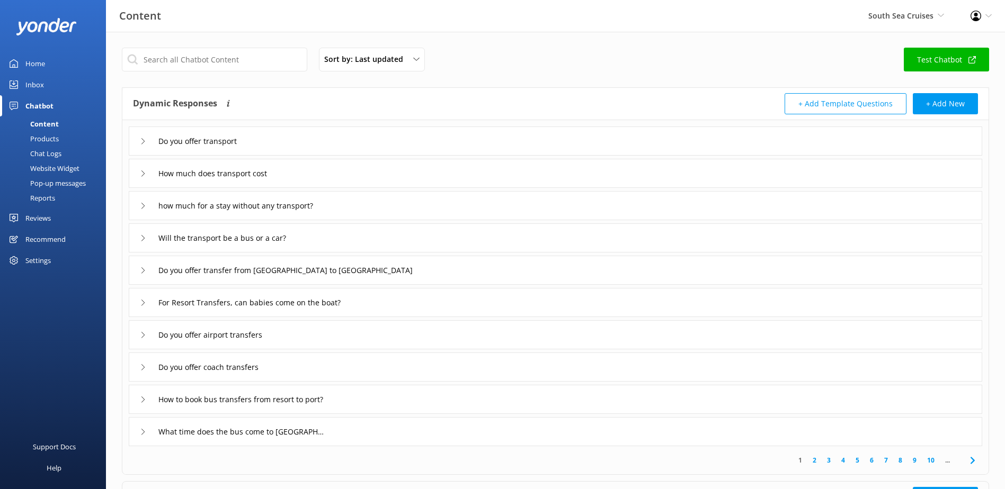
click at [41, 82] on div "Inbox" at bounding box center [34, 84] width 19 height 21
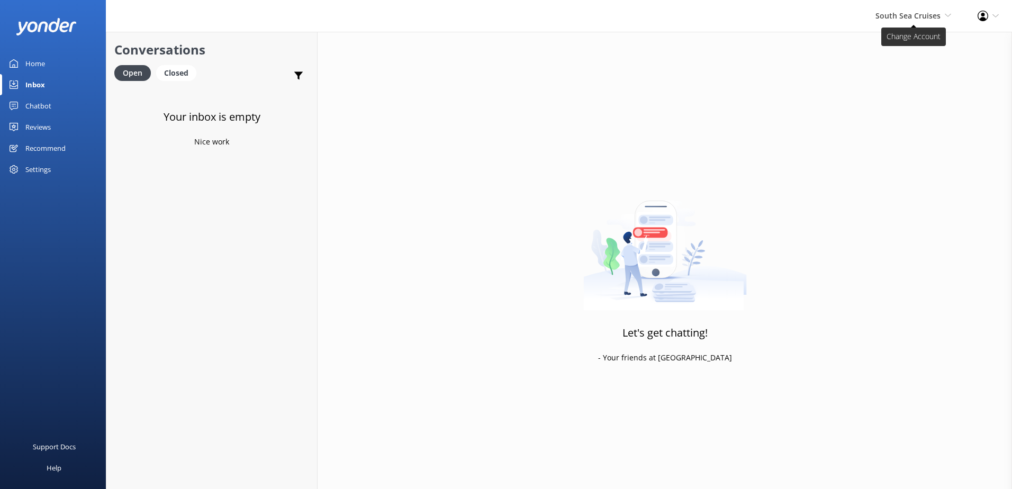
click at [884, 22] on span "South Sea Cruises South Sea Sailing South Sea Cruises Malamala Beach Club Aweso…" at bounding box center [914, 16] width 76 height 12
click at [886, 45] on link "South Sea Sailing" at bounding box center [912, 45] width 106 height 25
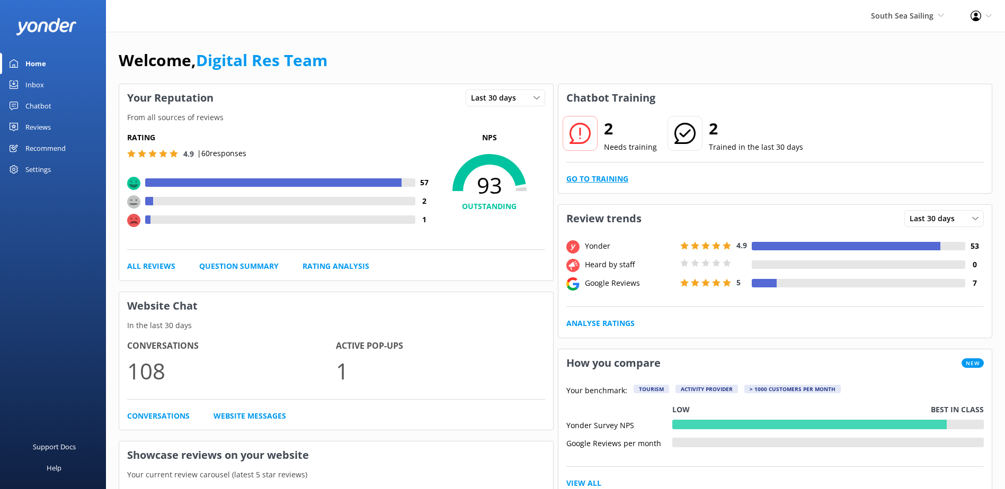
click at [611, 173] on div "2 Needs training 2 Trained in the last 30 days Go to Training" at bounding box center [775, 153] width 434 height 82
click at [616, 178] on link "Go to Training" at bounding box center [597, 179] width 62 height 12
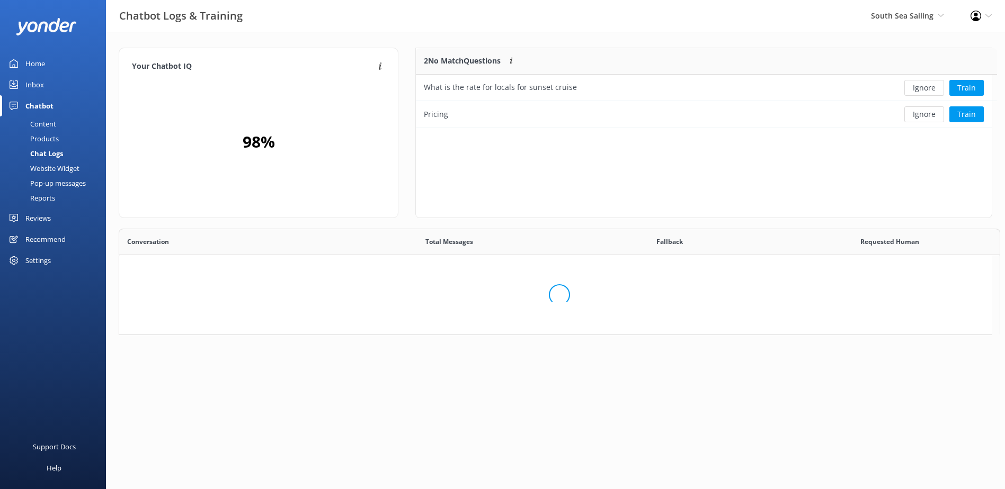
scroll to position [72, 567]
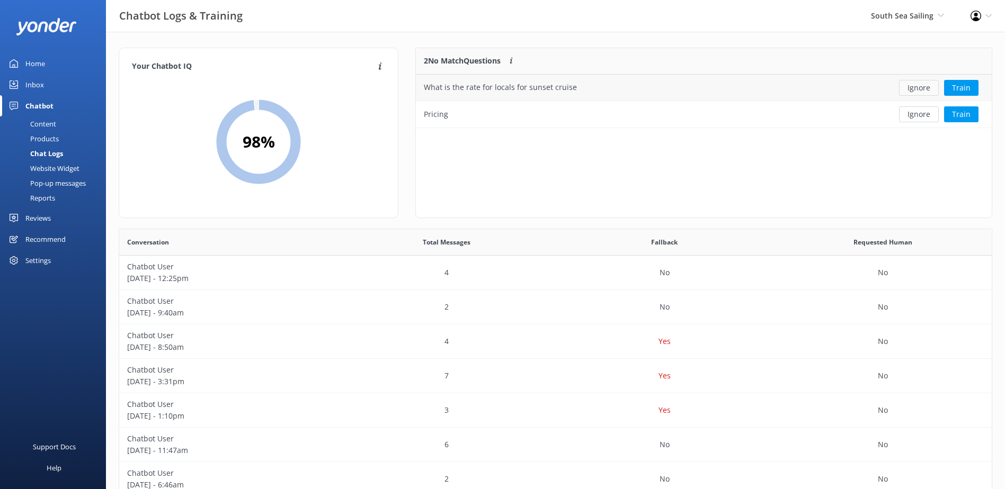
click at [912, 88] on button "Ignore" at bounding box center [919, 88] width 40 height 16
click at [913, 88] on button "Ignore" at bounding box center [919, 88] width 40 height 16
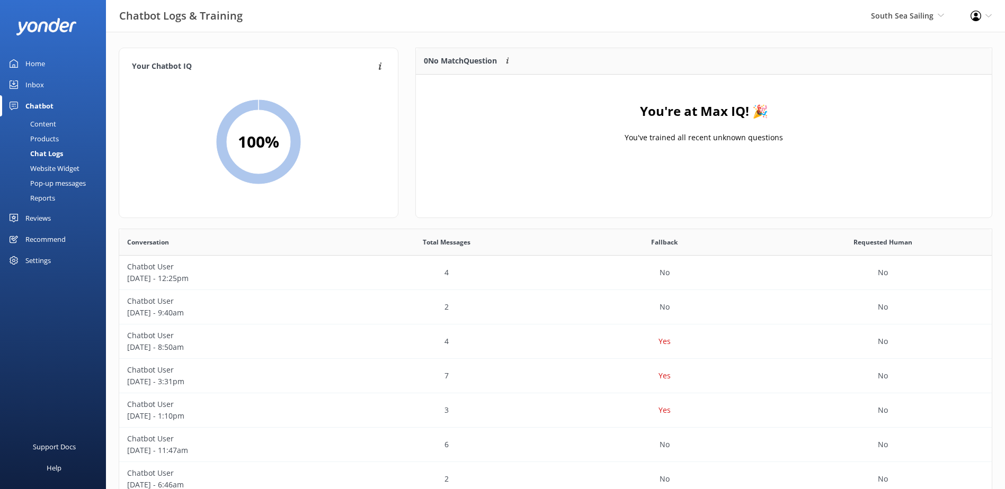
click at [36, 84] on div "Inbox" at bounding box center [34, 84] width 19 height 21
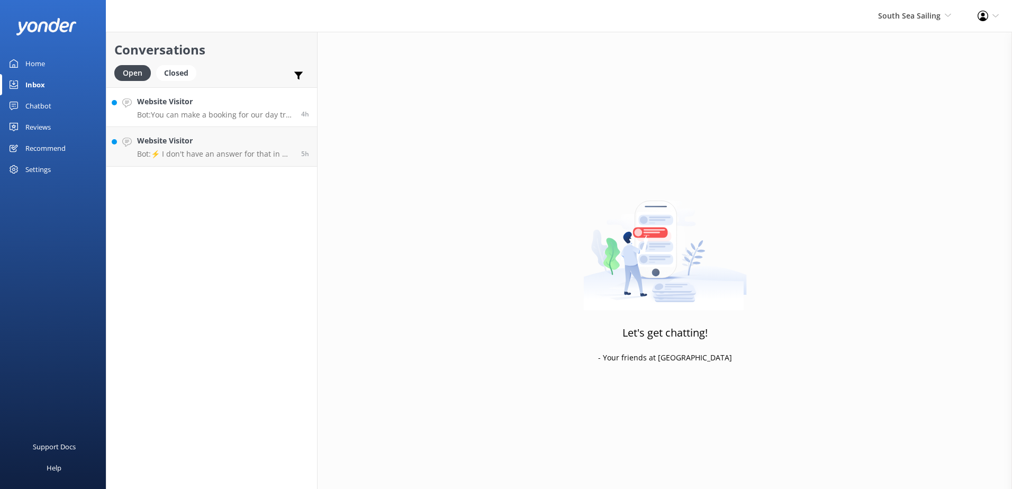
click at [271, 102] on h4 "Website Visitor" at bounding box center [215, 102] width 156 height 12
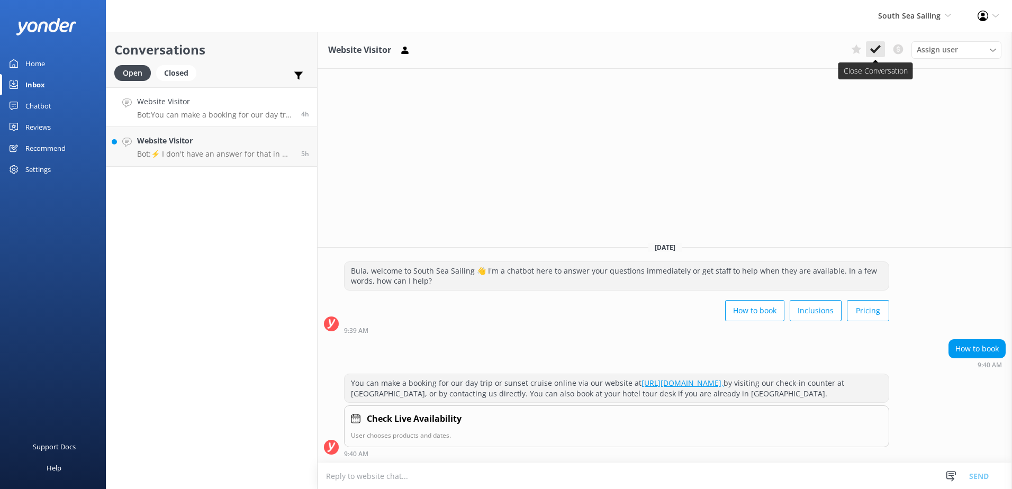
click at [878, 49] on use at bounding box center [876, 49] width 11 height 8
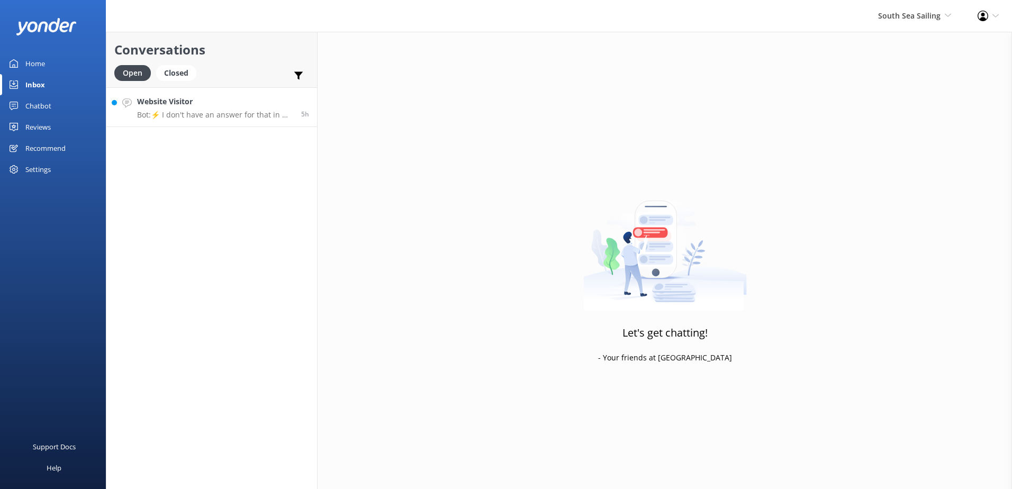
click at [290, 113] on p "Bot: ⚡ I don't have an answer for that in my knowledge base. Please try and rep…" at bounding box center [215, 115] width 156 height 10
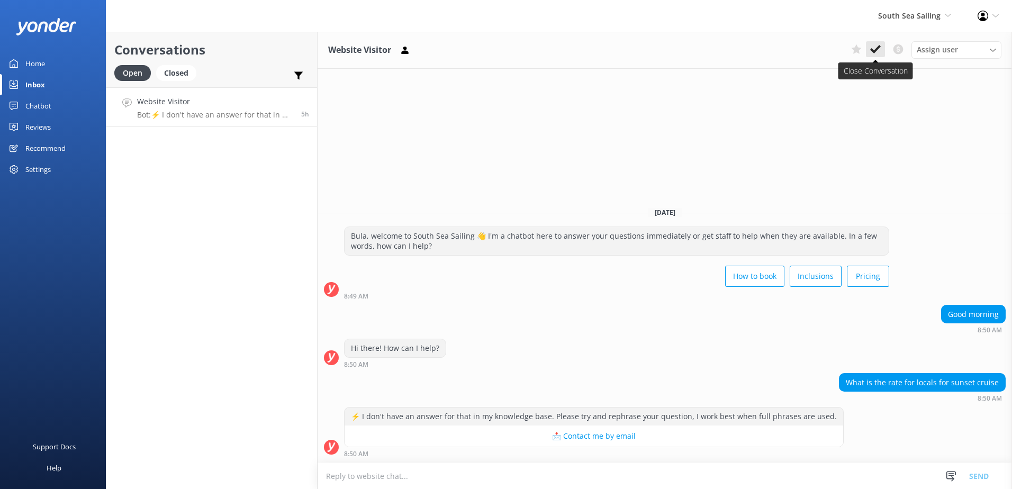
click at [881, 48] on button at bounding box center [875, 49] width 19 height 16
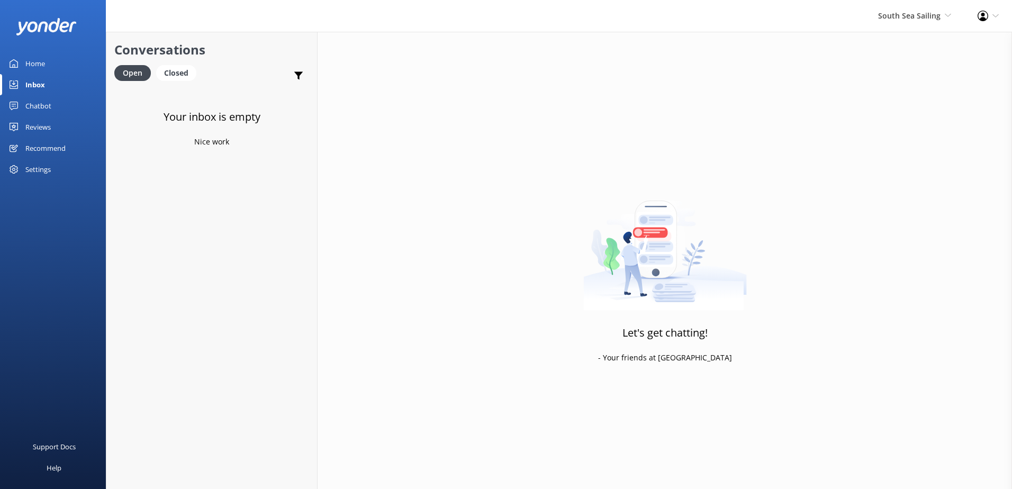
click at [30, 60] on div "Home" at bounding box center [35, 63] width 20 height 21
